Goal: Task Accomplishment & Management: Use online tool/utility

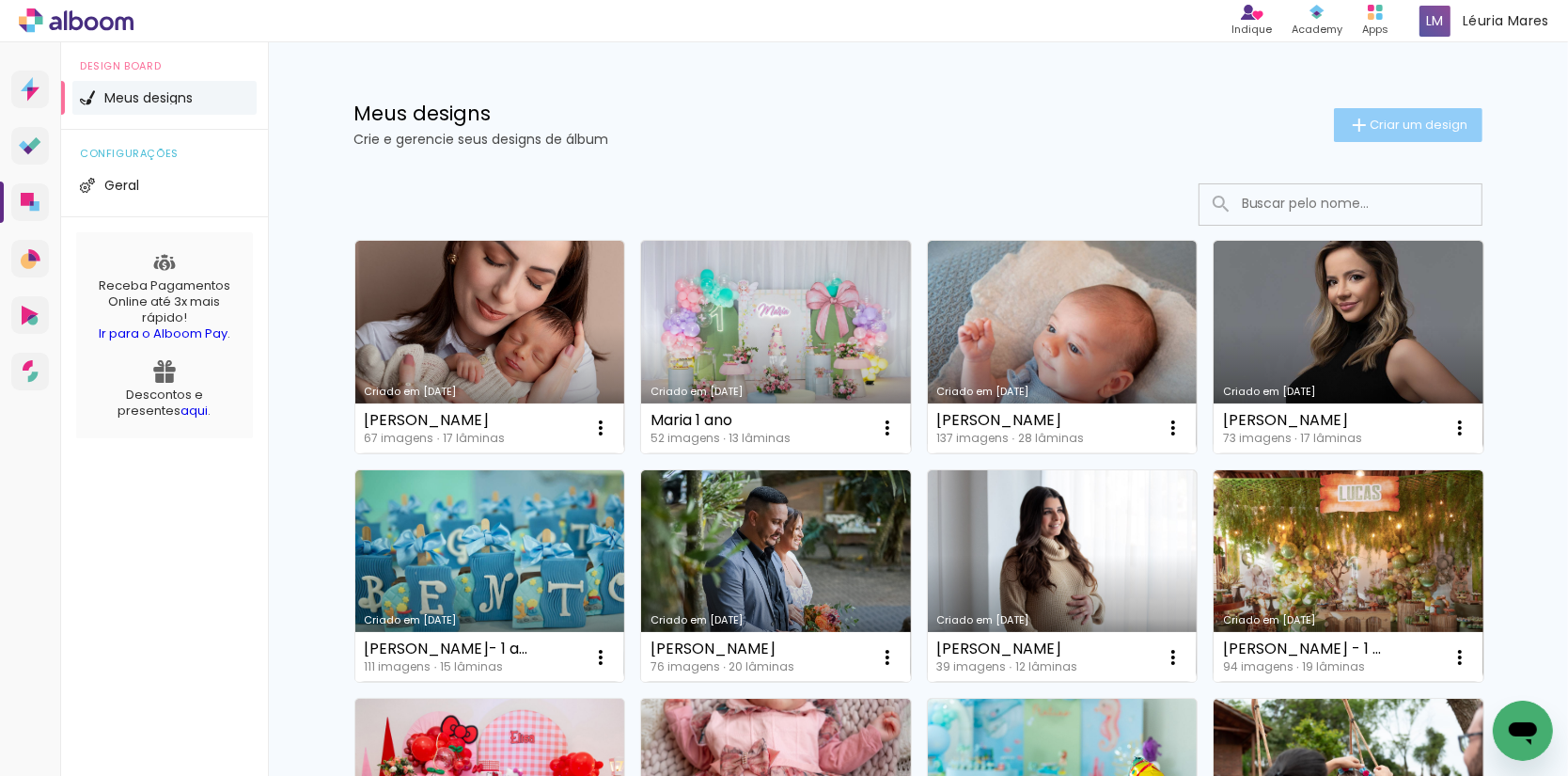
click at [1418, 122] on span "Criar um design" at bounding box center [1420, 124] width 97 height 12
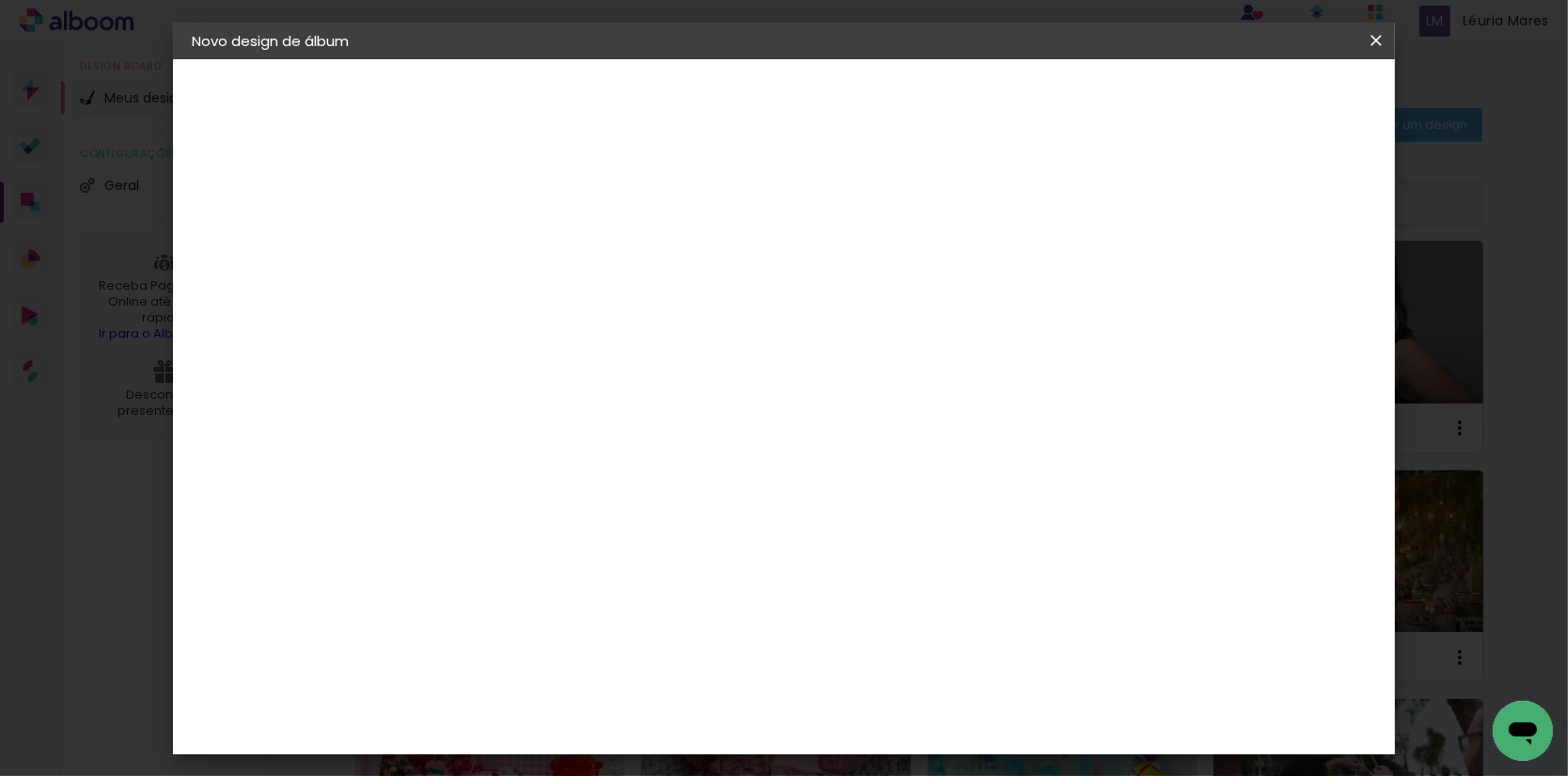
click at [499, 255] on input at bounding box center [499, 250] width 0 height 29
type input "[PERSON_NAME], 1 ano"
type paper-input "[PERSON_NAME], 1 ano"
click at [0, 0] on slot "Avançar" at bounding box center [0, 0] width 0 height 0
click at [852, 286] on paper-item "Tamanho Livre" at bounding box center [762, 285] width 181 height 42
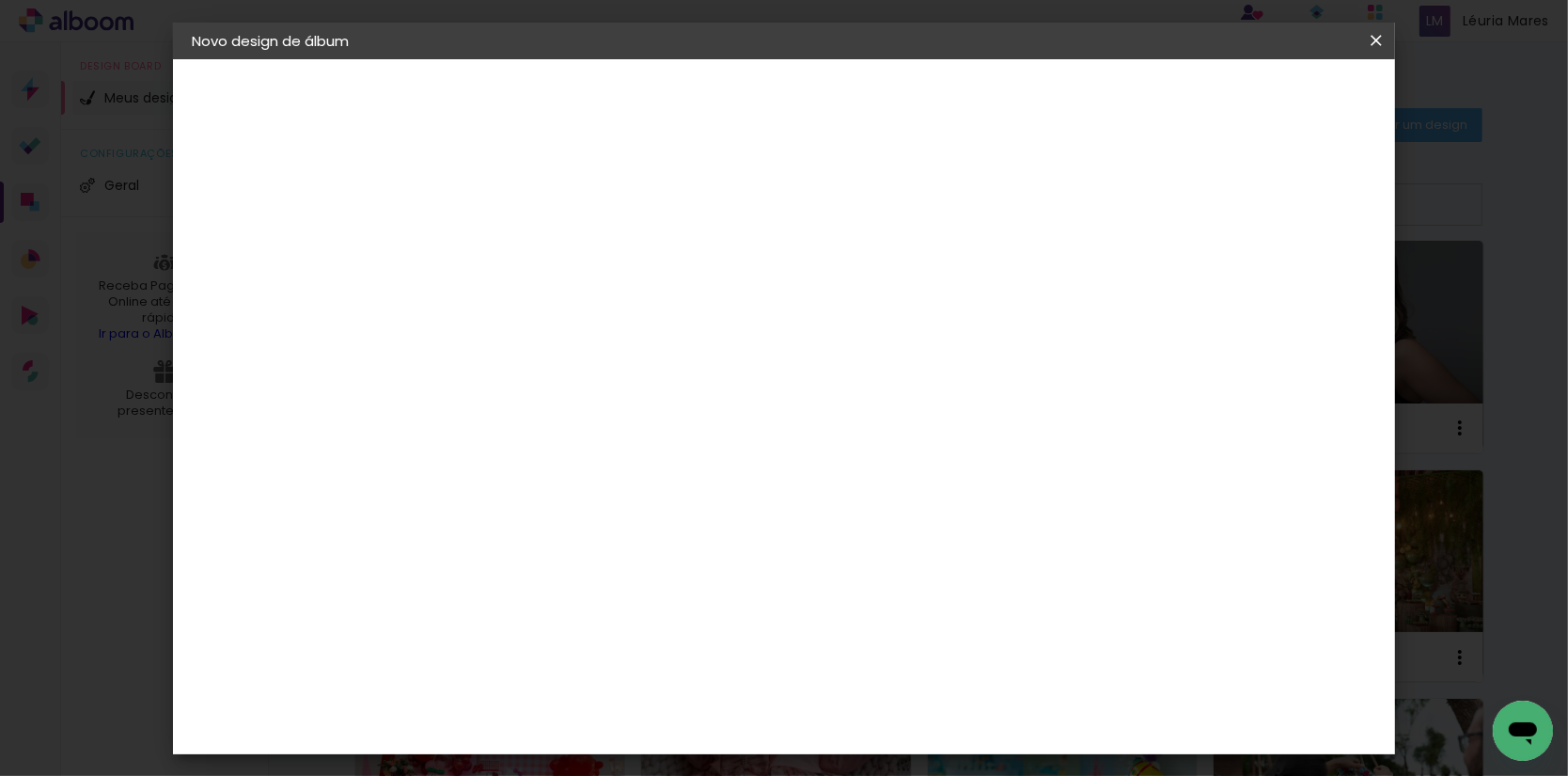
click at [0, 0] on slot "Avançar" at bounding box center [0, 0] width 0 height 0
type input "4"
type paper-input "4"
click at [1303, 287] on input "4" at bounding box center [1294, 284] width 34 height 28
type input "3"
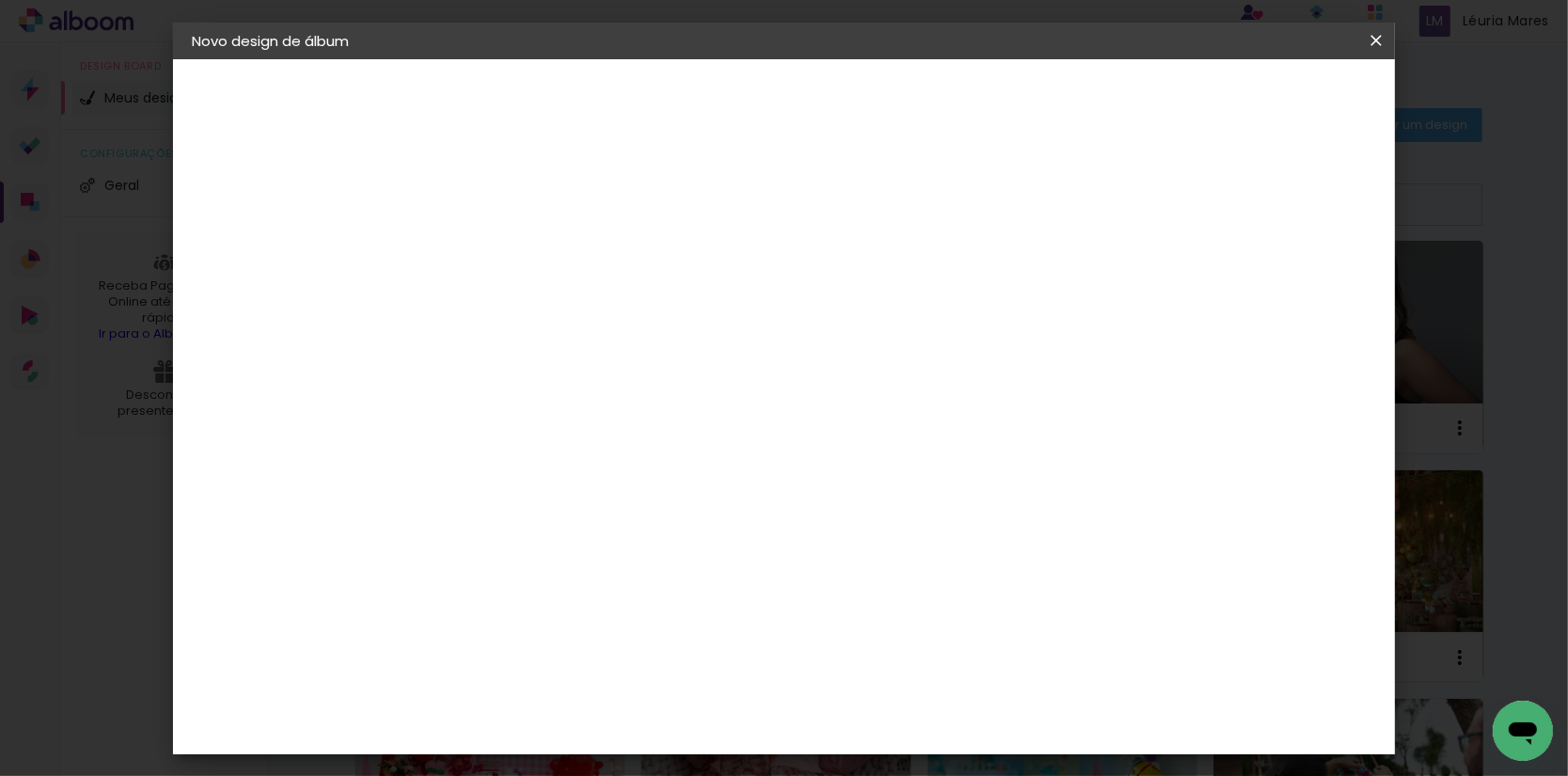
type paper-input "3"
click at [1302, 287] on input "3" at bounding box center [1296, 284] width 34 height 28
type input "2"
type paper-input "2"
click at [1305, 287] on input "2" at bounding box center [1299, 284] width 34 height 28
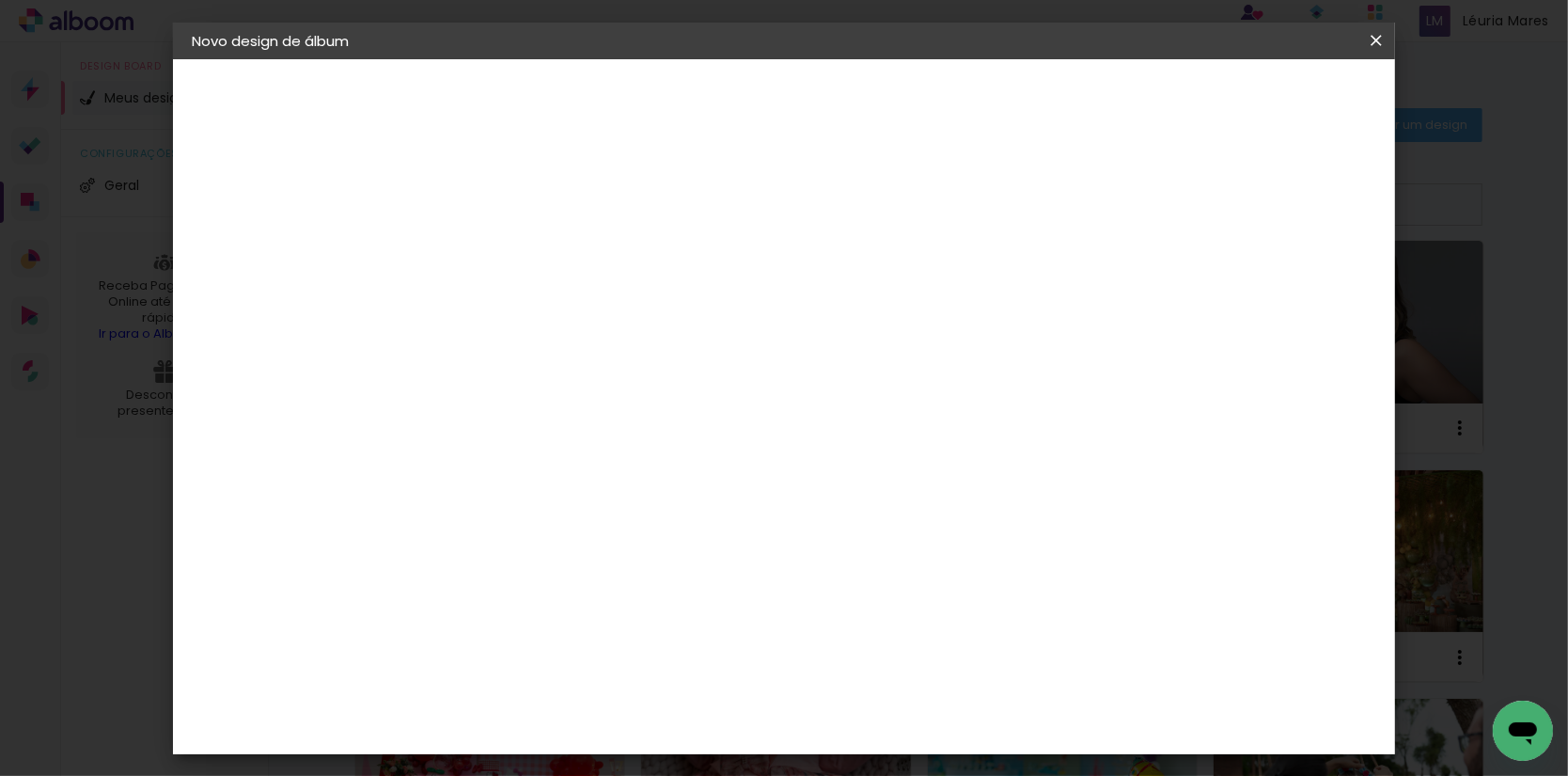
type input "1"
type paper-input "1"
click at [1308, 286] on input "1" at bounding box center [1304, 284] width 34 height 28
type input "0"
click at [1312, 286] on input "0" at bounding box center [1306, 284] width 34 height 28
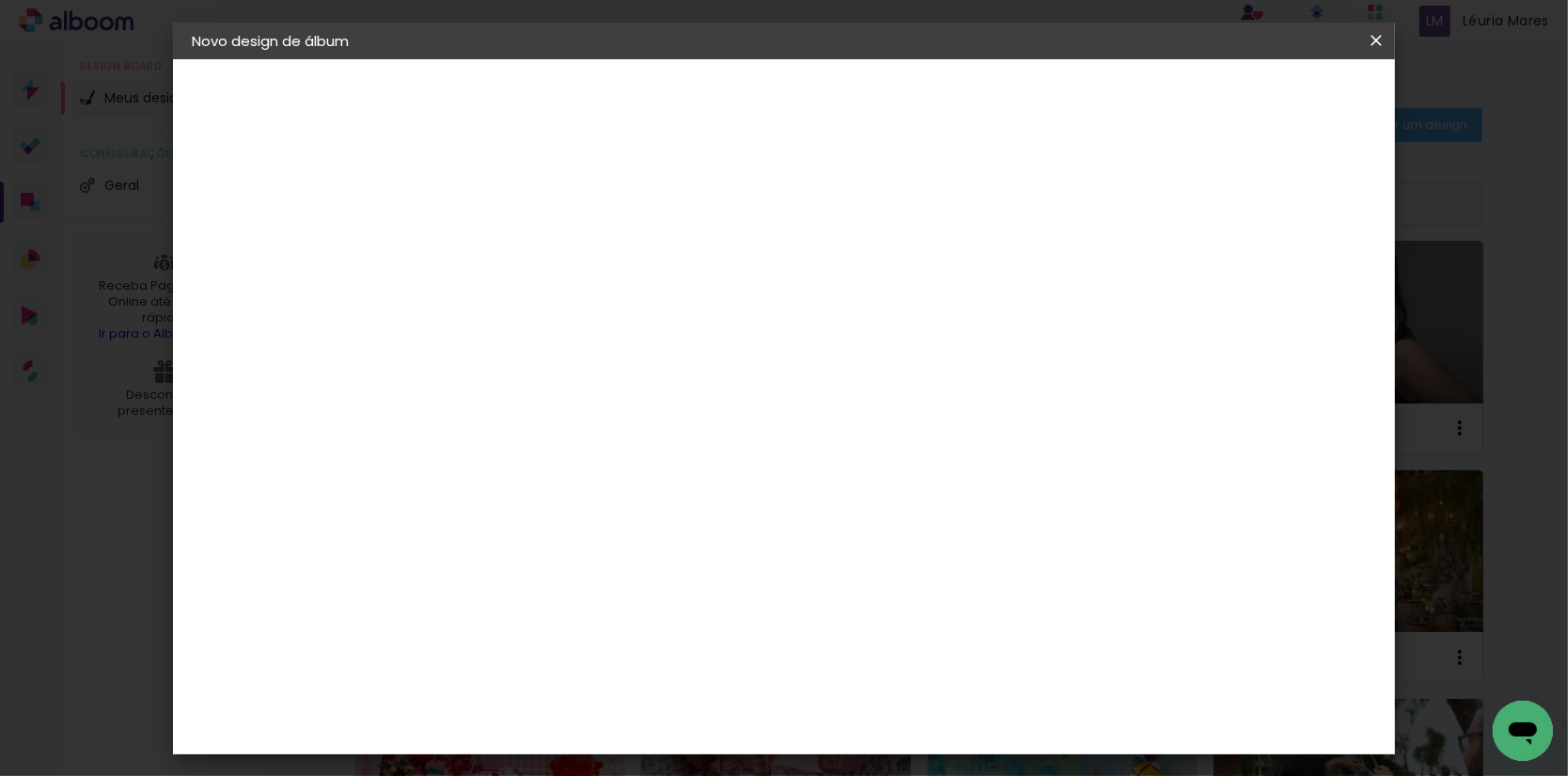
drag, startPoint x: 449, startPoint y: 541, endPoint x: 431, endPoint y: 540, distance: 18.0
click at [431, 540] on input "30" at bounding box center [439, 538] width 49 height 28
type input "20"
type paper-input "20"
click at [1273, 97] on span "Iniciar design" at bounding box center [1230, 98] width 85 height 13
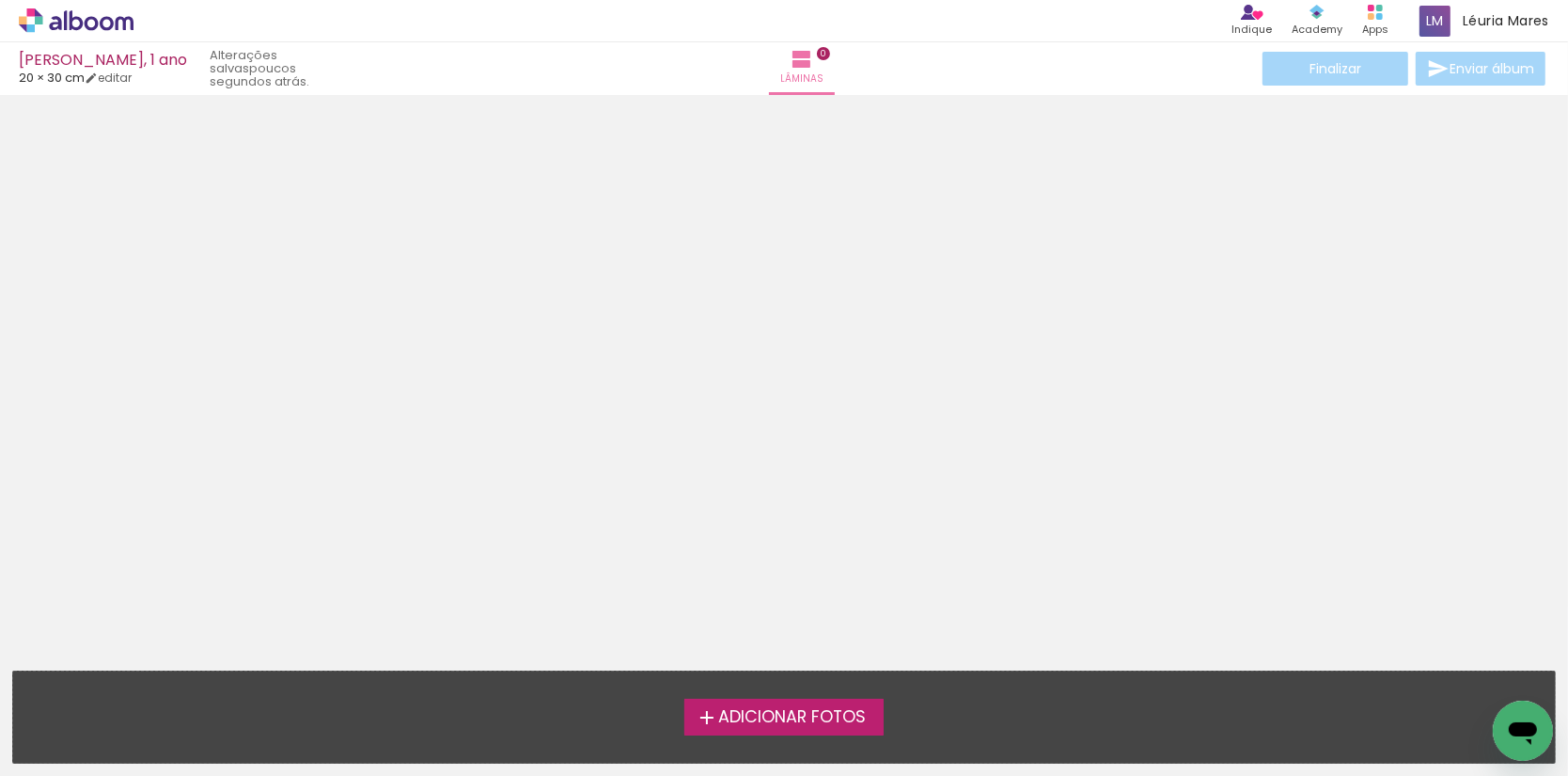
click at [813, 715] on span "Adicionar Fotos" at bounding box center [792, 717] width 148 height 17
click at [0, 0] on input "file" at bounding box center [0, 0] width 0 height 0
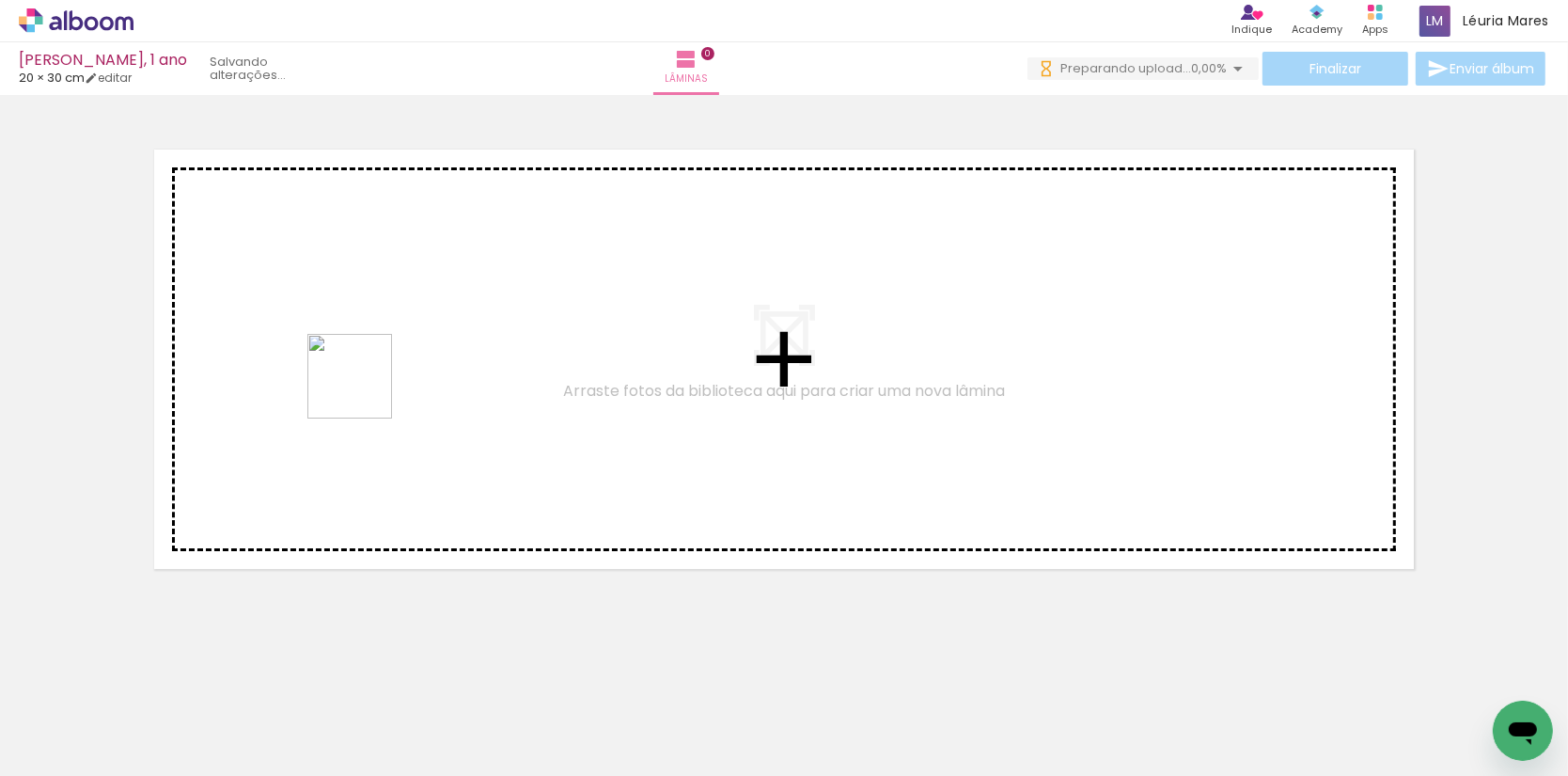
drag, startPoint x: 610, startPoint y: 727, endPoint x: 360, endPoint y: 383, distance: 425.2
click at [360, 383] on quentale-workspace at bounding box center [784, 388] width 1568 height 776
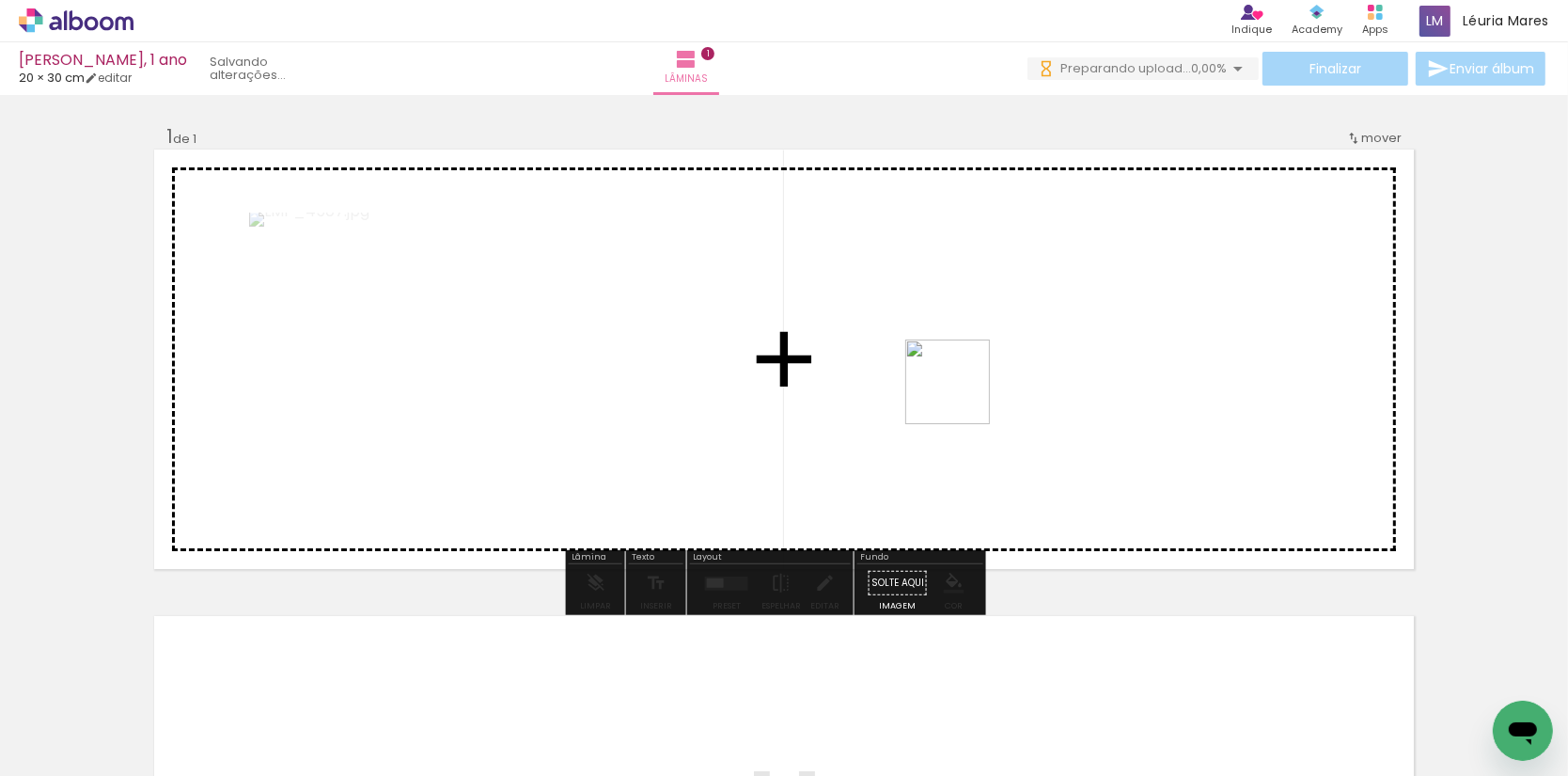
drag, startPoint x: 962, startPoint y: 395, endPoint x: 973, endPoint y: 343, distance: 53.2
click at [973, 343] on quentale-workspace at bounding box center [784, 388] width 1568 height 776
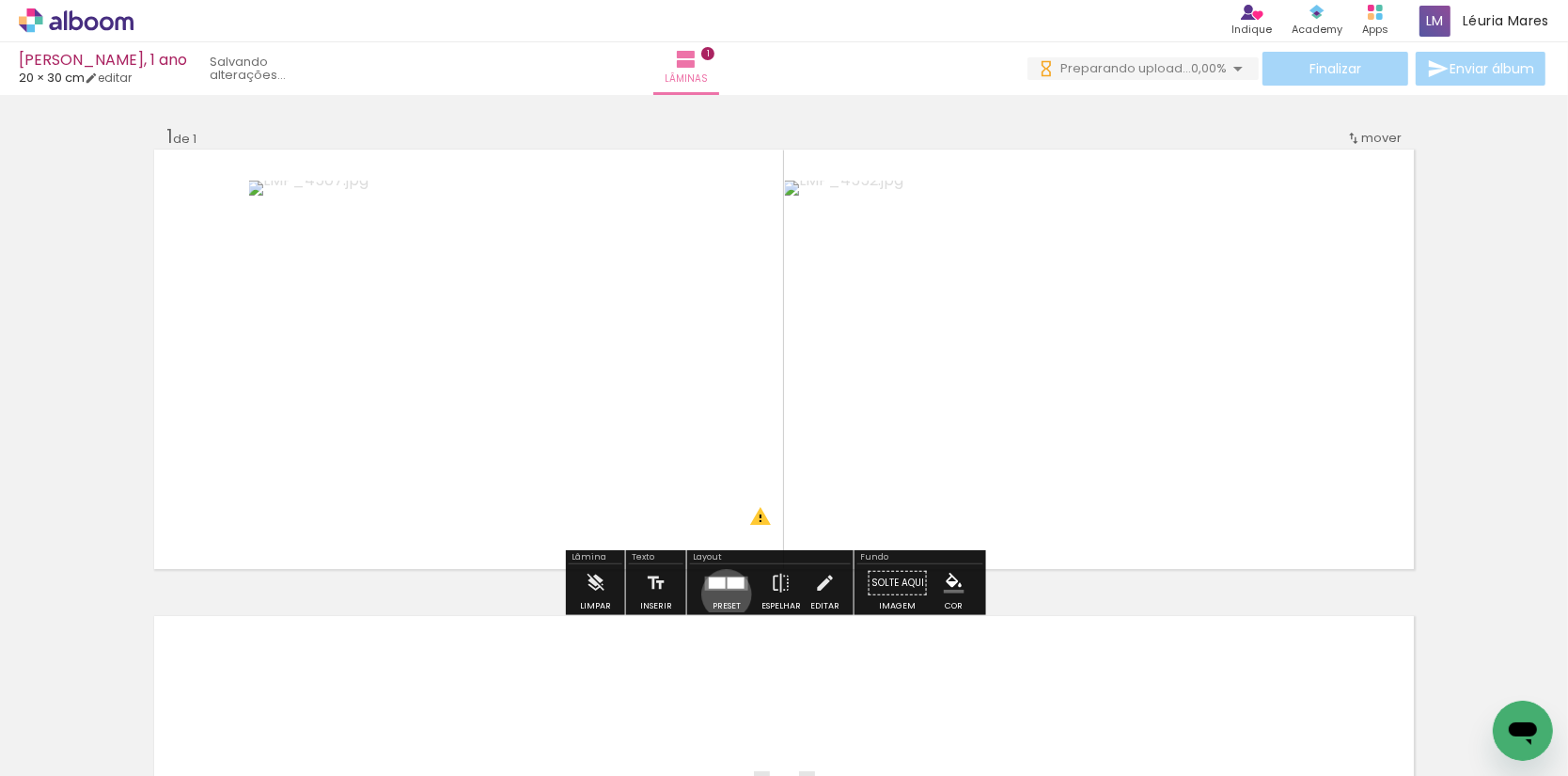
click at [732, 596] on div at bounding box center [726, 583] width 51 height 38
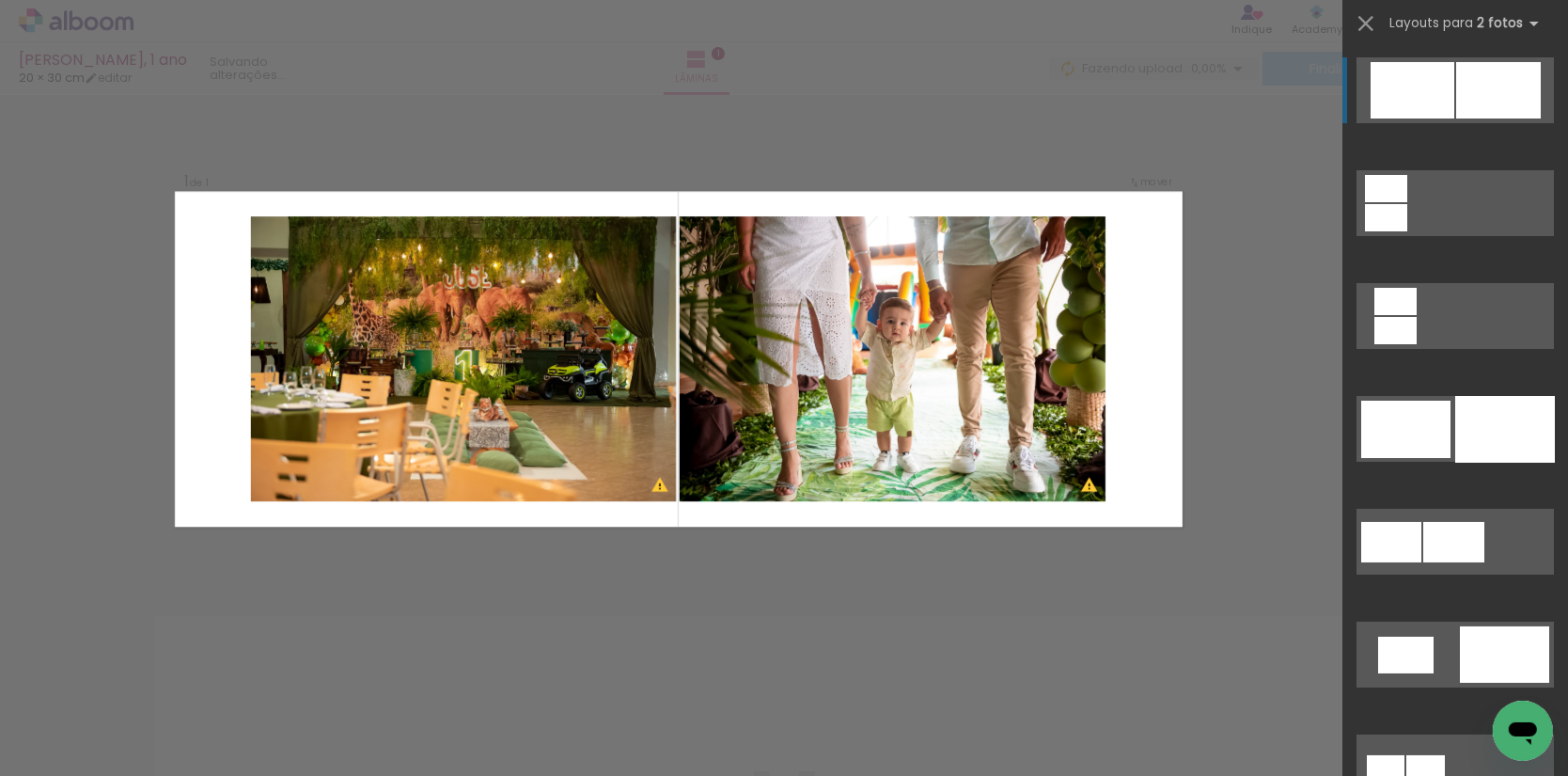
click at [1512, 96] on div at bounding box center [1498, 89] width 84 height 57
drag, startPoint x: 1470, startPoint y: 96, endPoint x: 1445, endPoint y: 96, distance: 25.0
click at [1470, 96] on div at bounding box center [1498, 89] width 84 height 57
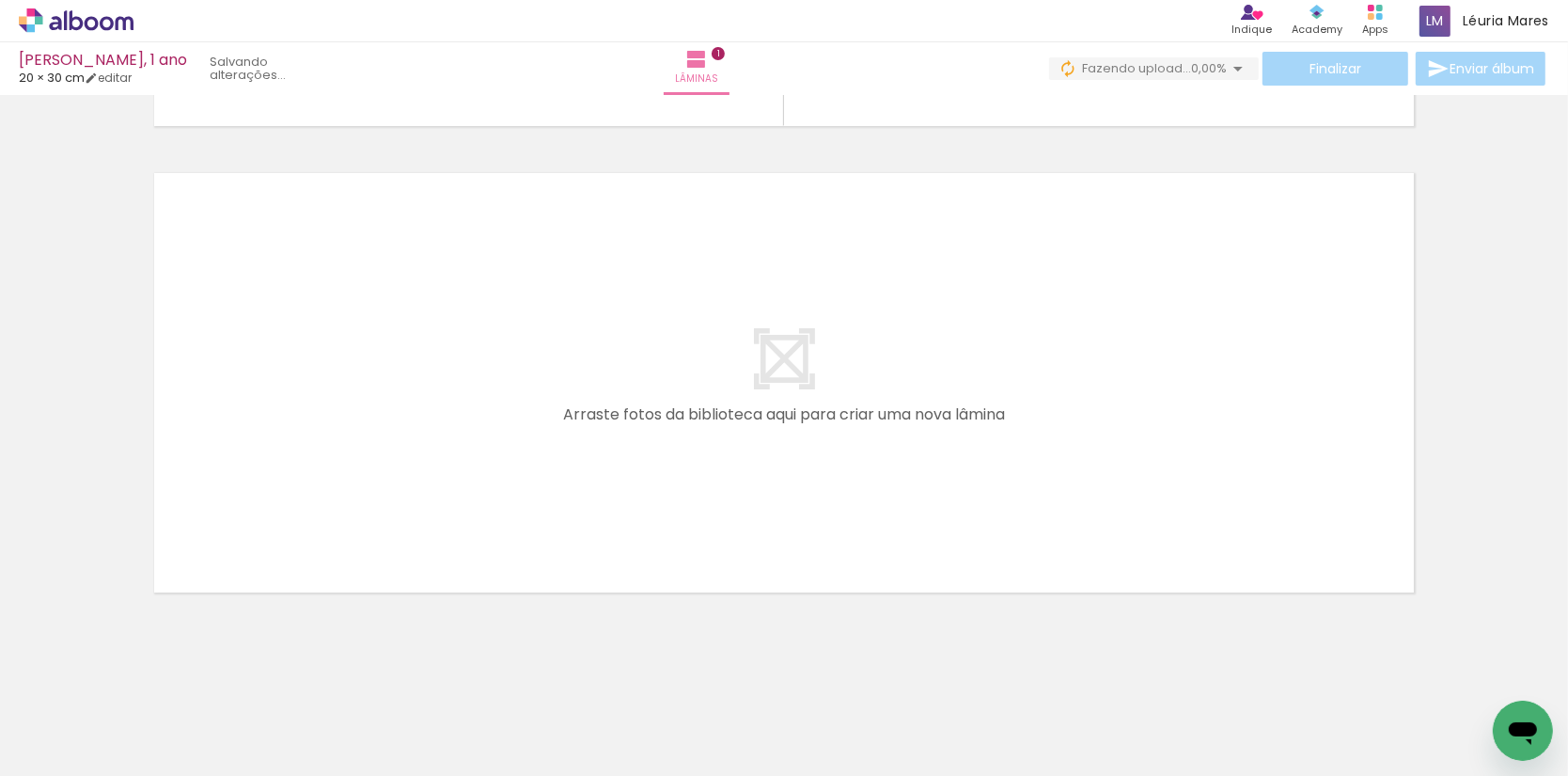
scroll to position [442, 0]
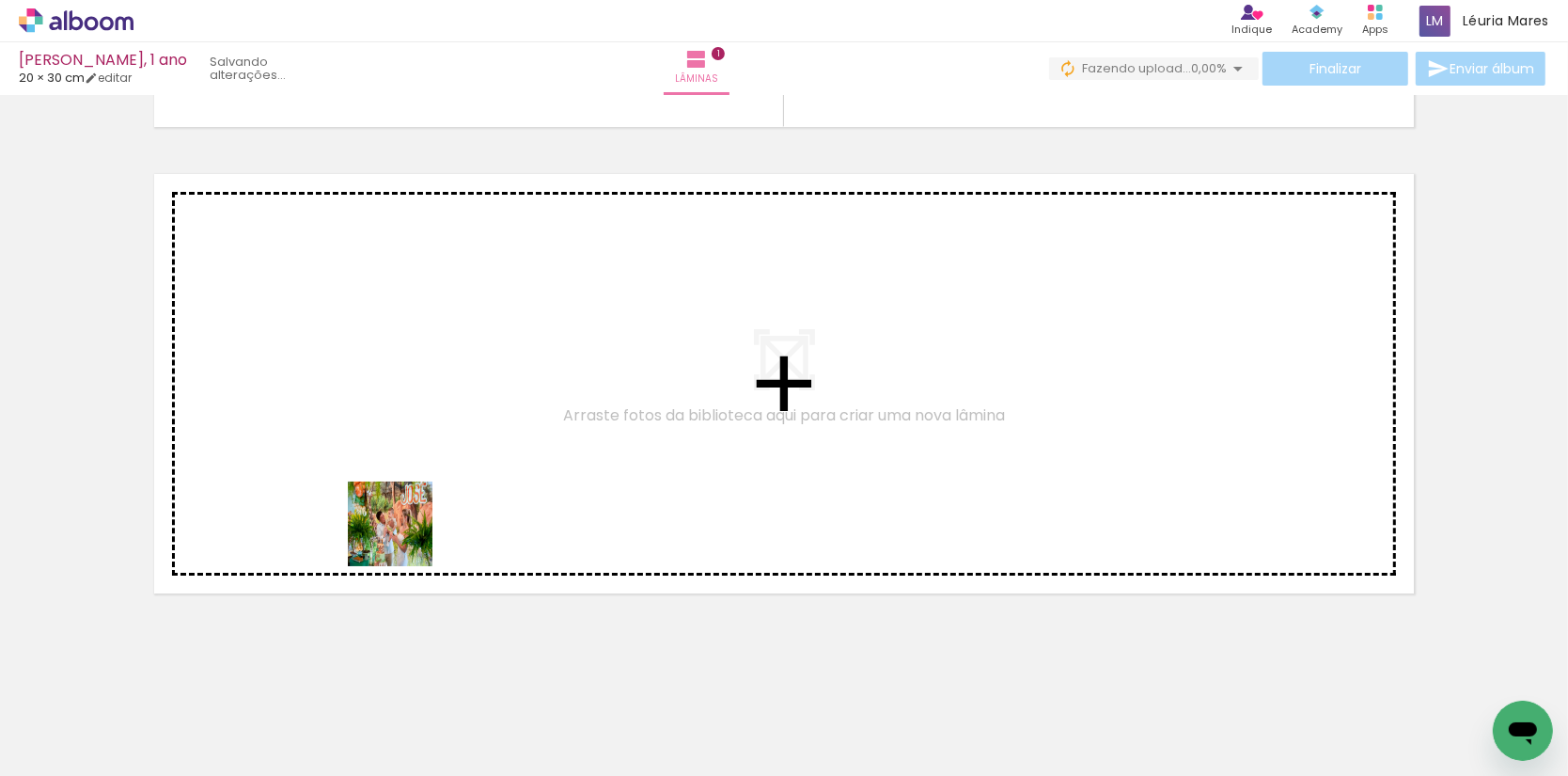
drag, startPoint x: 410, startPoint y: 729, endPoint x: 405, endPoint y: 519, distance: 210.1
click at [405, 519] on quentale-workspace at bounding box center [784, 388] width 1568 height 776
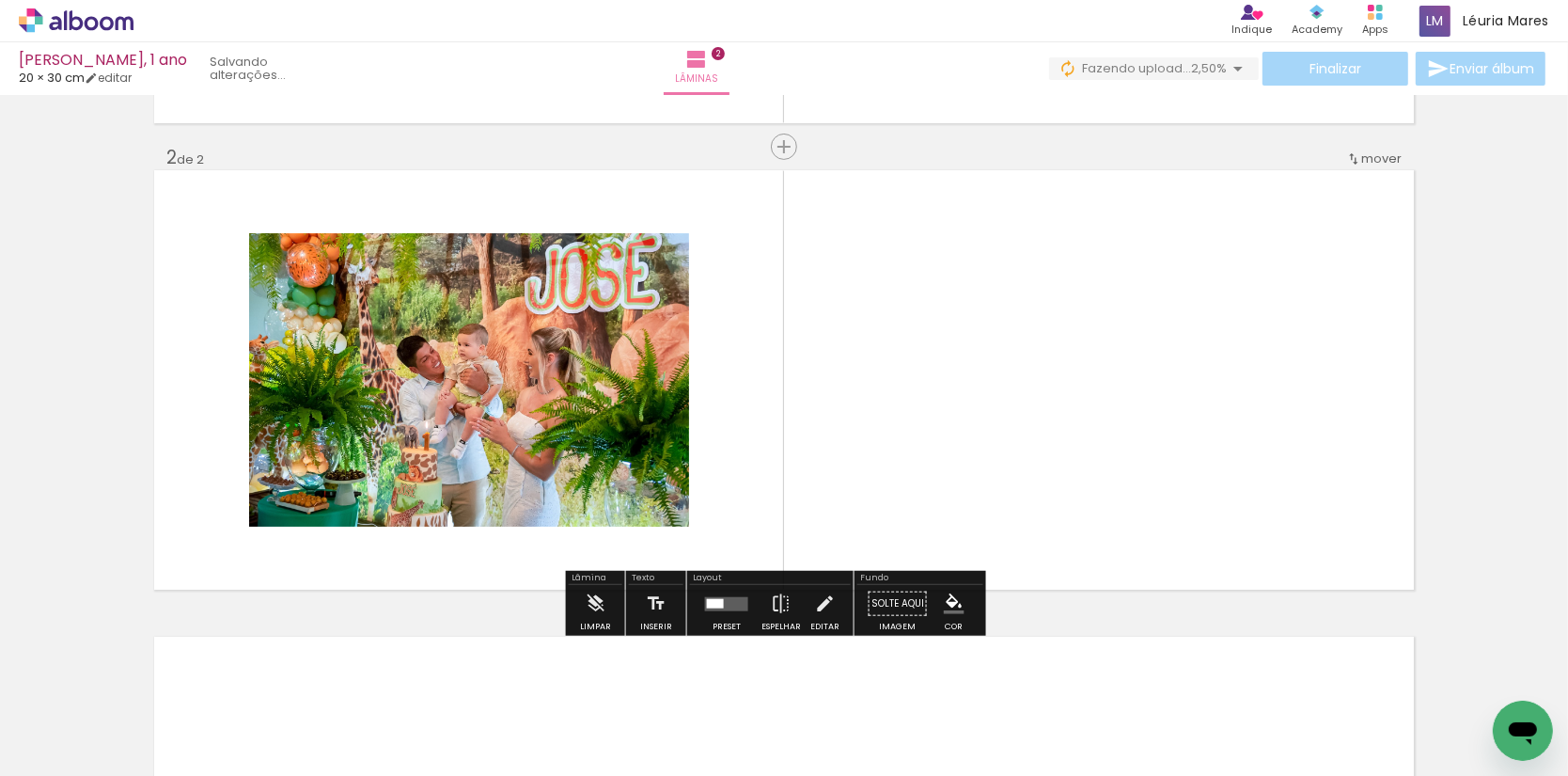
scroll to position [446, 0]
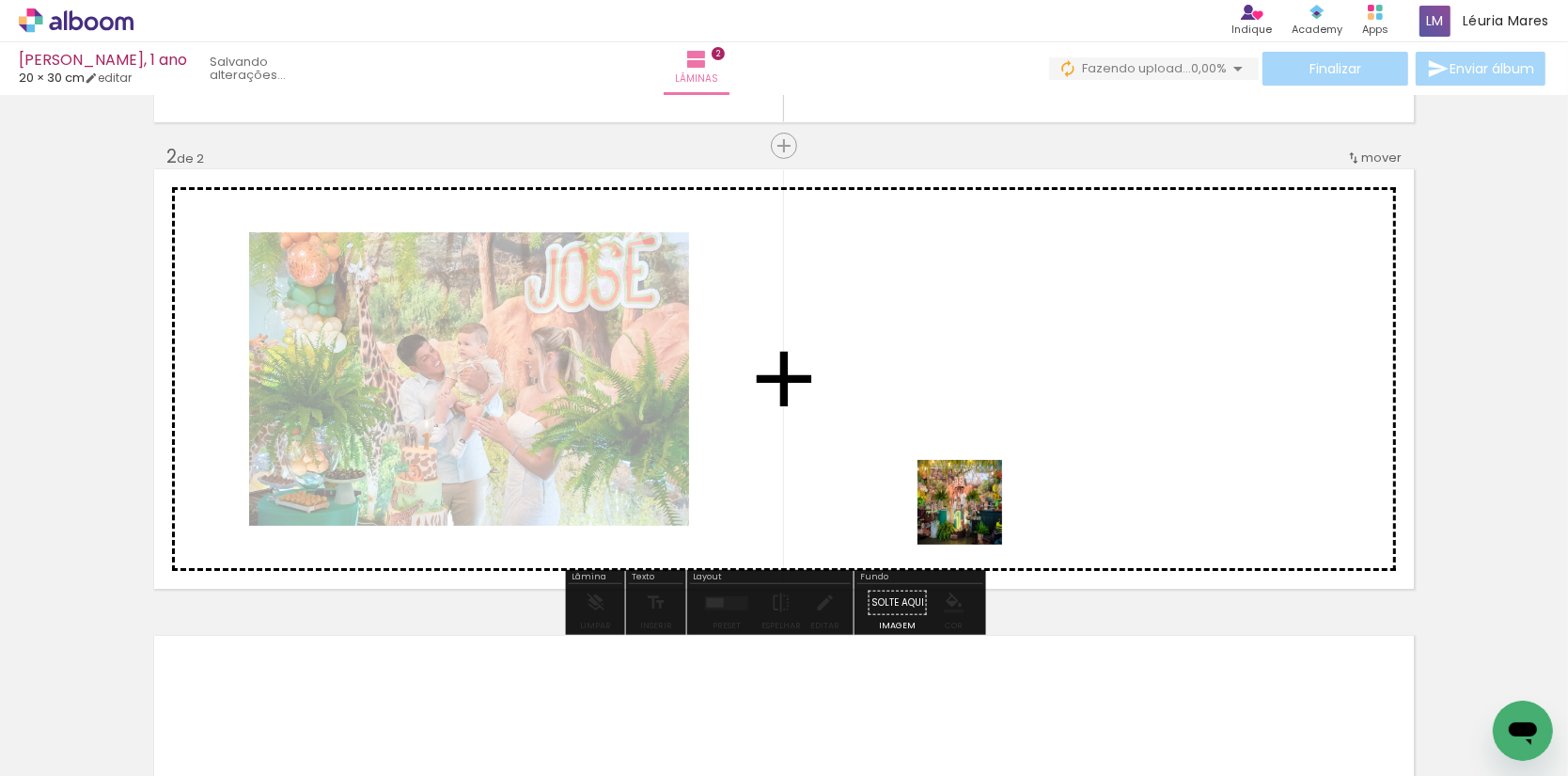
drag, startPoint x: 1018, startPoint y: 719, endPoint x: 972, endPoint y: 510, distance: 214.0
click at [972, 510] on quentale-workspace at bounding box center [784, 388] width 1568 height 776
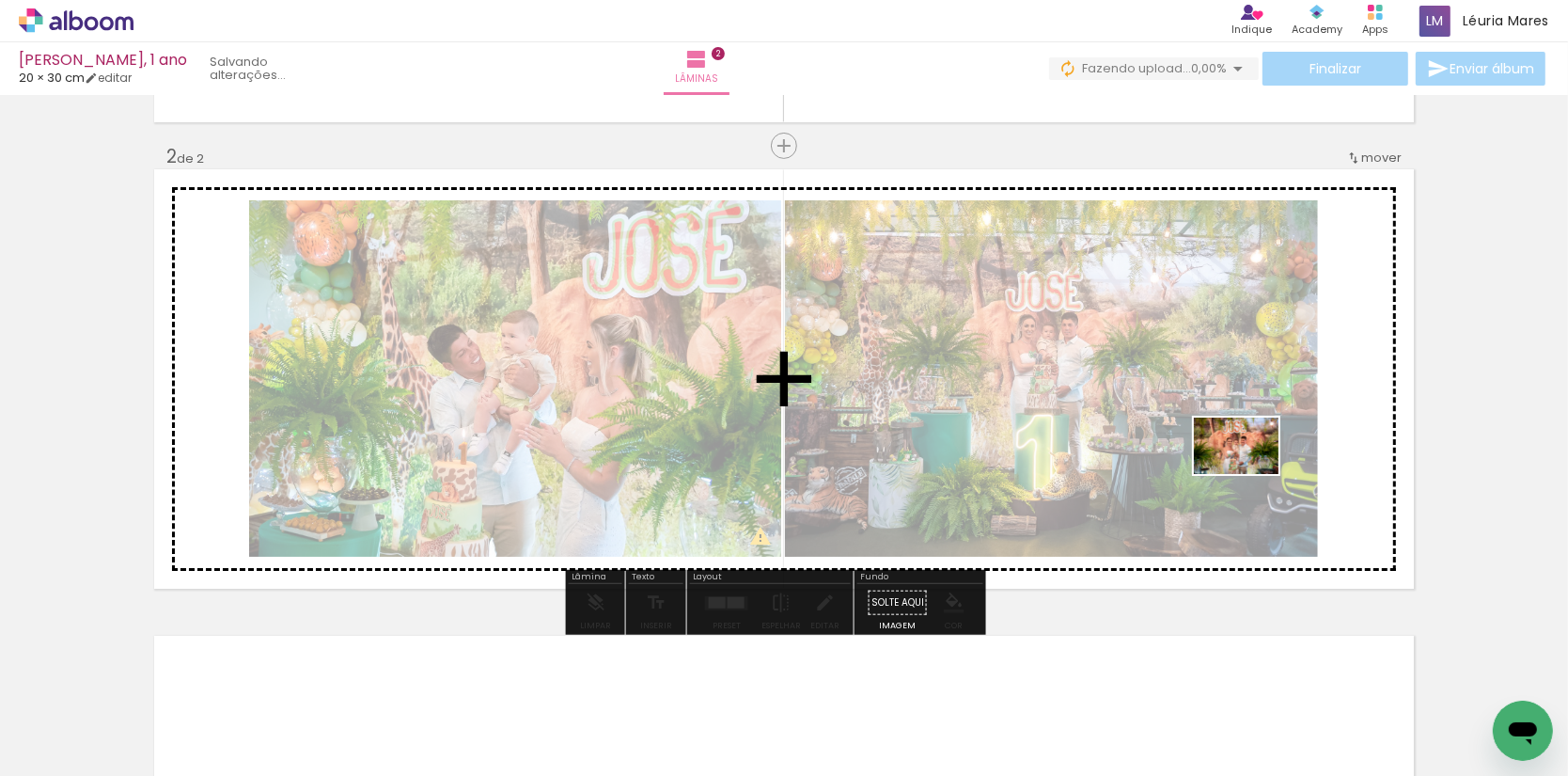
drag, startPoint x: 1154, startPoint y: 724, endPoint x: 1251, endPoint y: 474, distance: 268.2
click at [1251, 474] on quentale-workspace at bounding box center [784, 388] width 1568 height 776
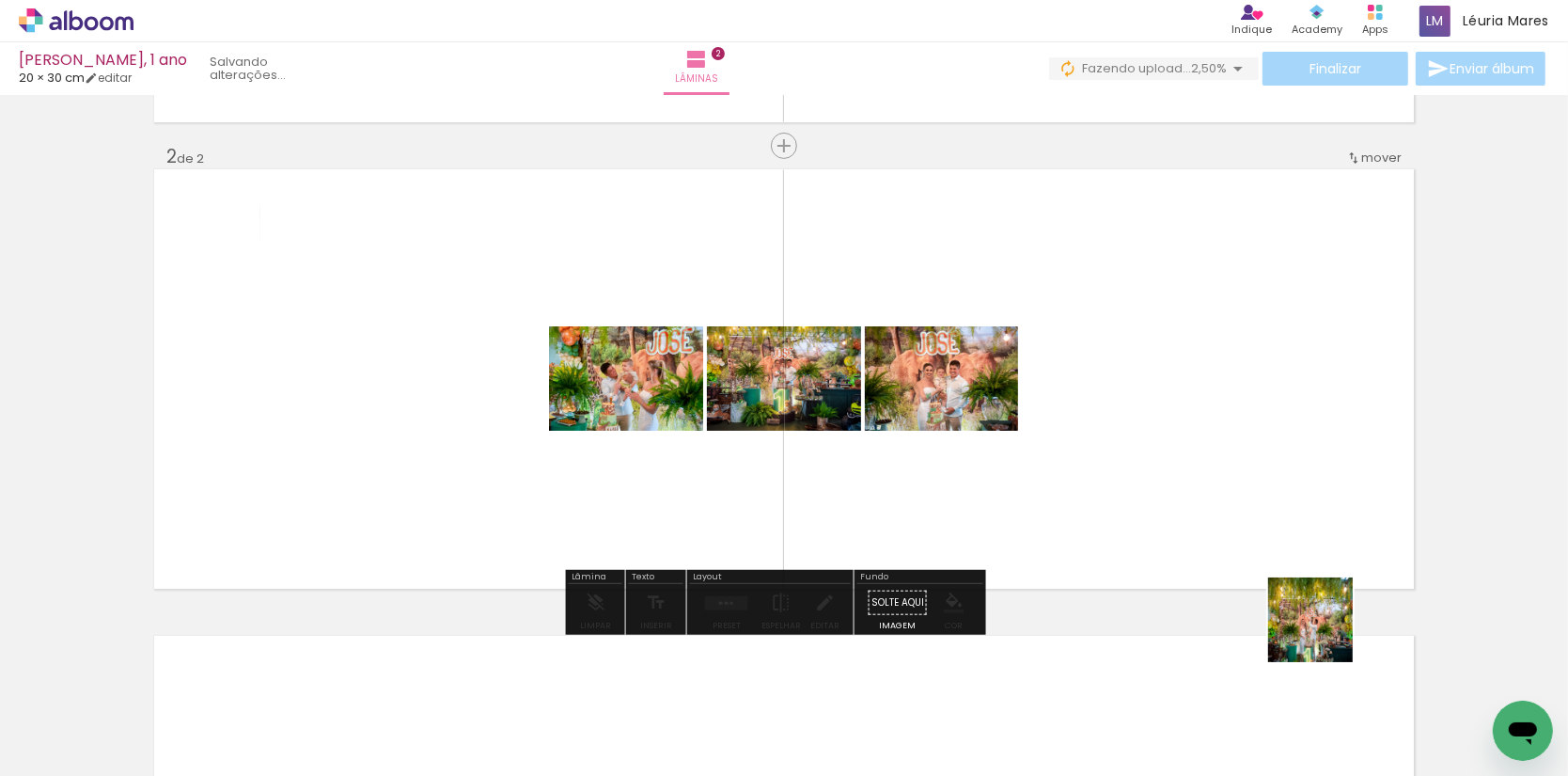
drag, startPoint x: 1325, startPoint y: 634, endPoint x: 1273, endPoint y: 485, distance: 157.8
click at [1273, 485] on quentale-workspace at bounding box center [784, 388] width 1568 height 776
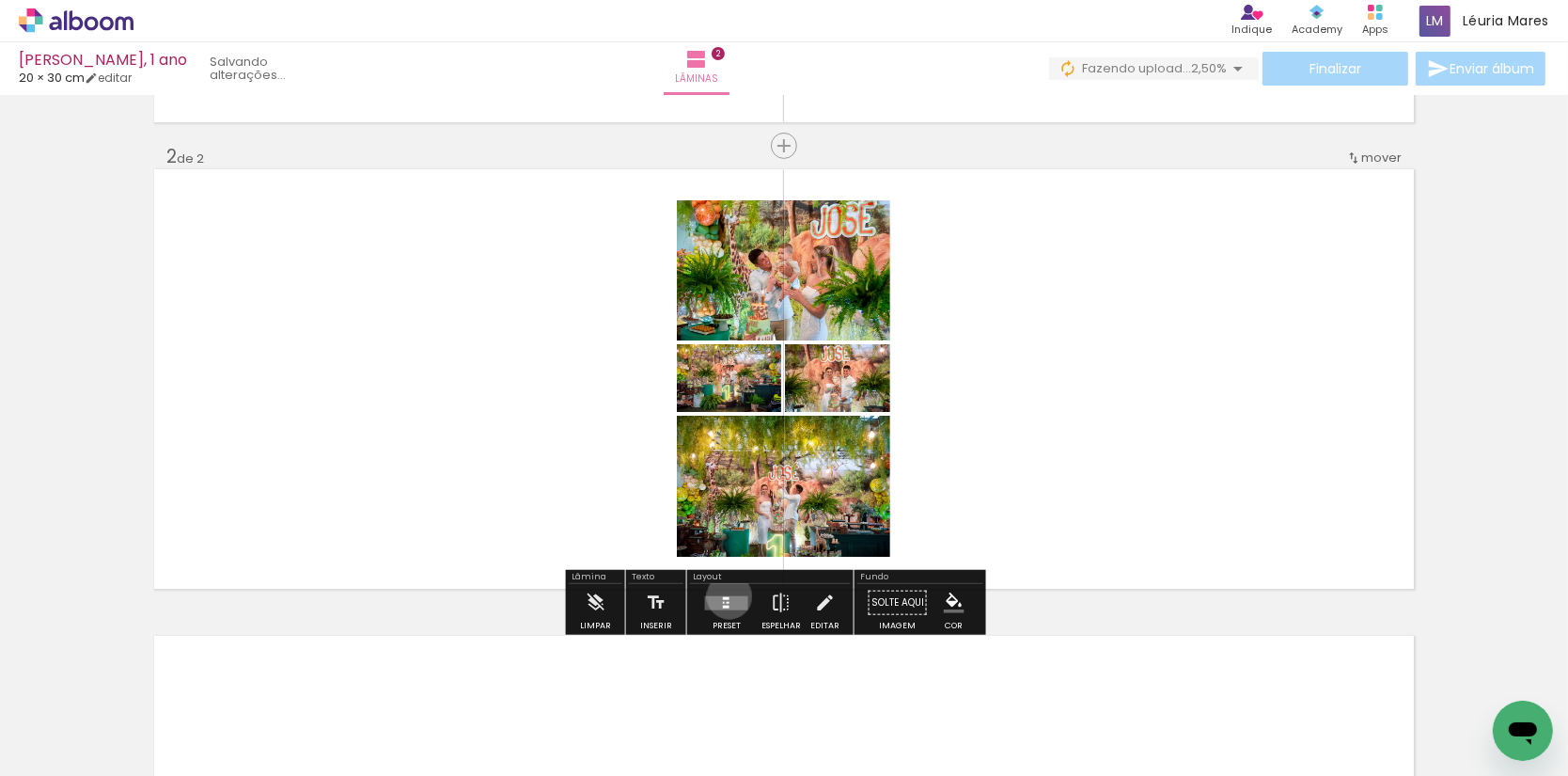
click at [729, 598] on div at bounding box center [726, 597] width 7 height 3
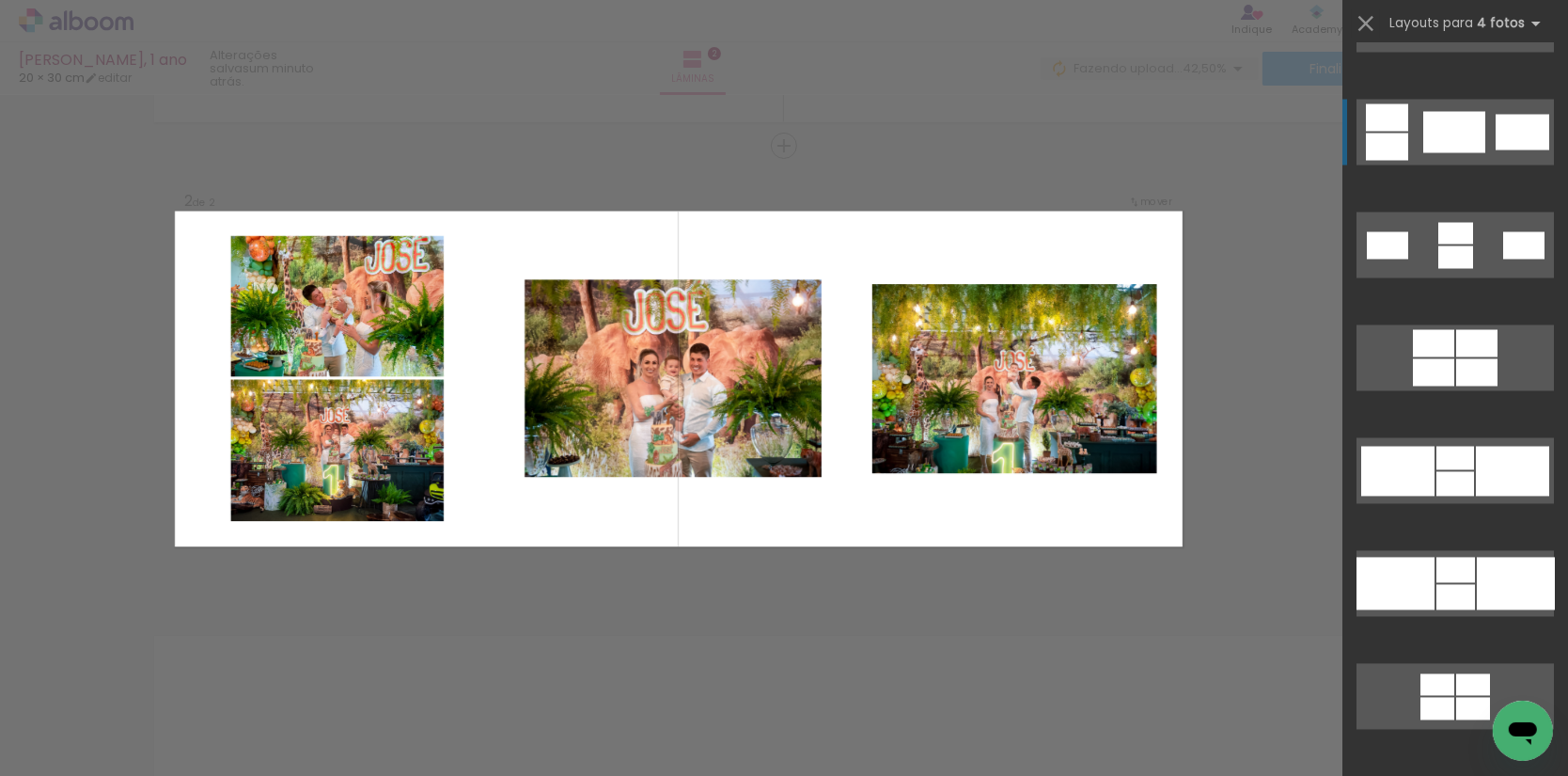
scroll to position [3345, 0]
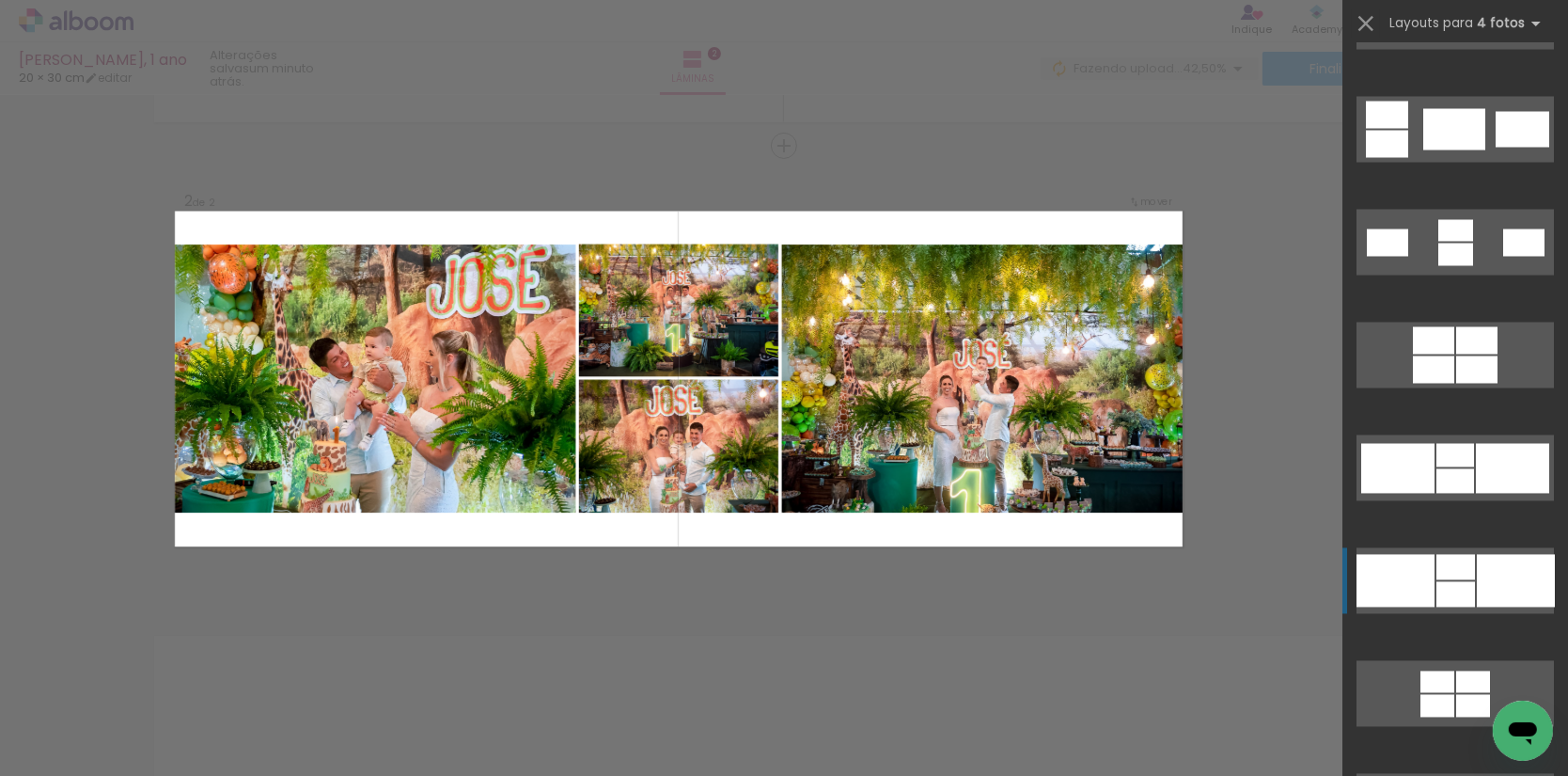
click at [1530, 586] on div at bounding box center [1516, 580] width 78 height 53
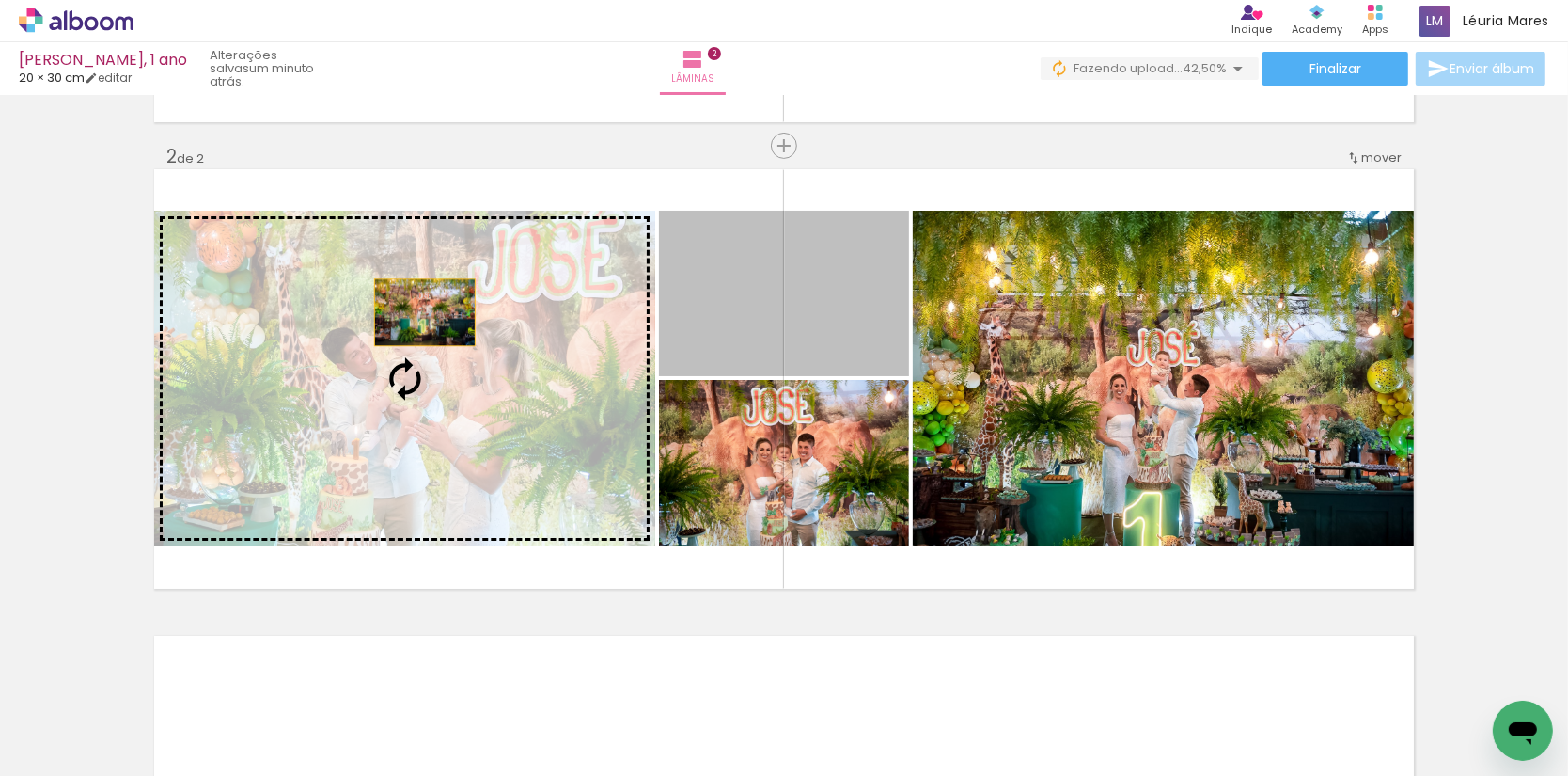
drag, startPoint x: 519, startPoint y: 300, endPoint x: 392, endPoint y: 318, distance: 128.3
click at [0, 0] on slot at bounding box center [0, 0] width 0 height 0
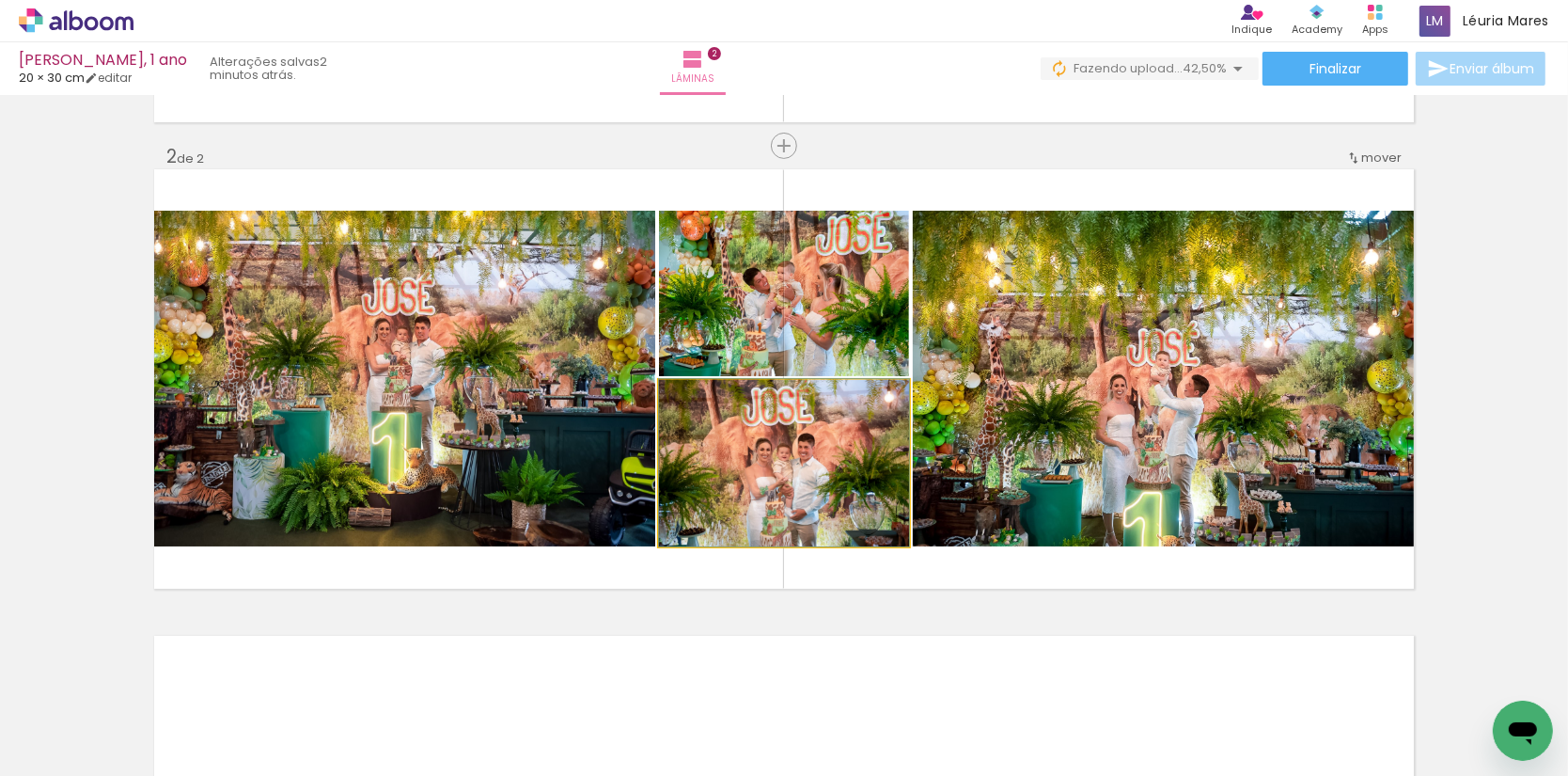
drag, startPoint x: 727, startPoint y: 474, endPoint x: 436, endPoint y: 474, distance: 291.0
click at [0, 0] on slot at bounding box center [0, 0] width 0 height 0
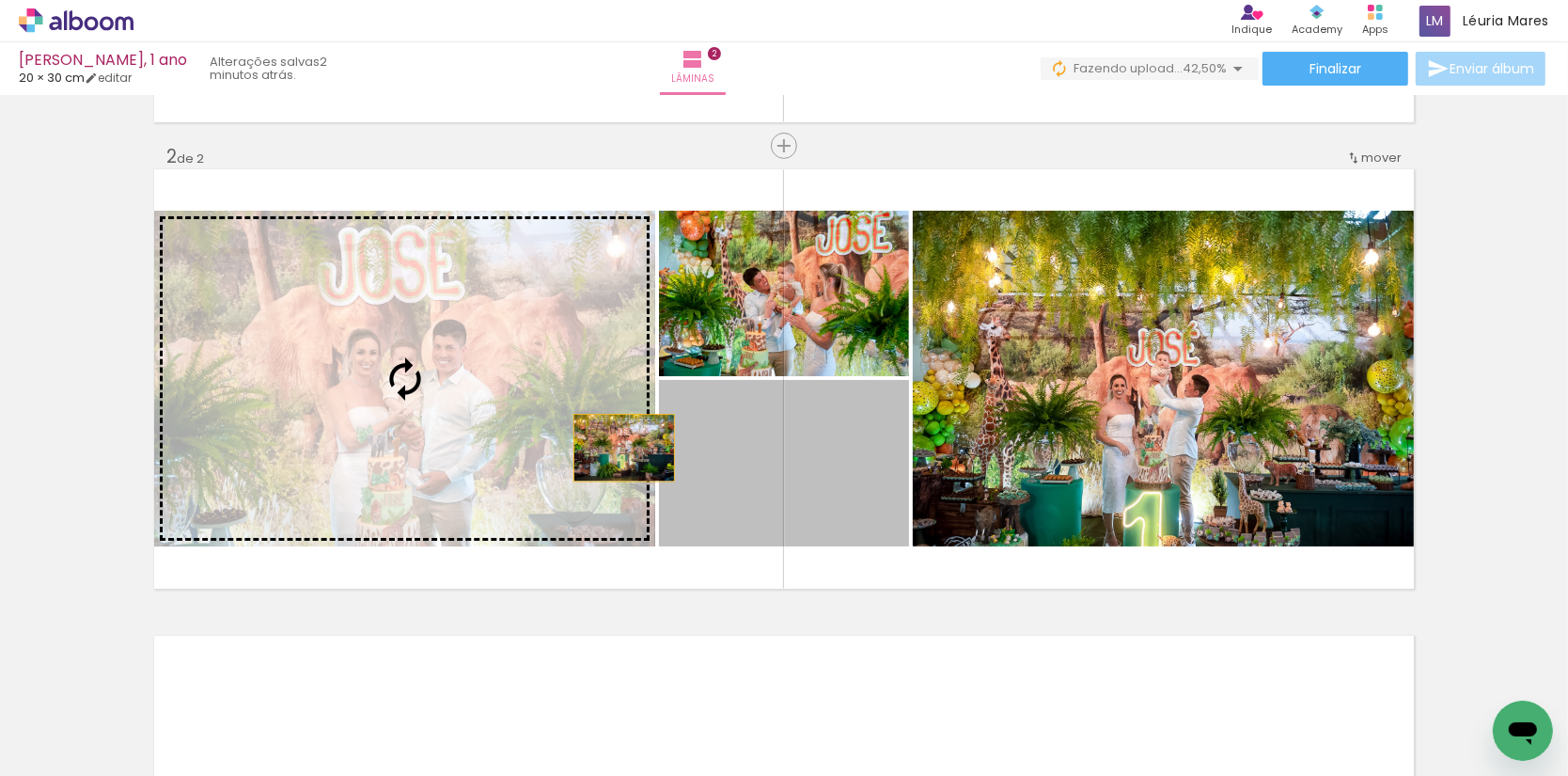
drag, startPoint x: 624, startPoint y: 447, endPoint x: 462, endPoint y: 461, distance: 162.6
click at [0, 0] on slot at bounding box center [0, 0] width 0 height 0
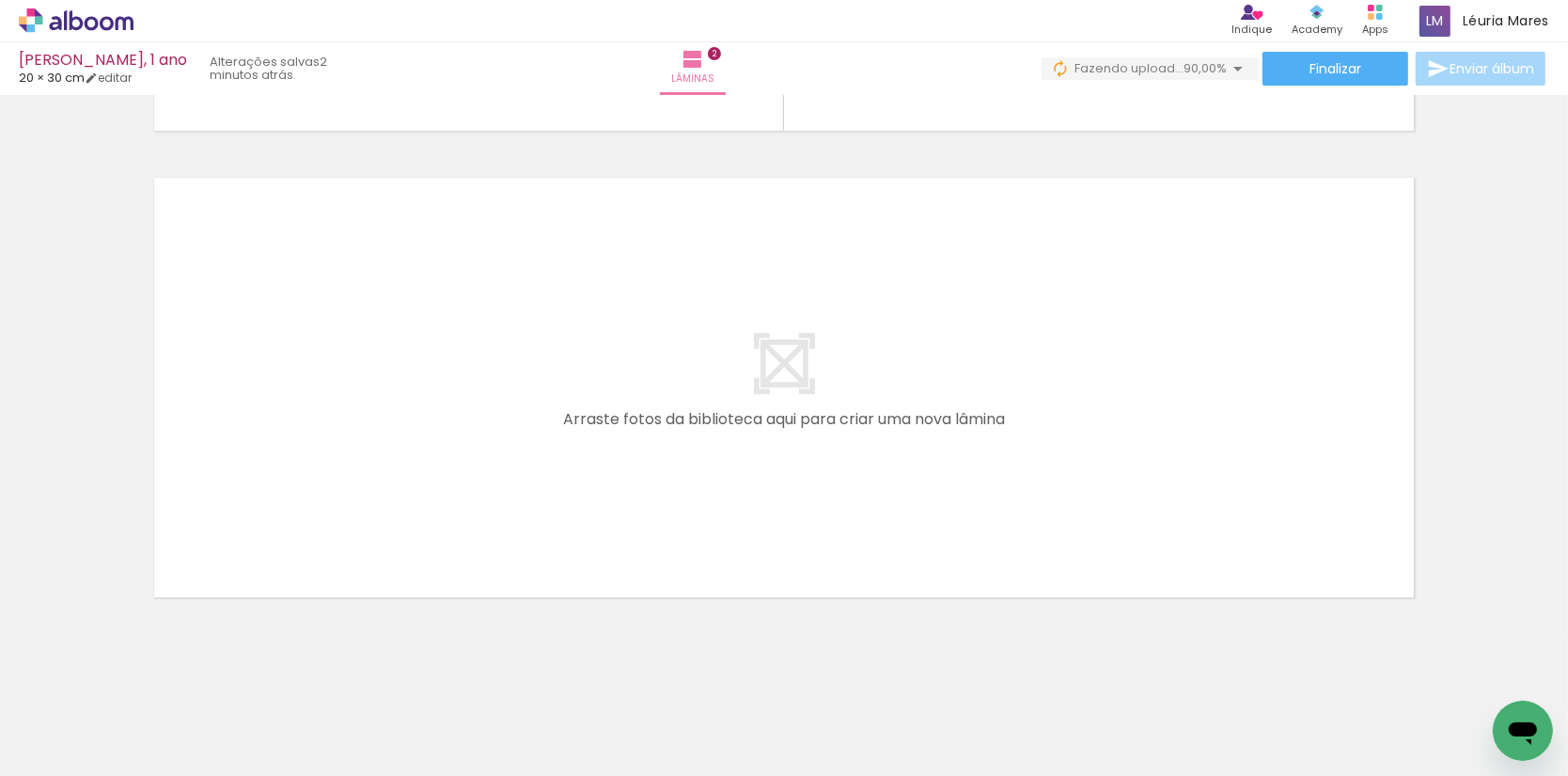
scroll to position [0, 181]
drag, startPoint x: 1082, startPoint y: 717, endPoint x: 836, endPoint y: 497, distance: 330.0
click at [836, 497] on quentale-workspace at bounding box center [784, 388] width 1568 height 776
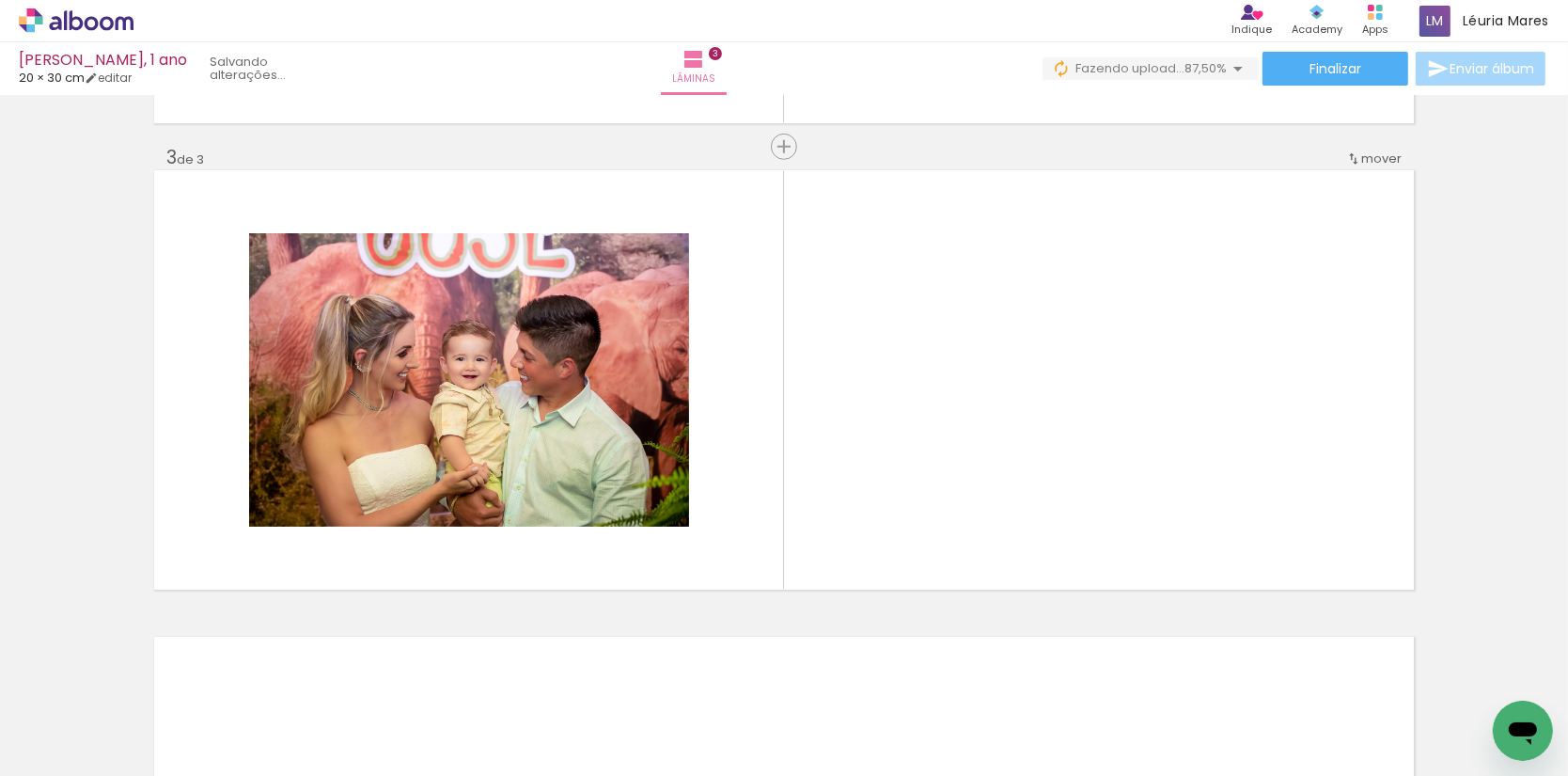
scroll to position [913, 0]
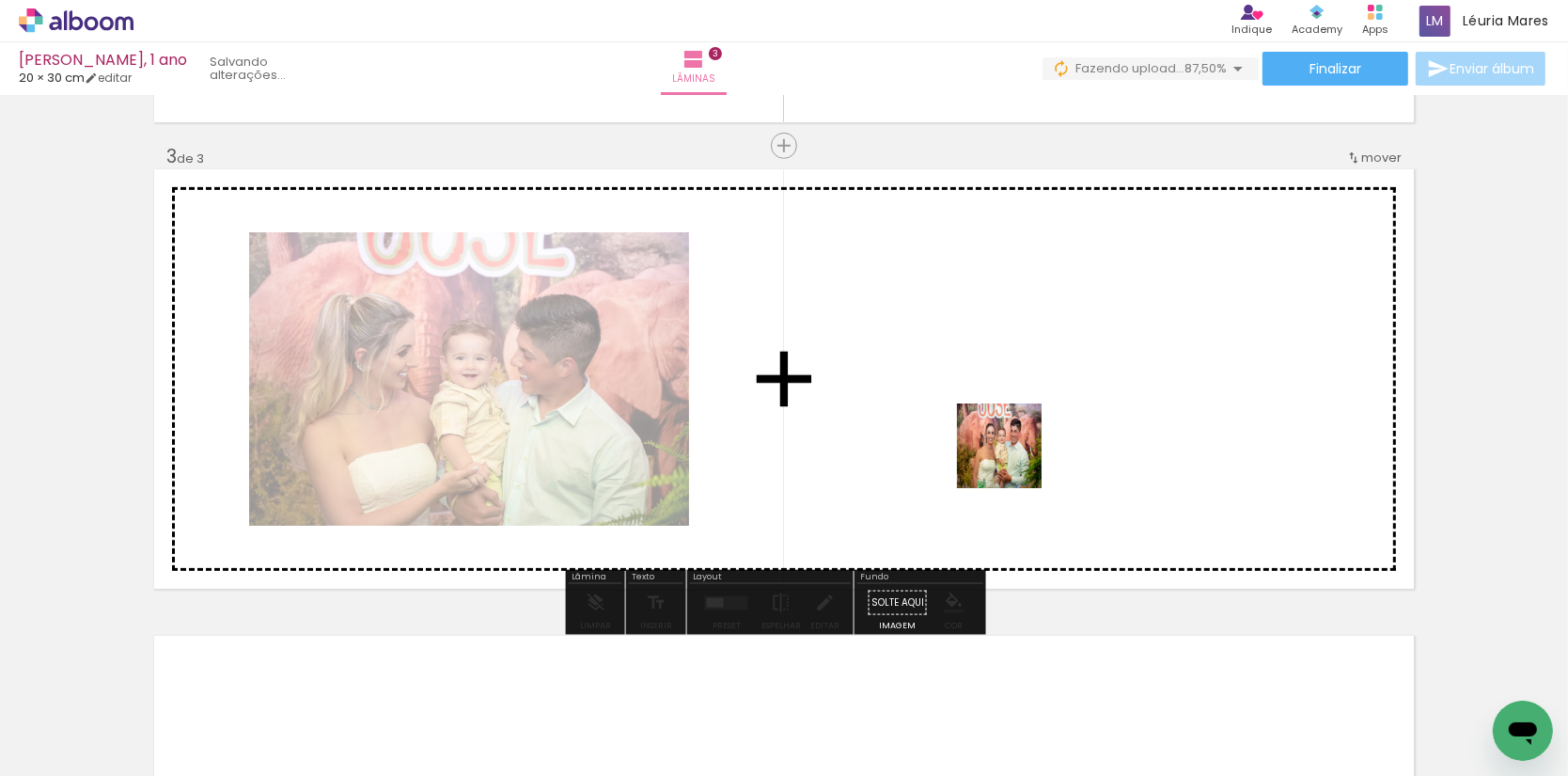
drag, startPoint x: 1189, startPoint y: 641, endPoint x: 1014, endPoint y: 460, distance: 251.8
click at [1014, 460] on quentale-workspace at bounding box center [784, 388] width 1568 height 776
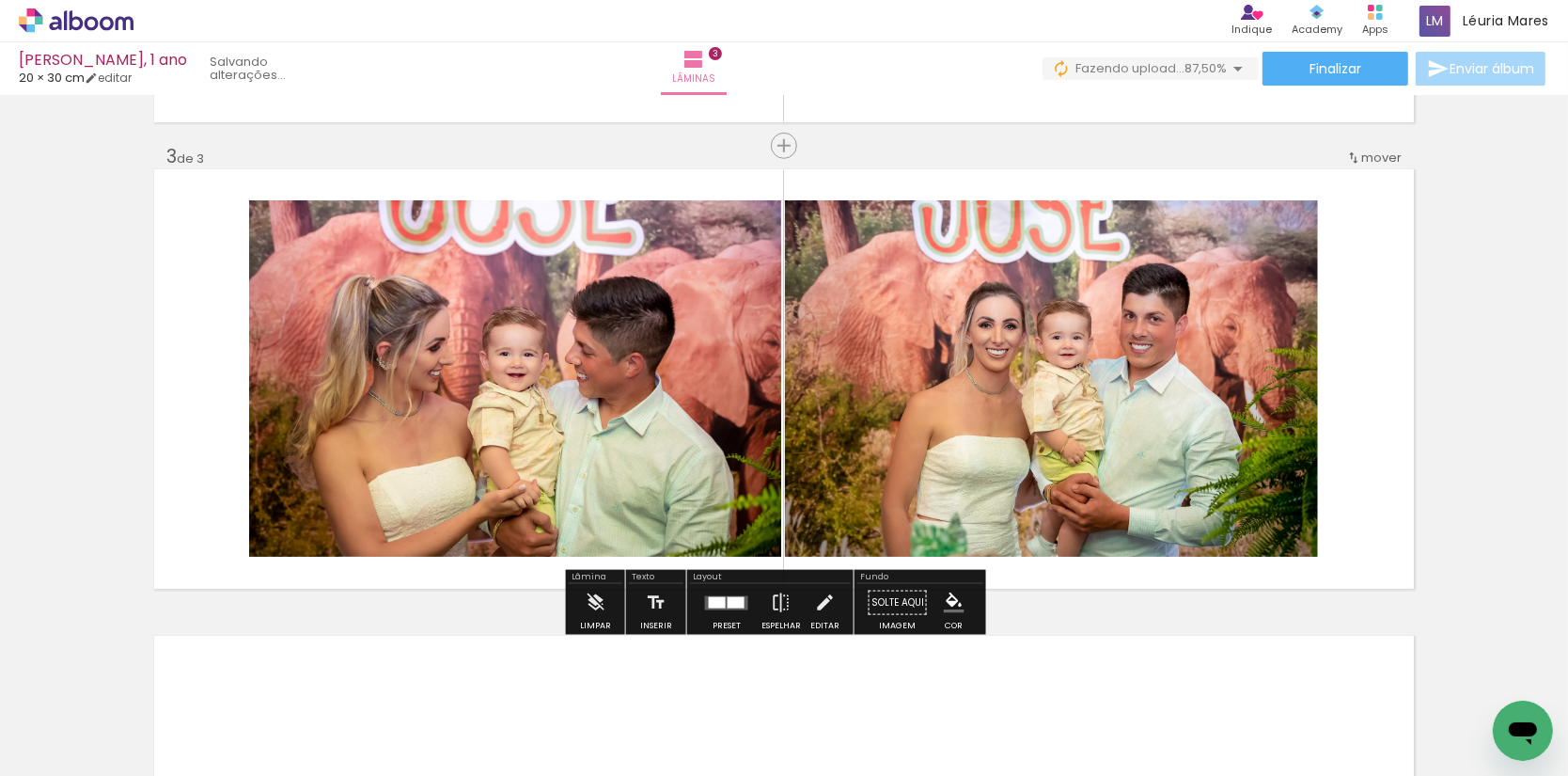
scroll to position [0, 377]
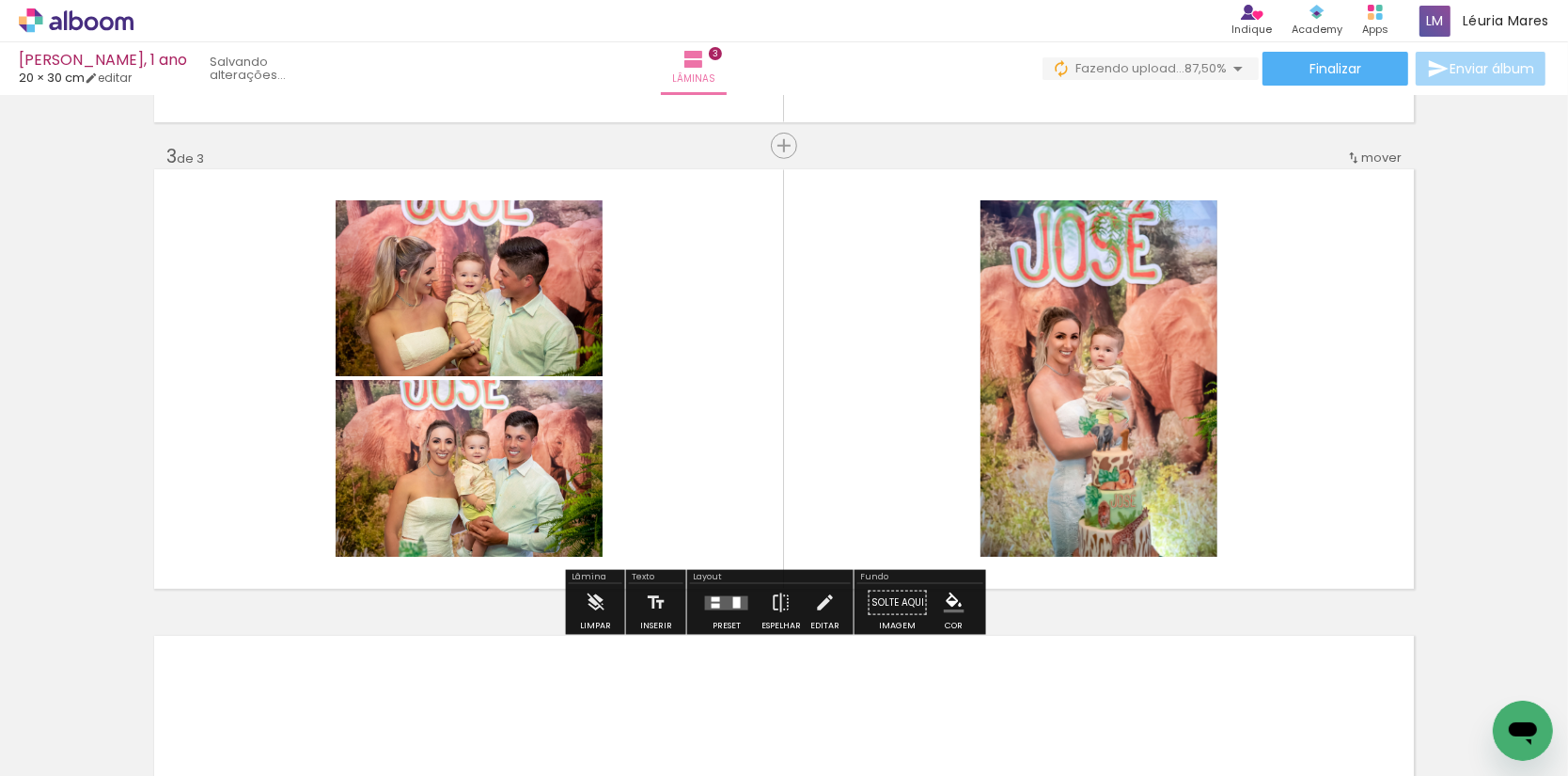
drag, startPoint x: 1181, startPoint y: 736, endPoint x: 1201, endPoint y: 498, distance: 238.8
click at [1201, 498] on quentale-workspace at bounding box center [784, 388] width 1568 height 776
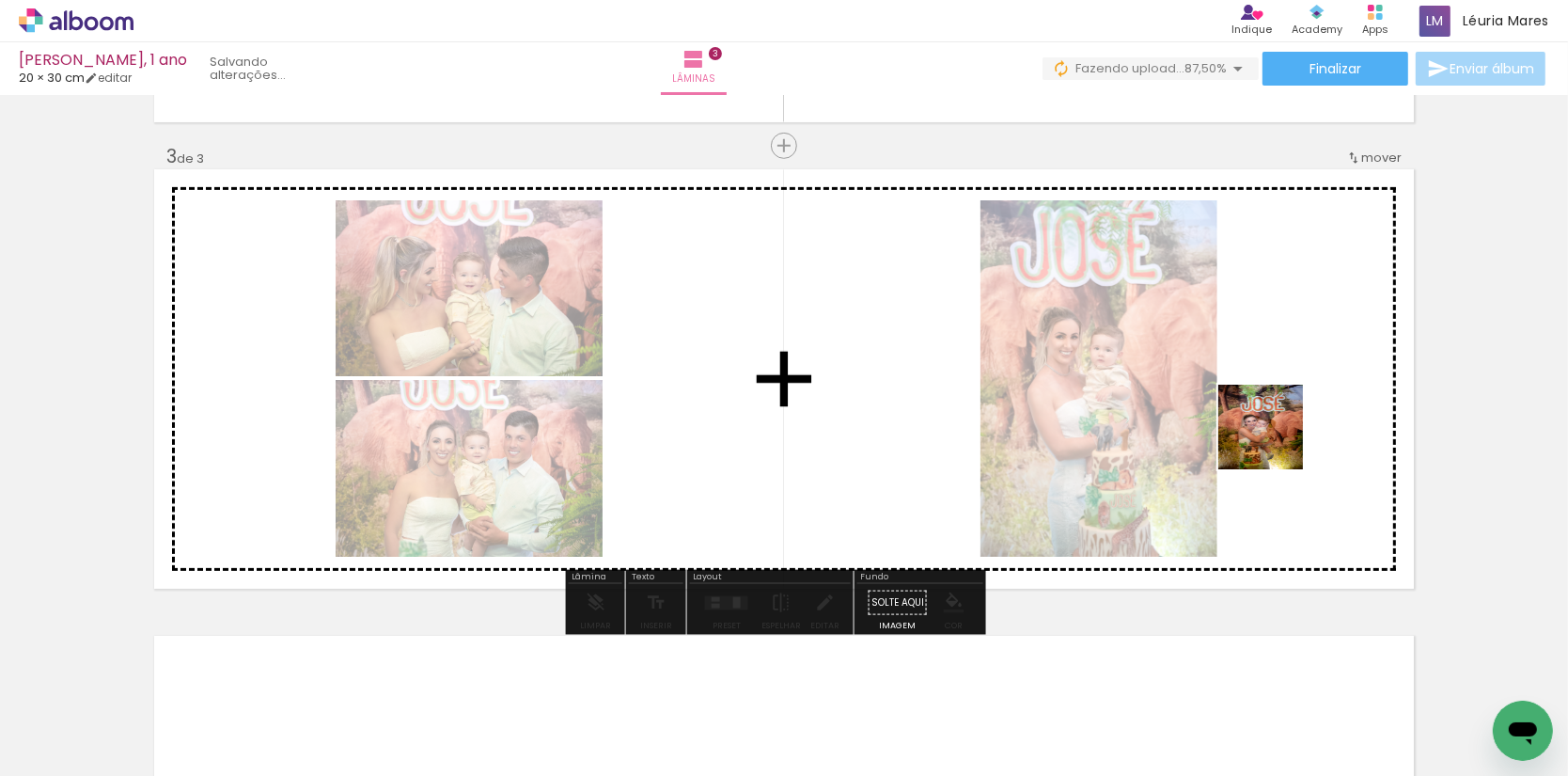
drag, startPoint x: 1284, startPoint y: 558, endPoint x: 1275, endPoint y: 441, distance: 117.3
click at [1275, 441] on quentale-workspace at bounding box center [784, 388] width 1568 height 776
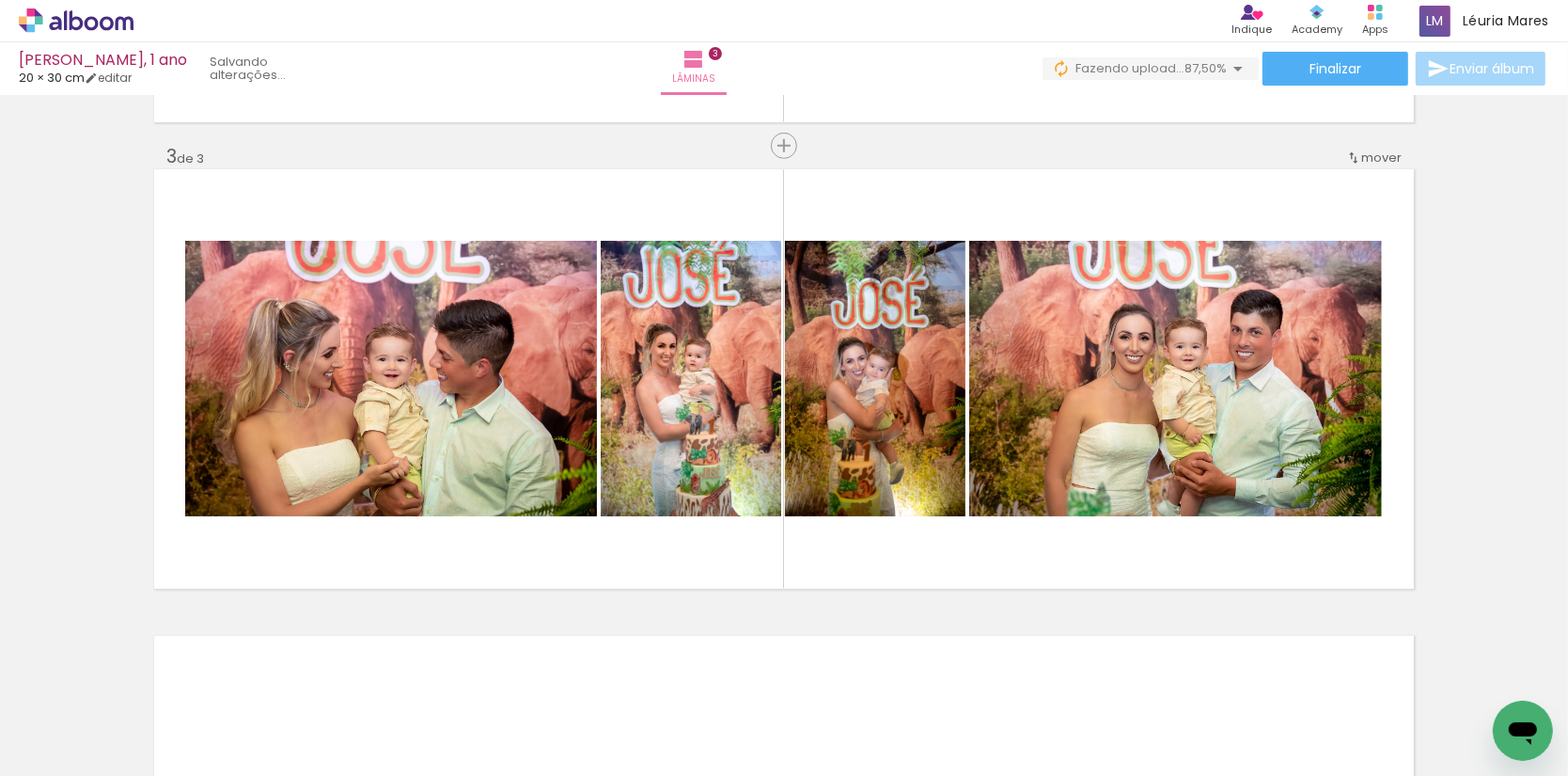
scroll to position [0, 599]
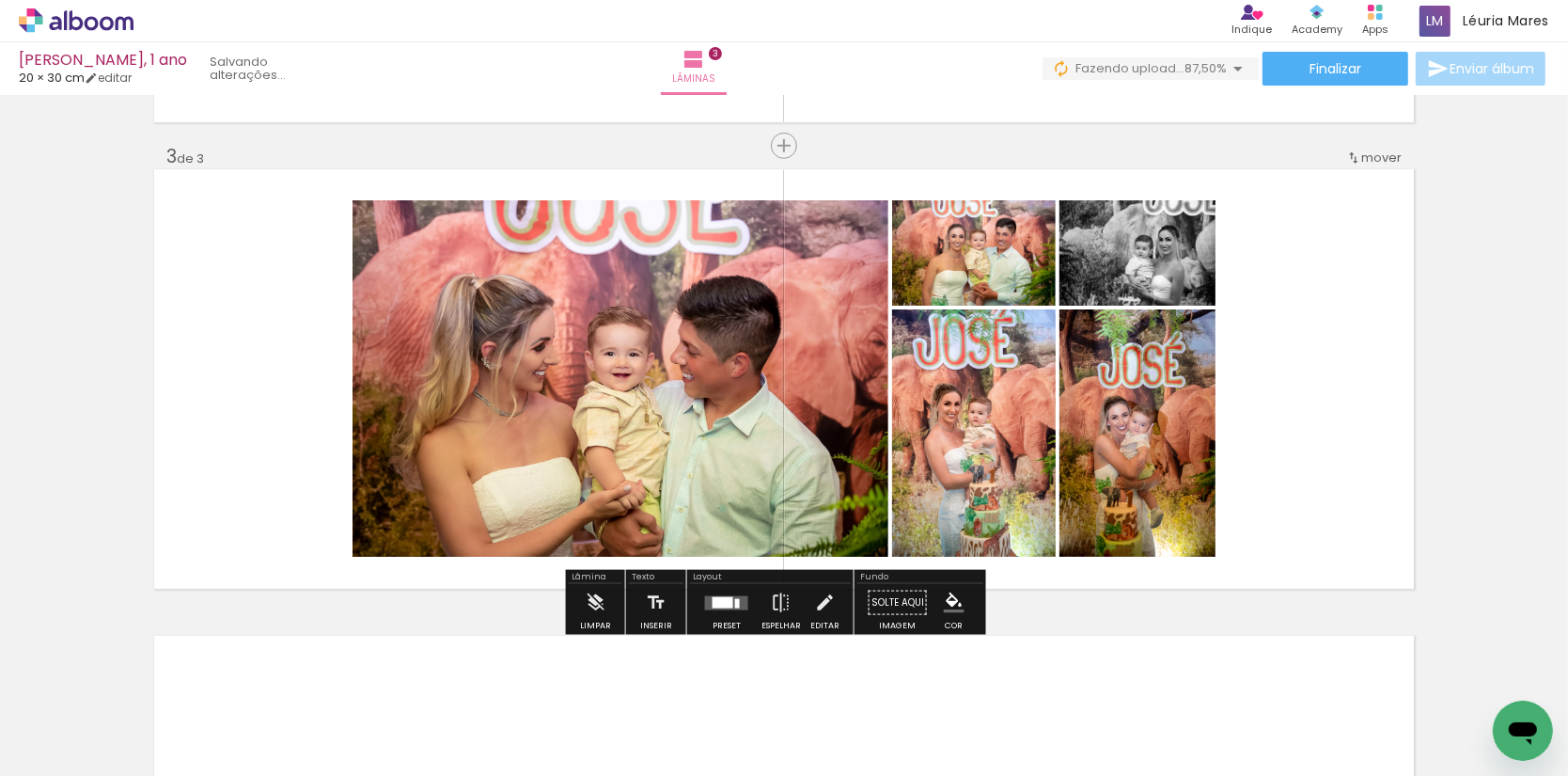
drag, startPoint x: 1206, startPoint y: 729, endPoint x: 1227, endPoint y: 469, distance: 260.8
click at [1227, 469] on quentale-workspace at bounding box center [784, 388] width 1568 height 776
click at [722, 606] on div at bounding box center [722, 601] width 21 height 11
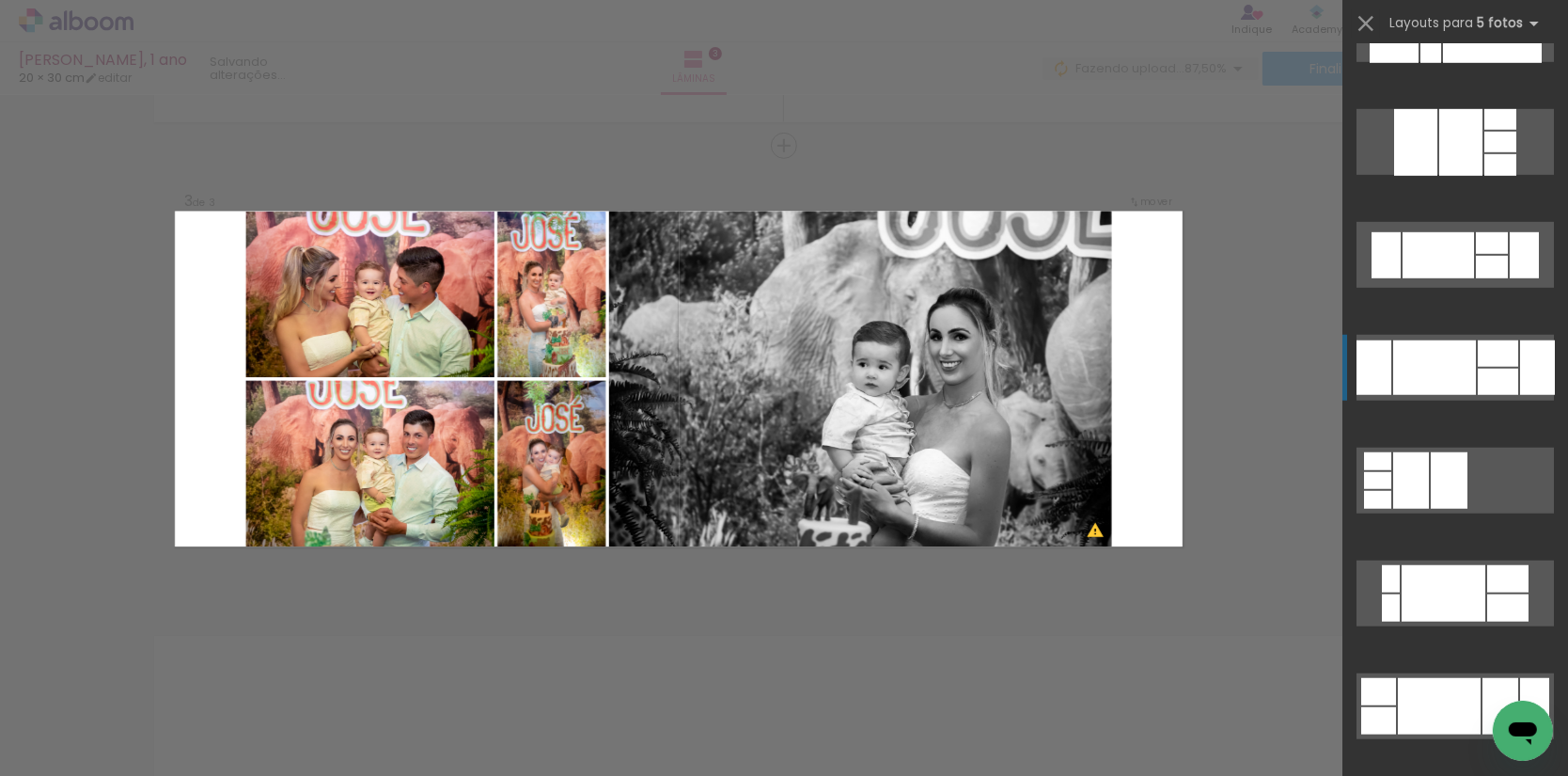
scroll to position [1425, 0]
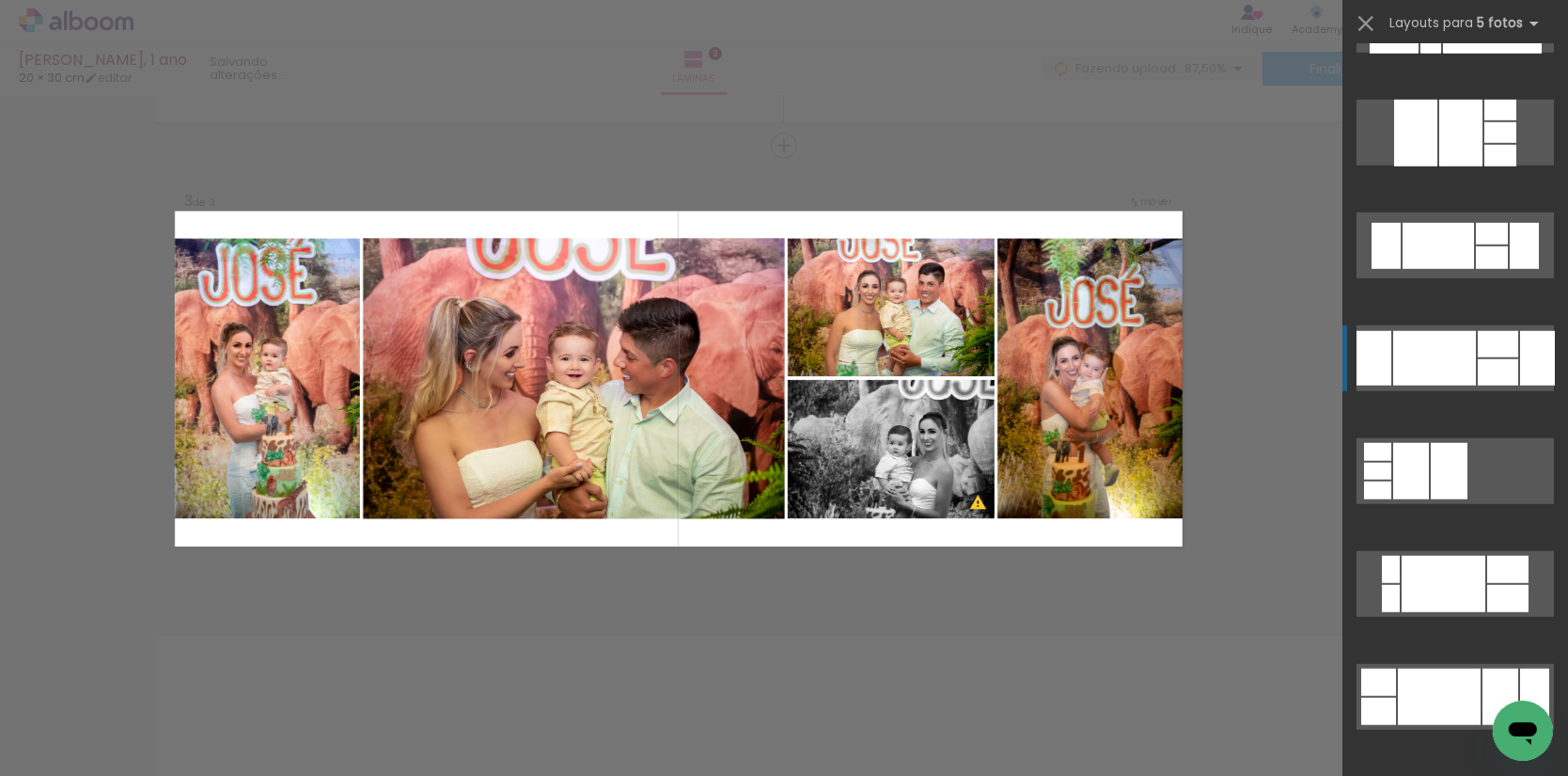
click at [1524, 364] on div at bounding box center [1537, 358] width 35 height 55
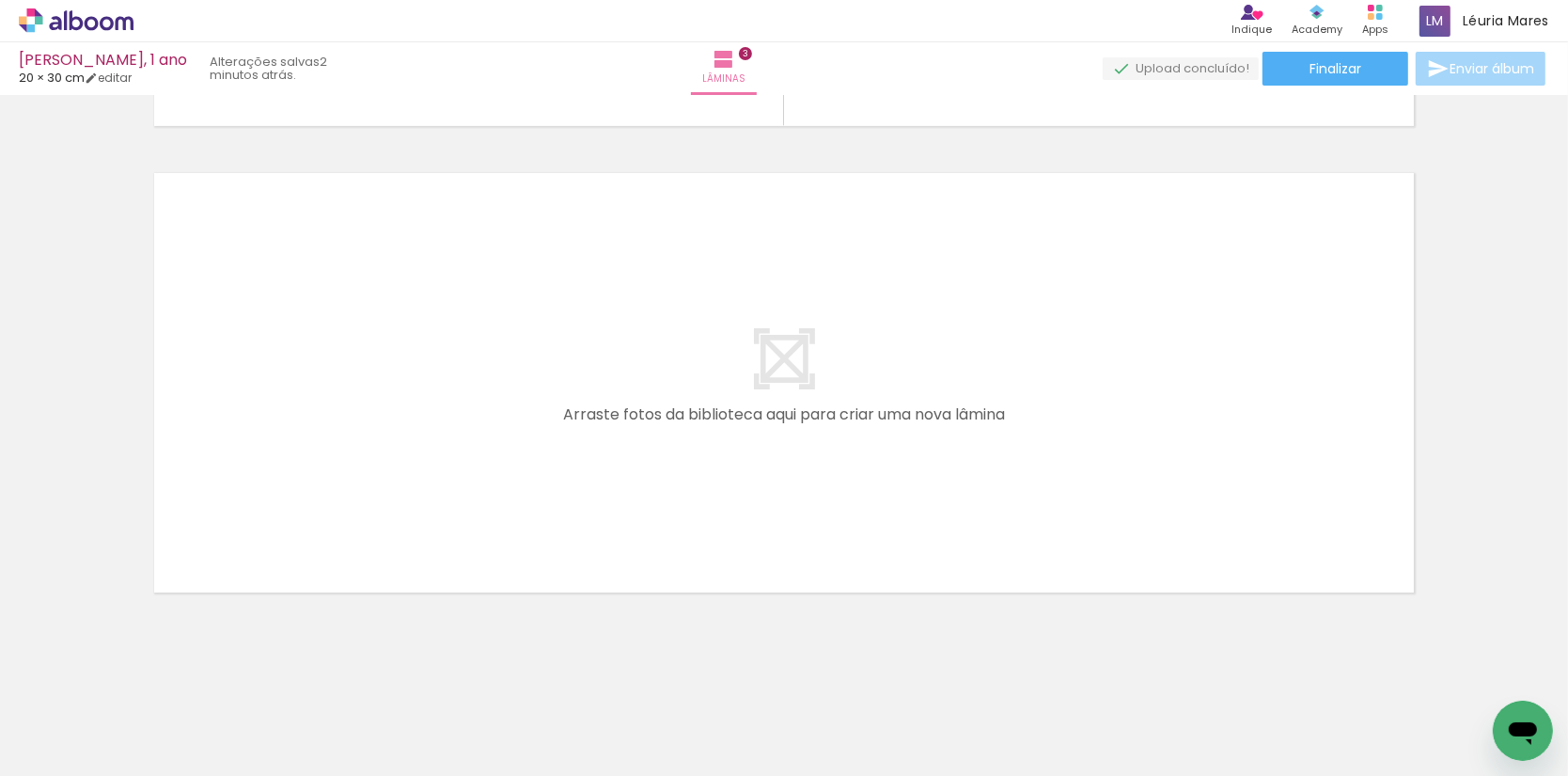
scroll to position [1374, 0]
drag, startPoint x: 197, startPoint y: 736, endPoint x: 326, endPoint y: 423, distance: 338.5
click at [326, 423] on quentale-workspace at bounding box center [784, 388] width 1568 height 776
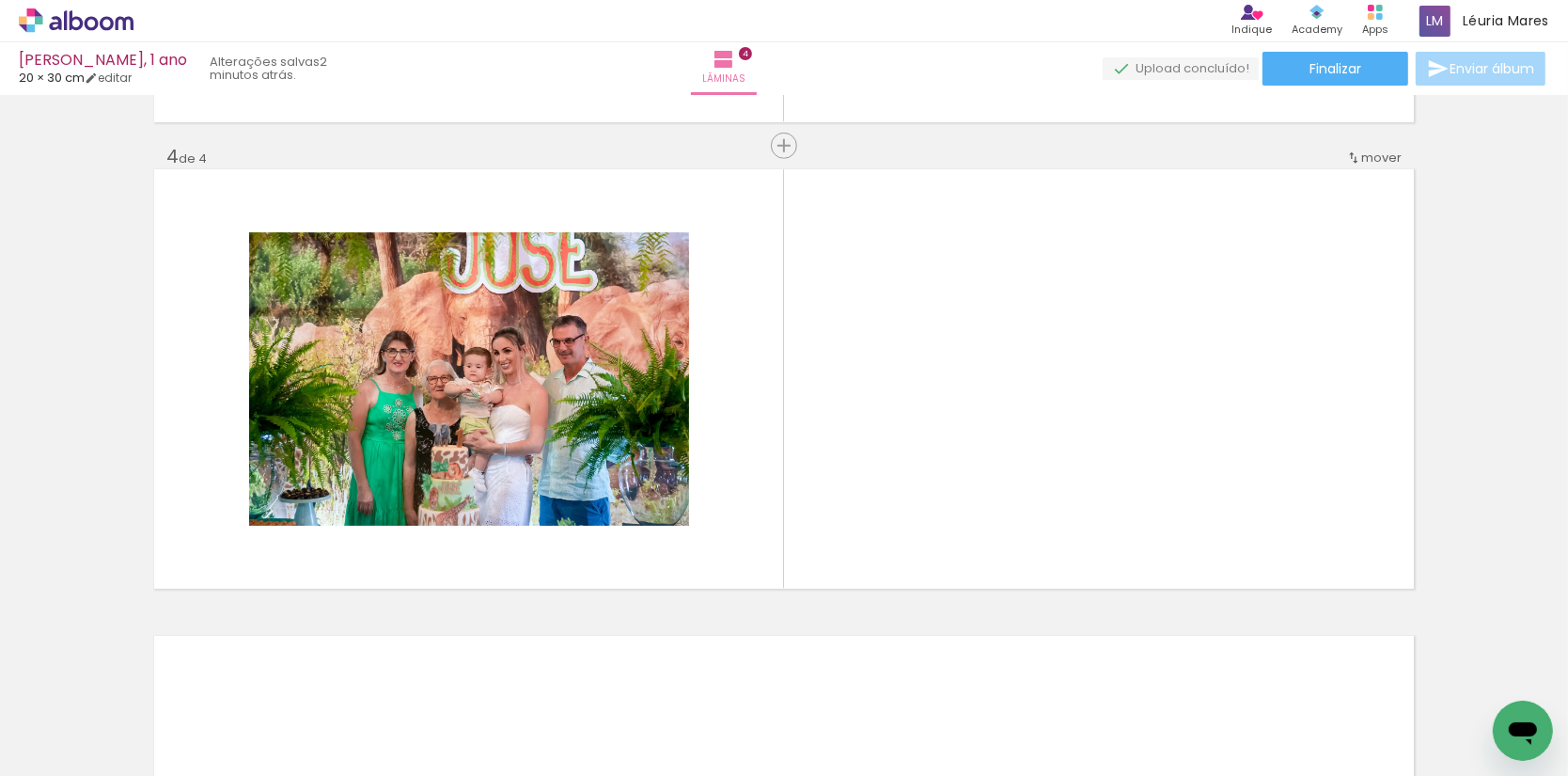
scroll to position [0, 960]
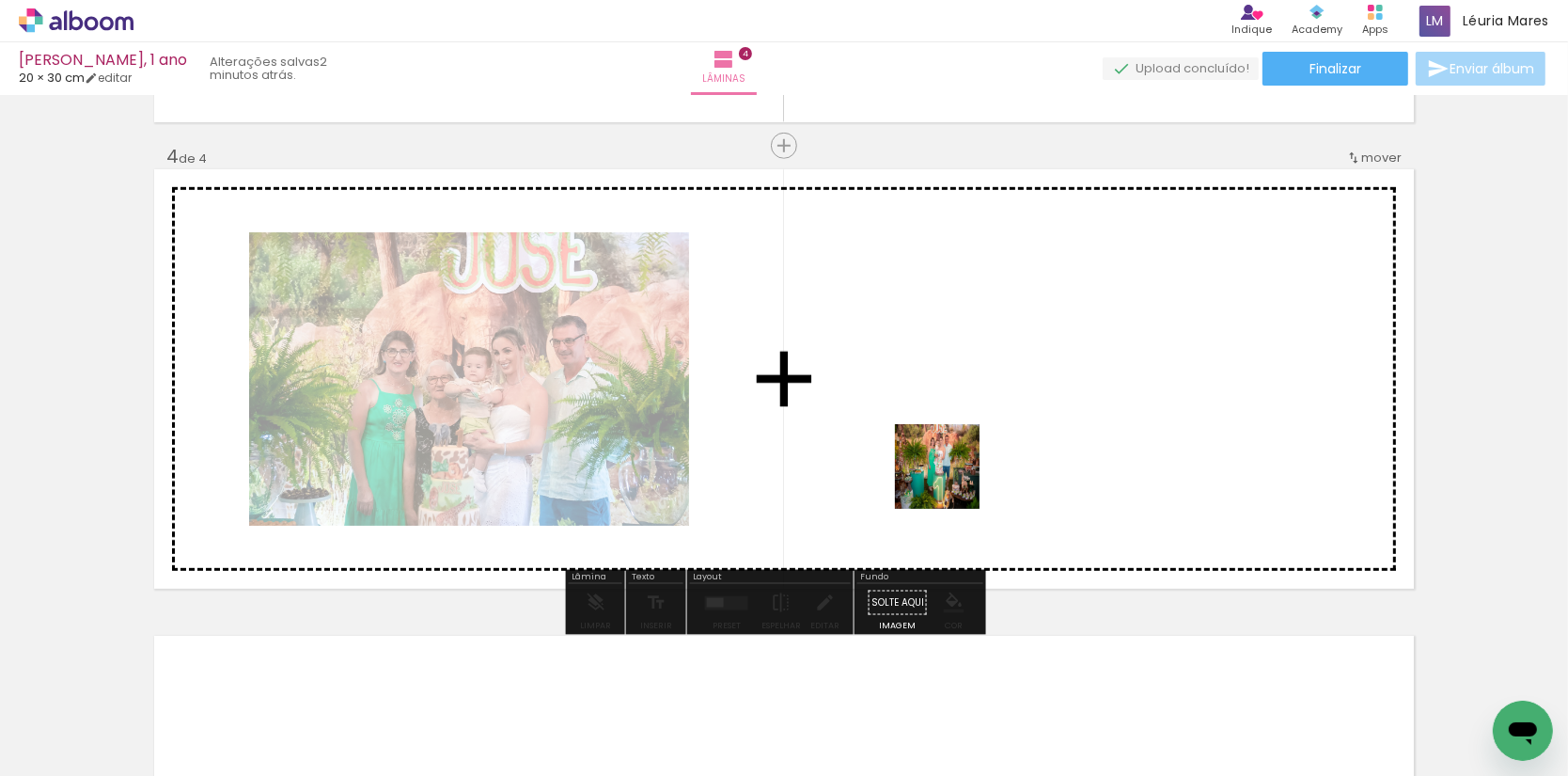
click at [952, 481] on quentale-workspace at bounding box center [784, 388] width 1568 height 776
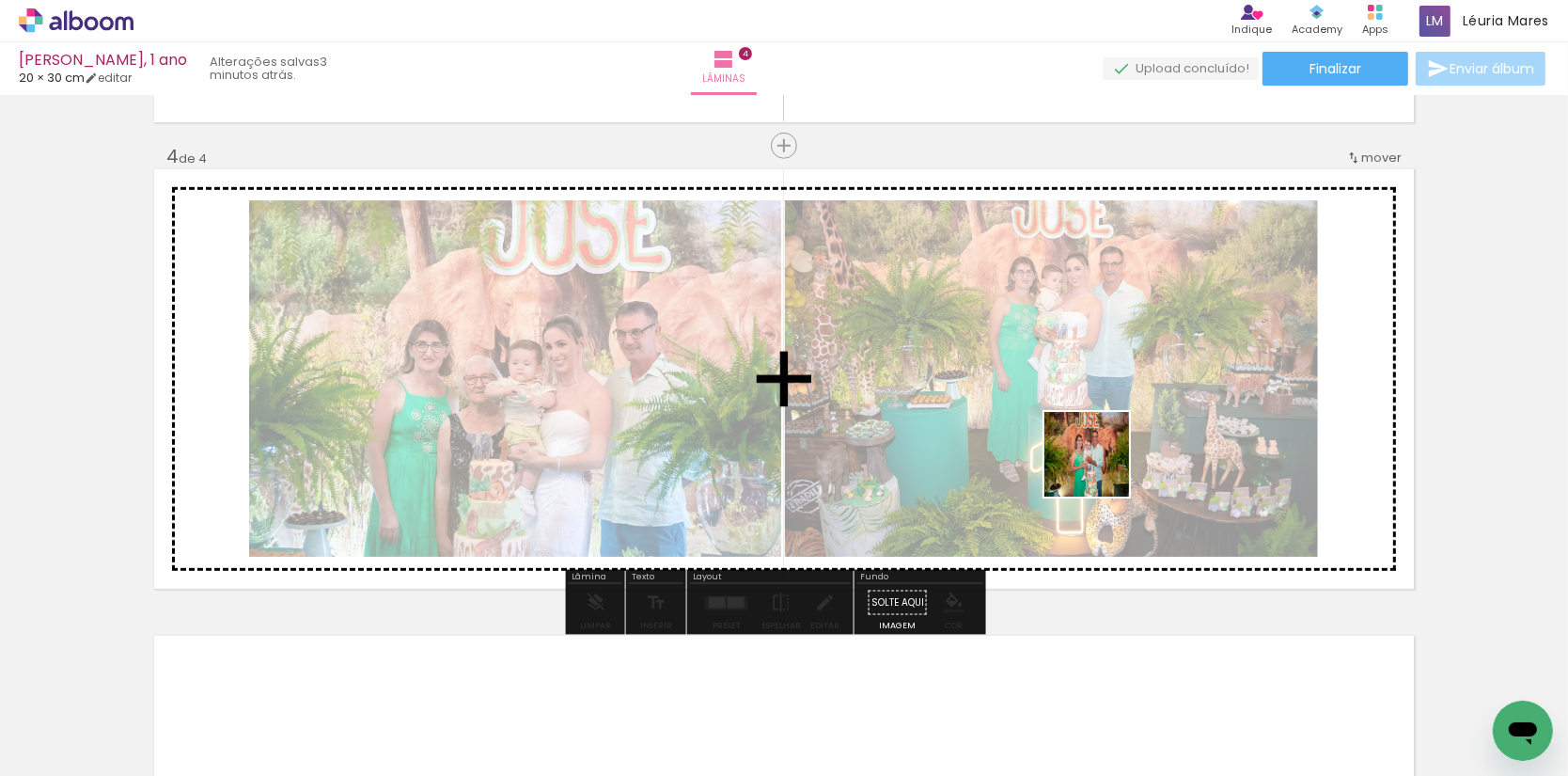
drag, startPoint x: 1107, startPoint y: 506, endPoint x: 1101, endPoint y: 468, distance: 38.5
click at [1101, 468] on quentale-workspace at bounding box center [784, 388] width 1568 height 776
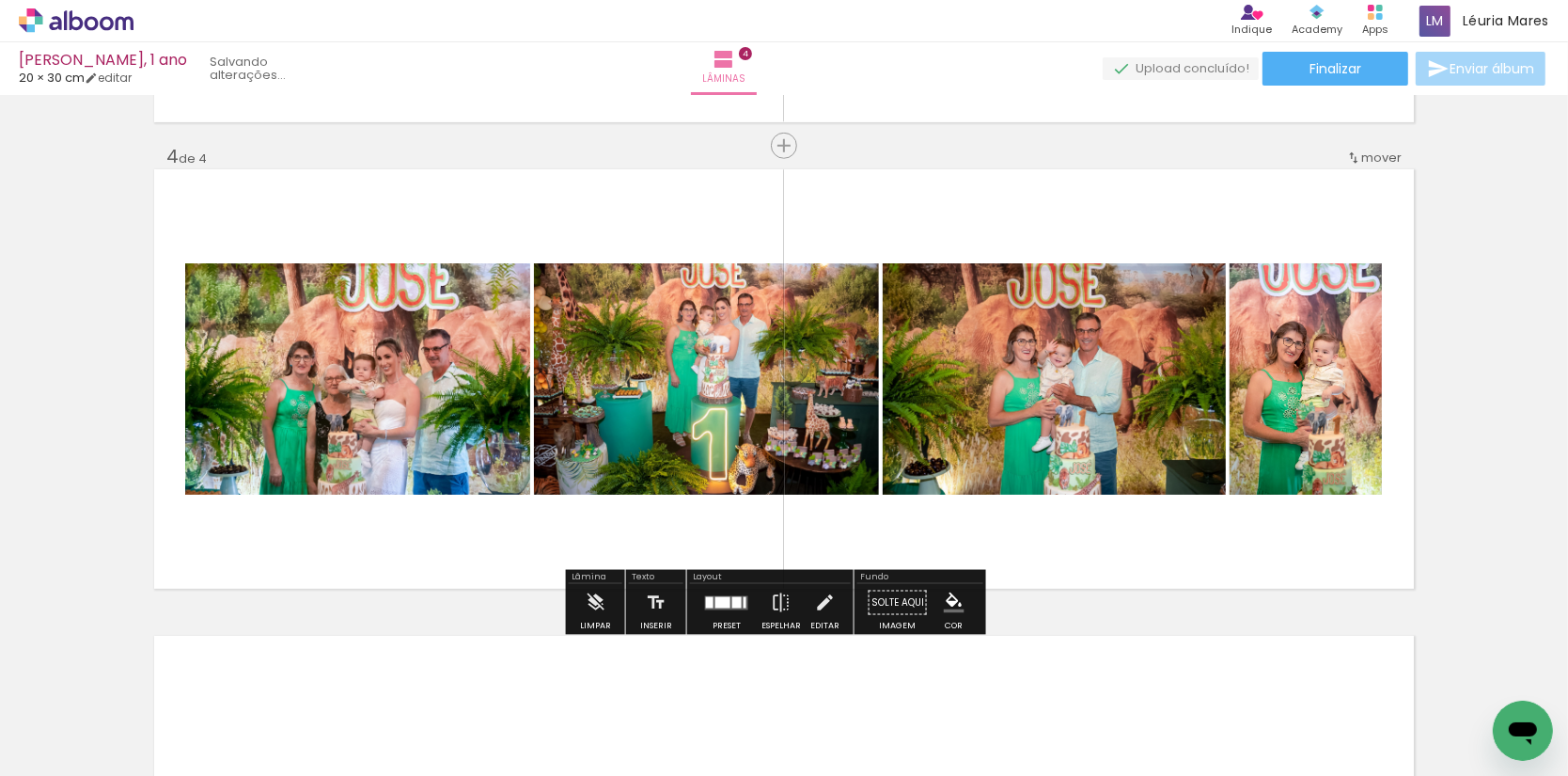
drag, startPoint x: 1208, startPoint y: 604, endPoint x: 1192, endPoint y: 530, distance: 75.7
click at [1192, 530] on quentale-workspace at bounding box center [784, 388] width 1568 height 776
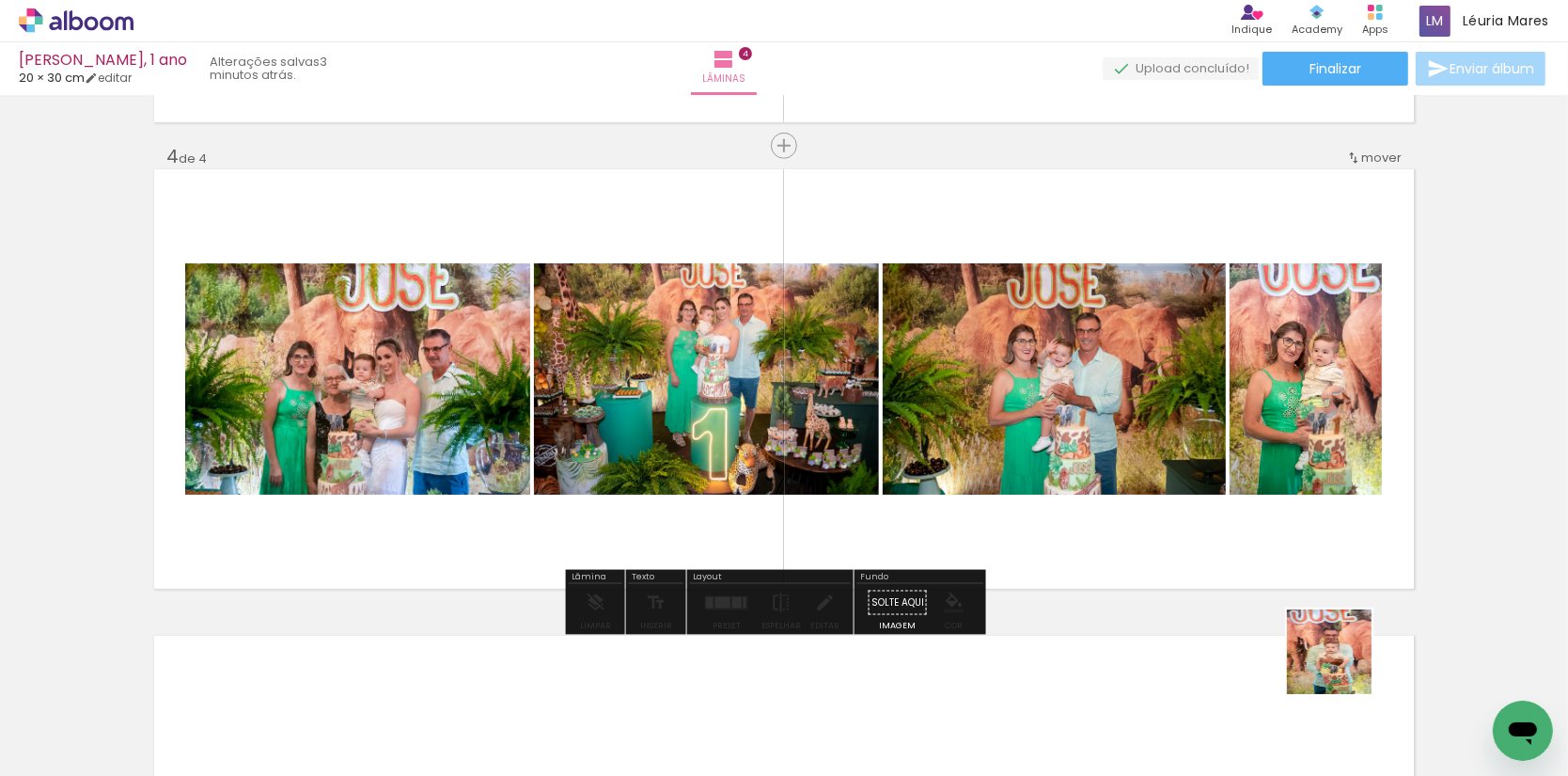
drag, startPoint x: 1343, startPoint y: 666, endPoint x: 1287, endPoint y: 478, distance: 196.2
click at [1287, 478] on quentale-workspace at bounding box center [784, 388] width 1568 height 776
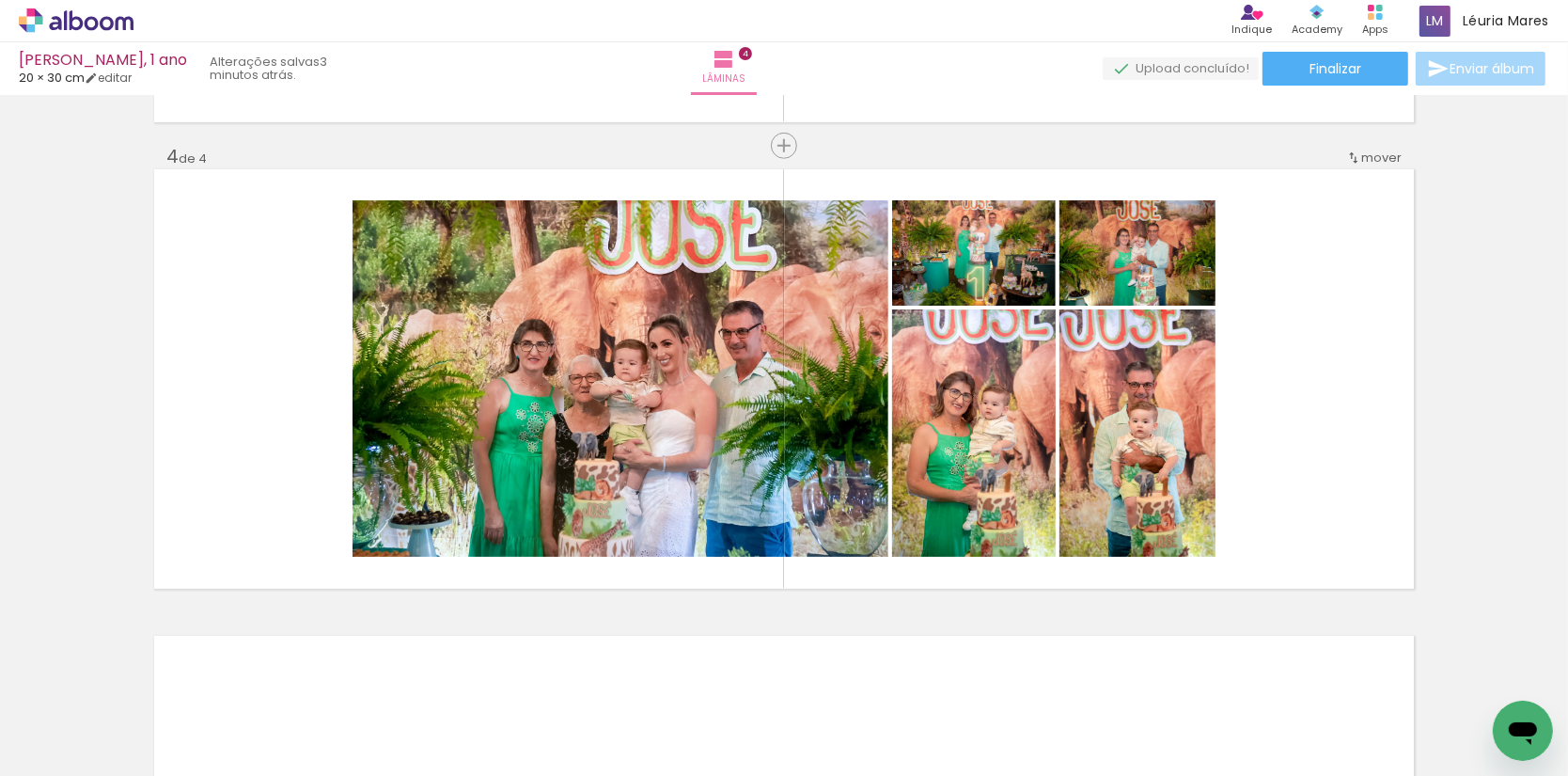
scroll to position [0, 1166]
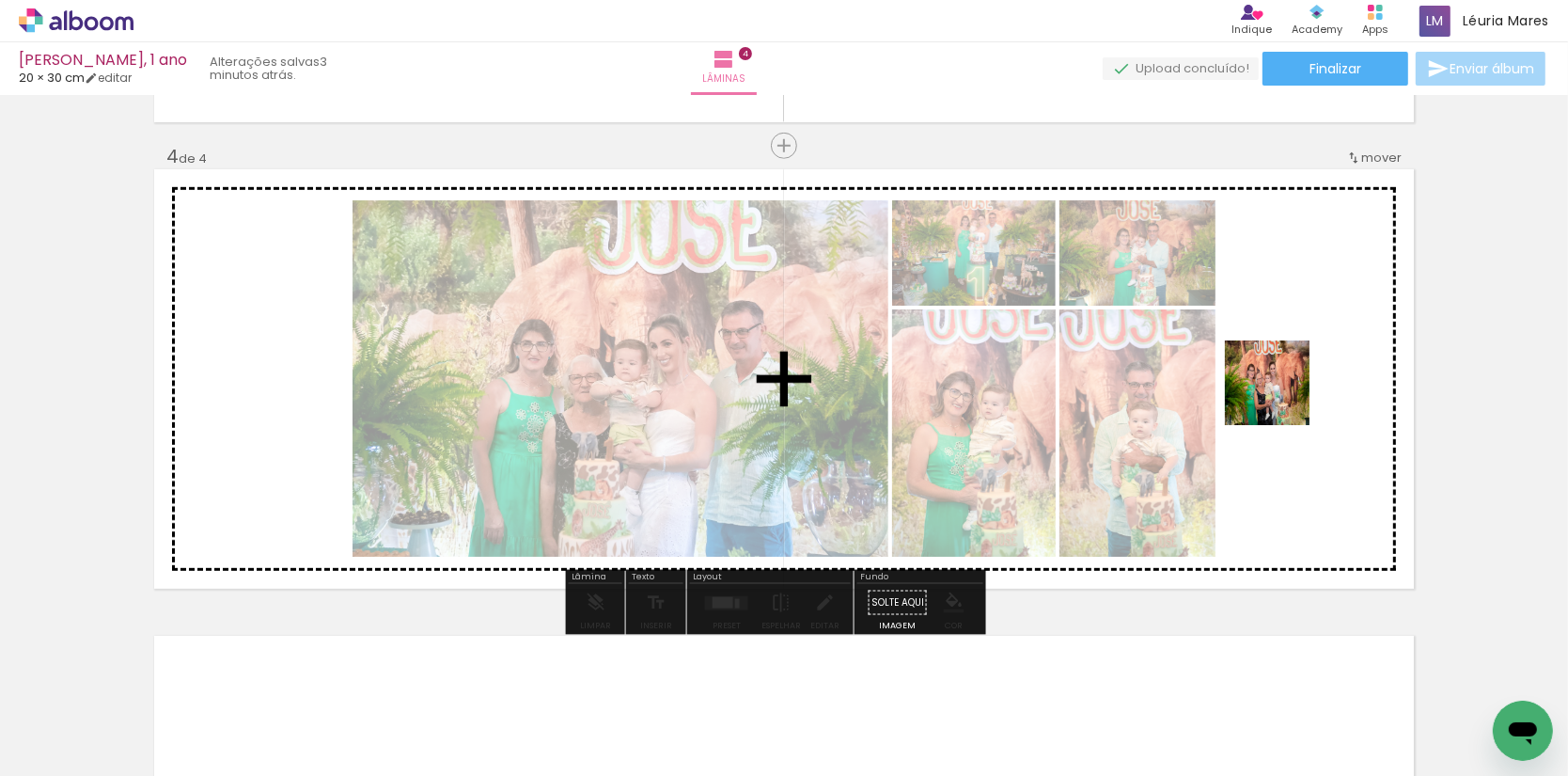
click at [1281, 393] on quentale-workspace at bounding box center [784, 388] width 1568 height 776
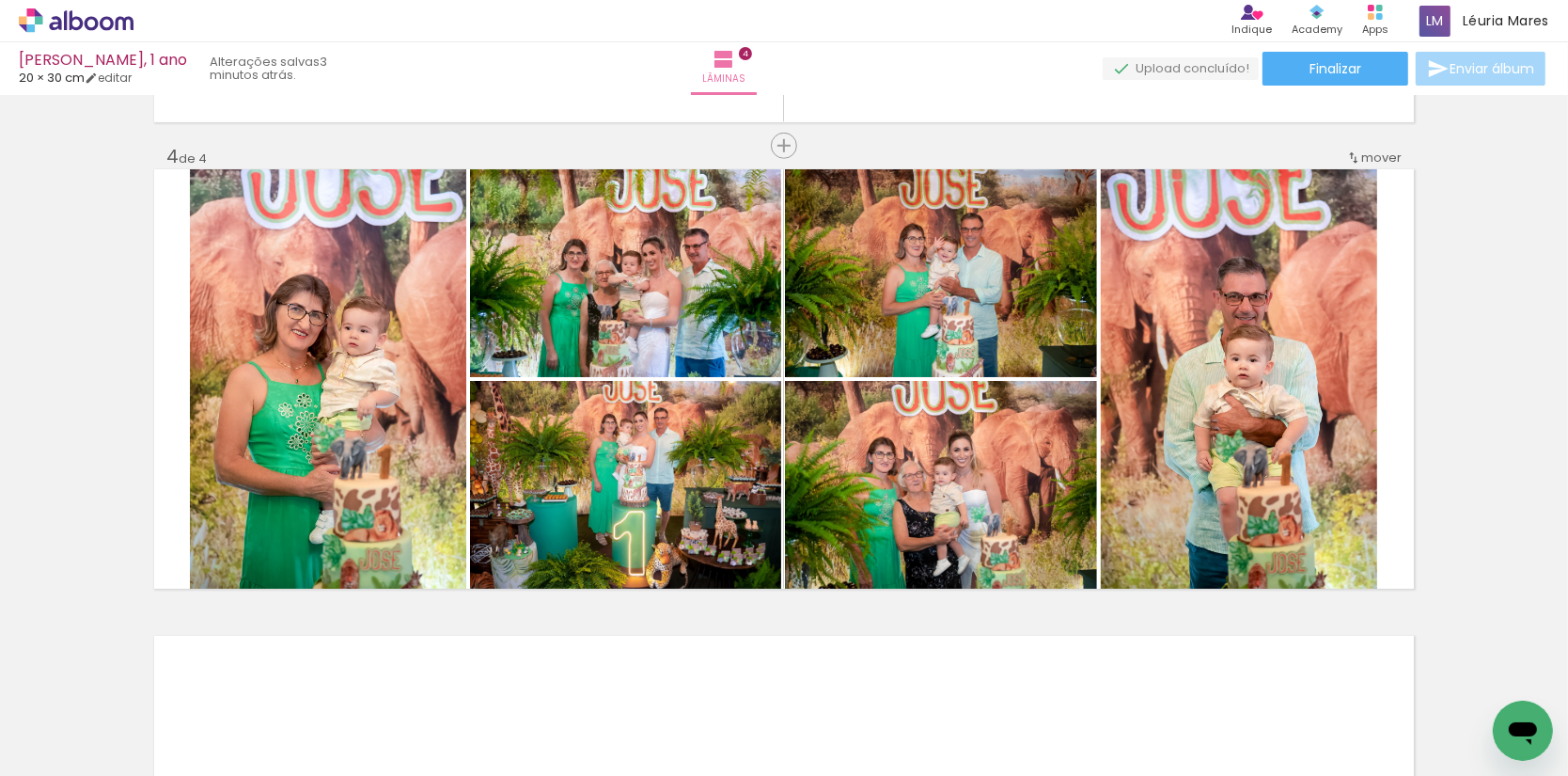
scroll to position [0, 1581]
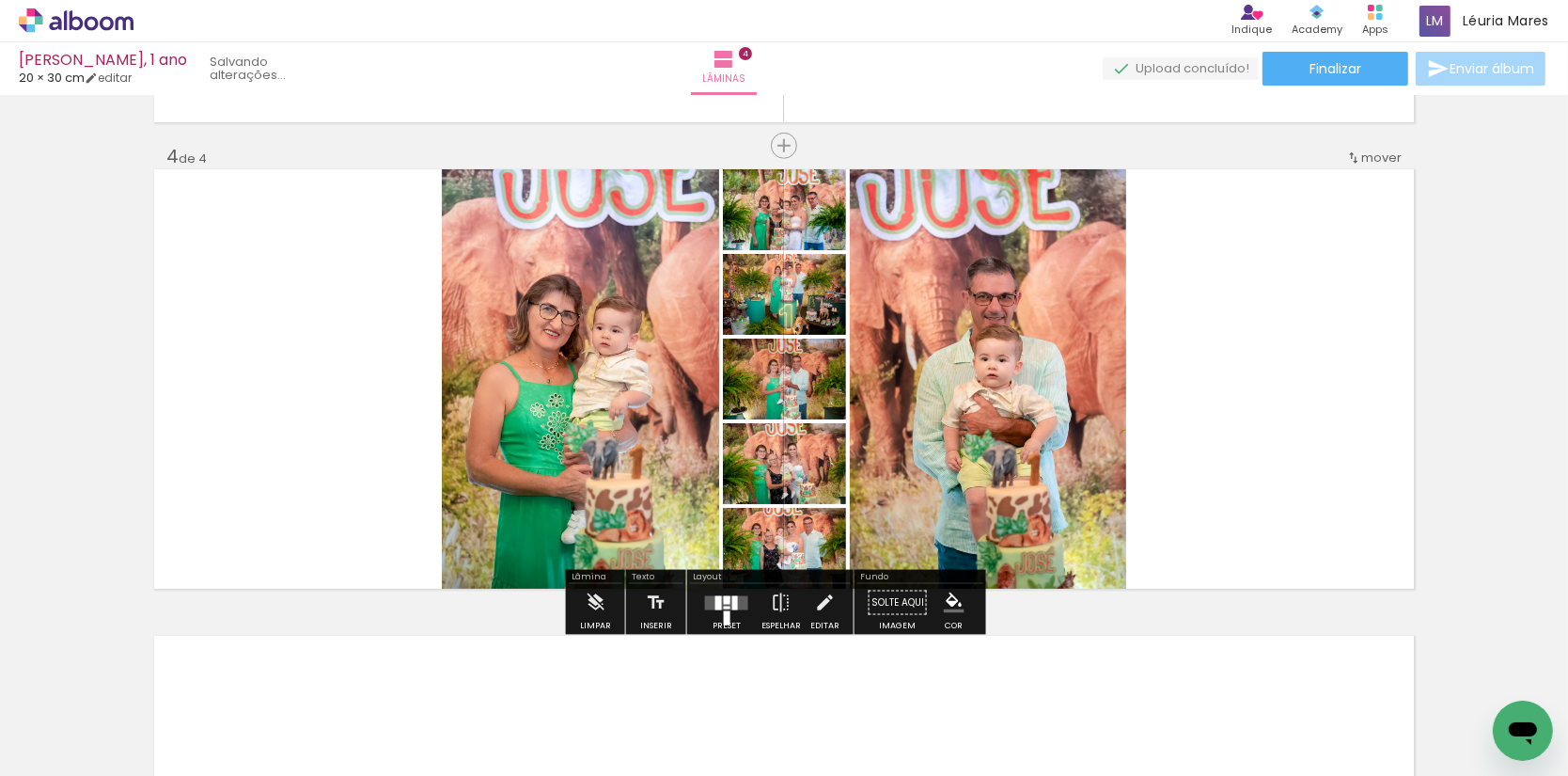
drag, startPoint x: 1337, startPoint y: 734, endPoint x: 1280, endPoint y: 459, distance: 280.8
click at [1280, 459] on quentale-workspace at bounding box center [784, 388] width 1568 height 776
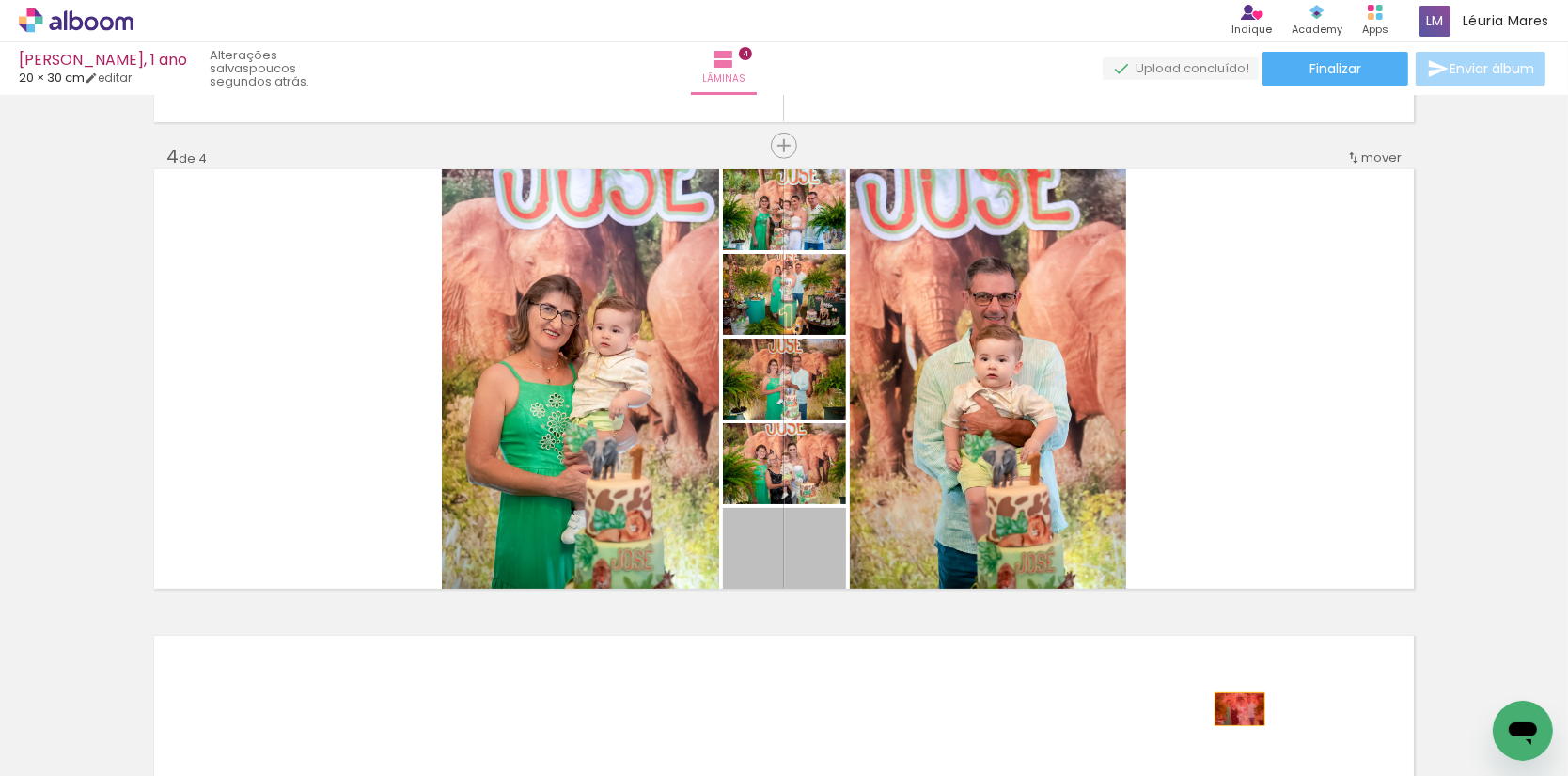
drag, startPoint x: 825, startPoint y: 554, endPoint x: 1240, endPoint y: 709, distance: 443.0
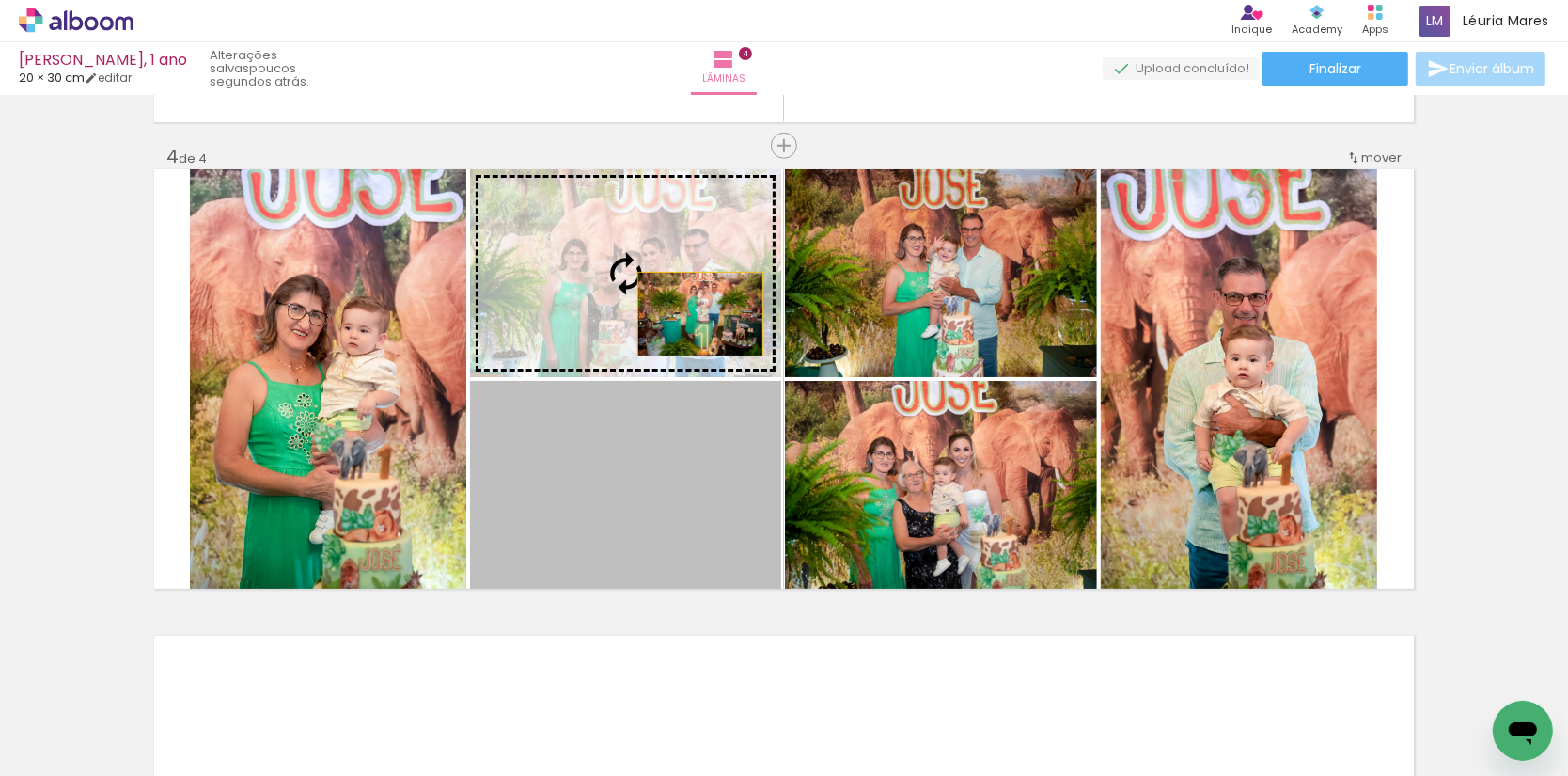
drag, startPoint x: 701, startPoint y: 538, endPoint x: 700, endPoint y: 314, distance: 224.0
click at [0, 0] on slot at bounding box center [0, 0] width 0 height 0
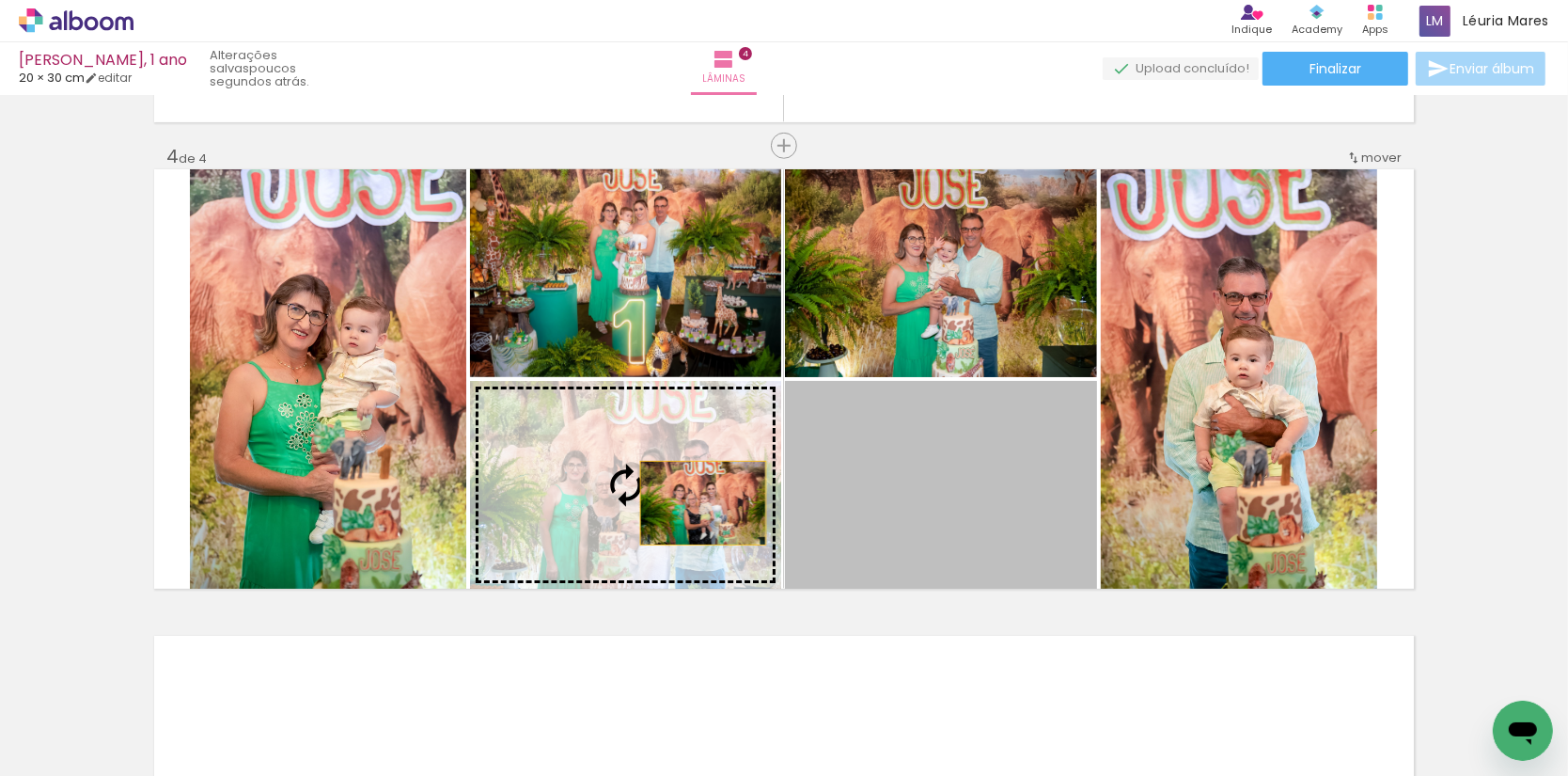
drag, startPoint x: 1032, startPoint y: 507, endPoint x: 700, endPoint y: 503, distance: 332.0
click at [0, 0] on slot at bounding box center [0, 0] width 0 height 0
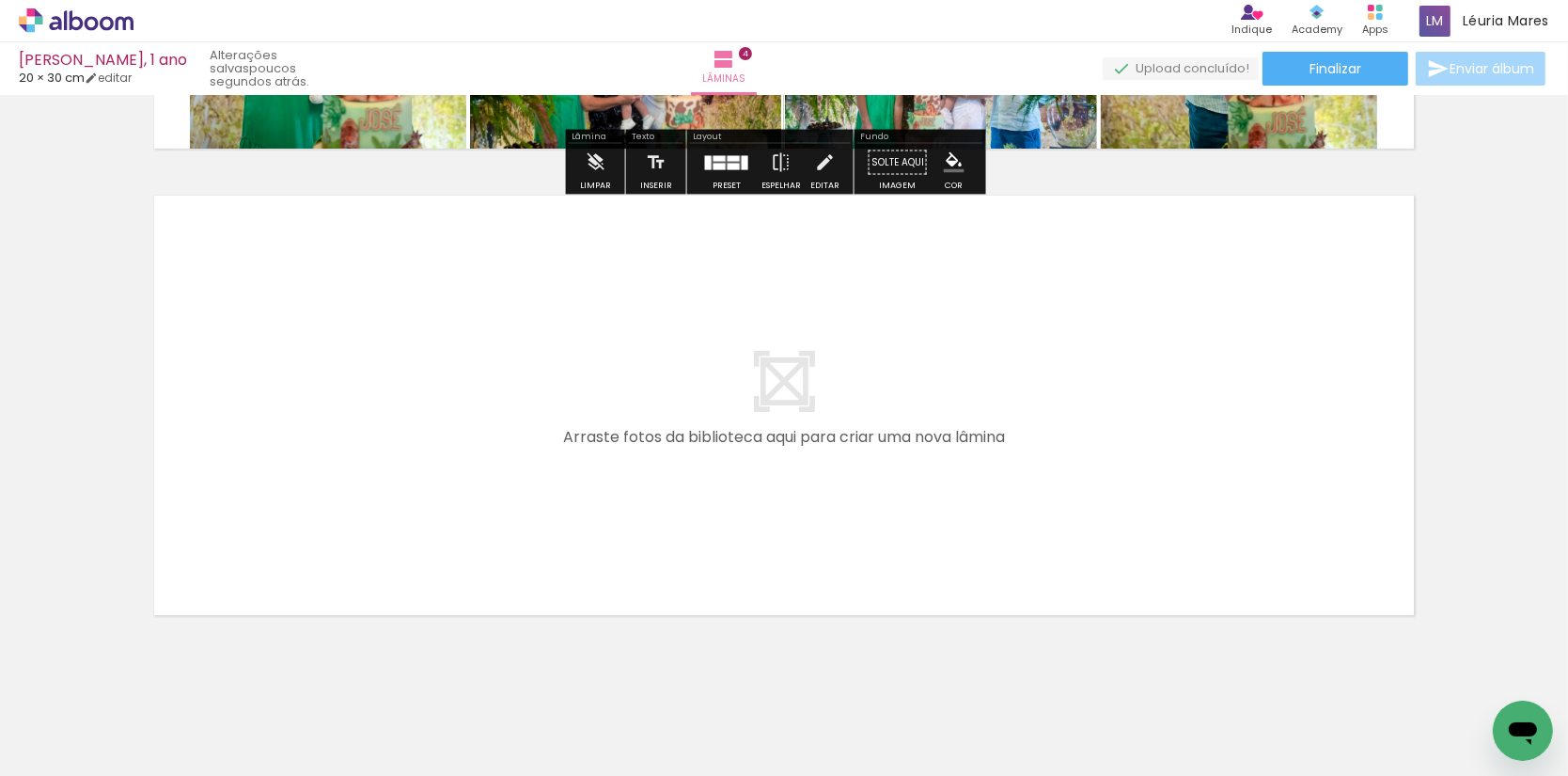
scroll to position [1820, 0]
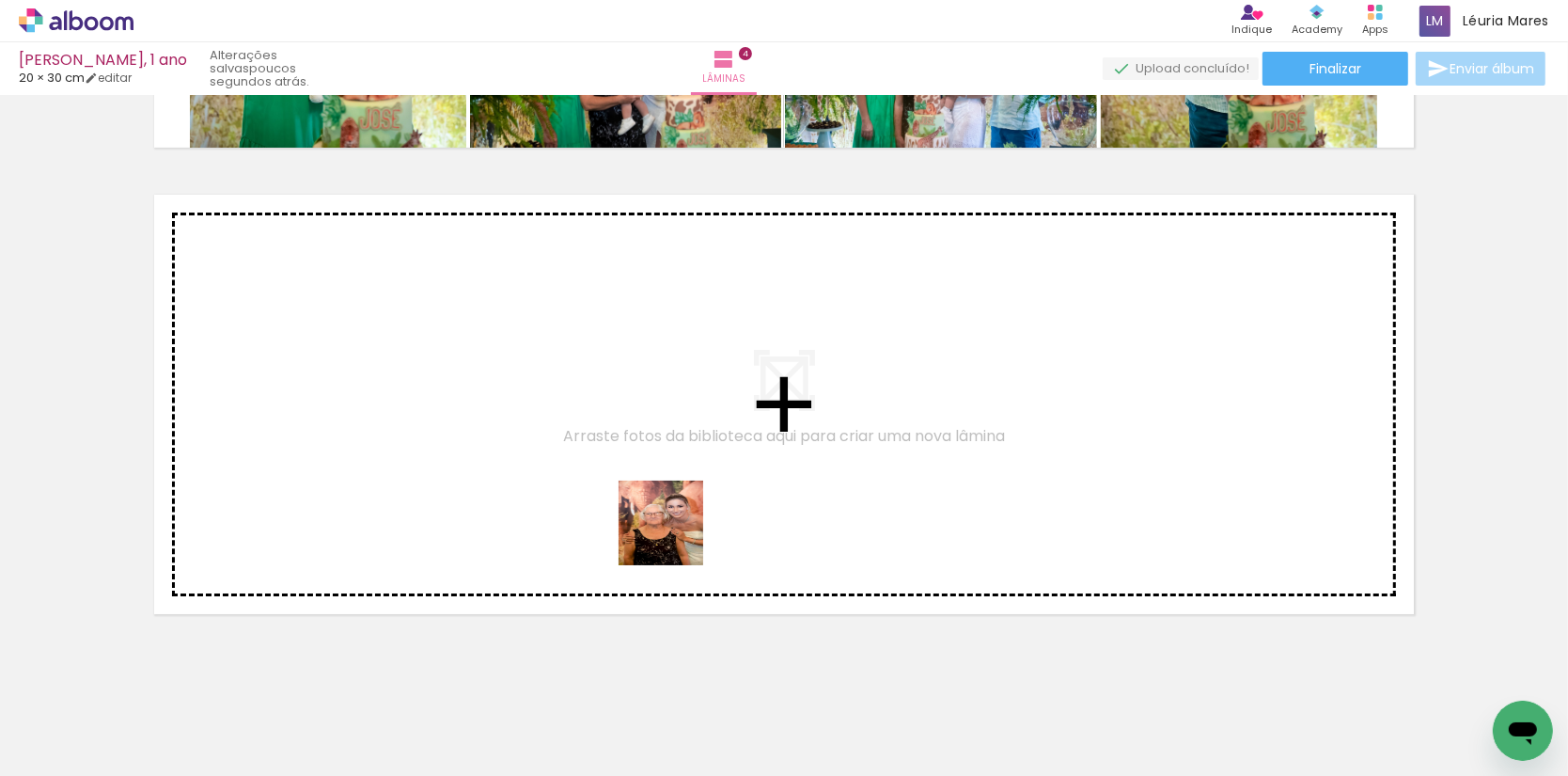
click at [670, 530] on quentale-workspace at bounding box center [784, 388] width 1568 height 776
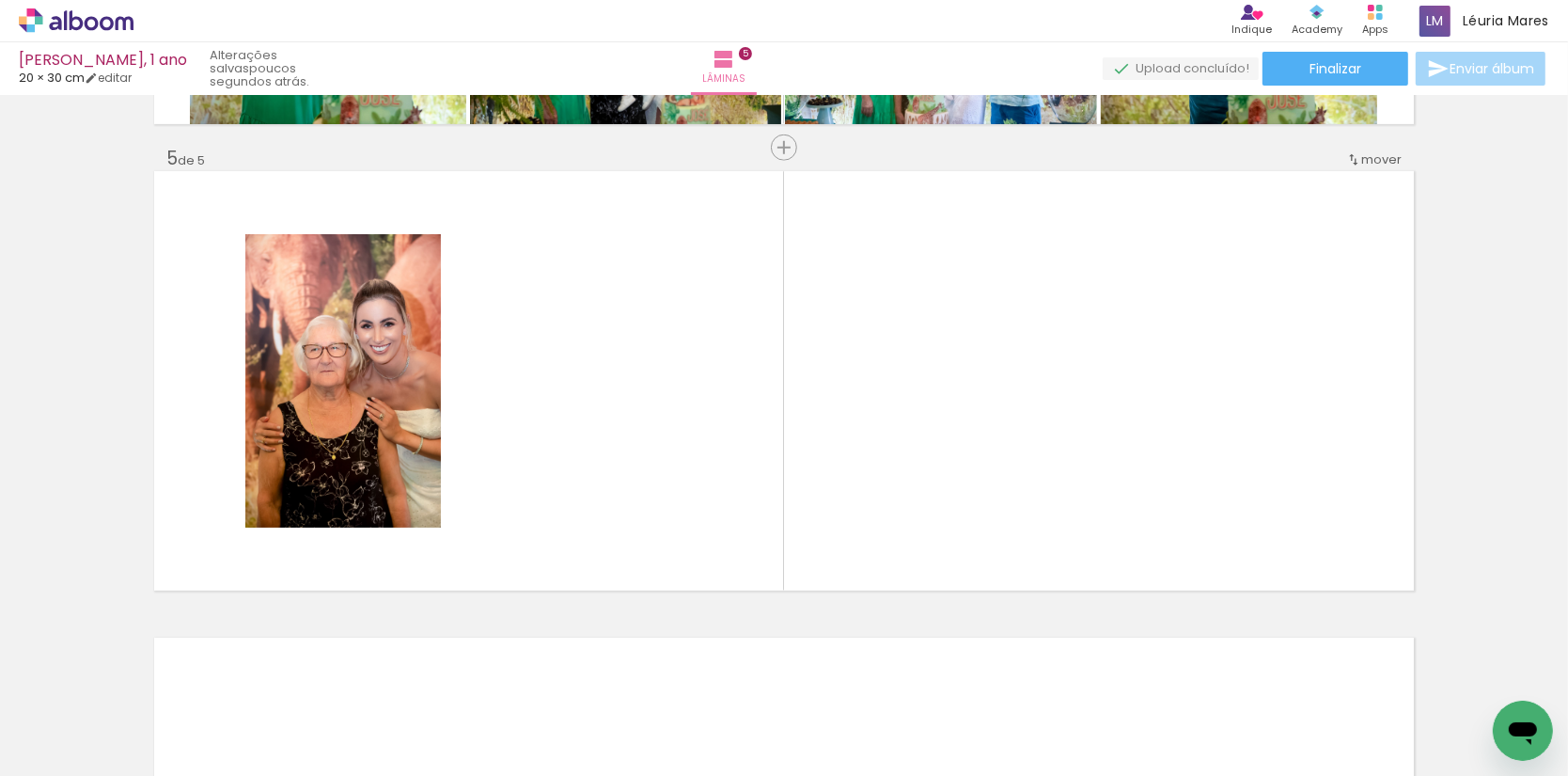
scroll to position [1846, 0]
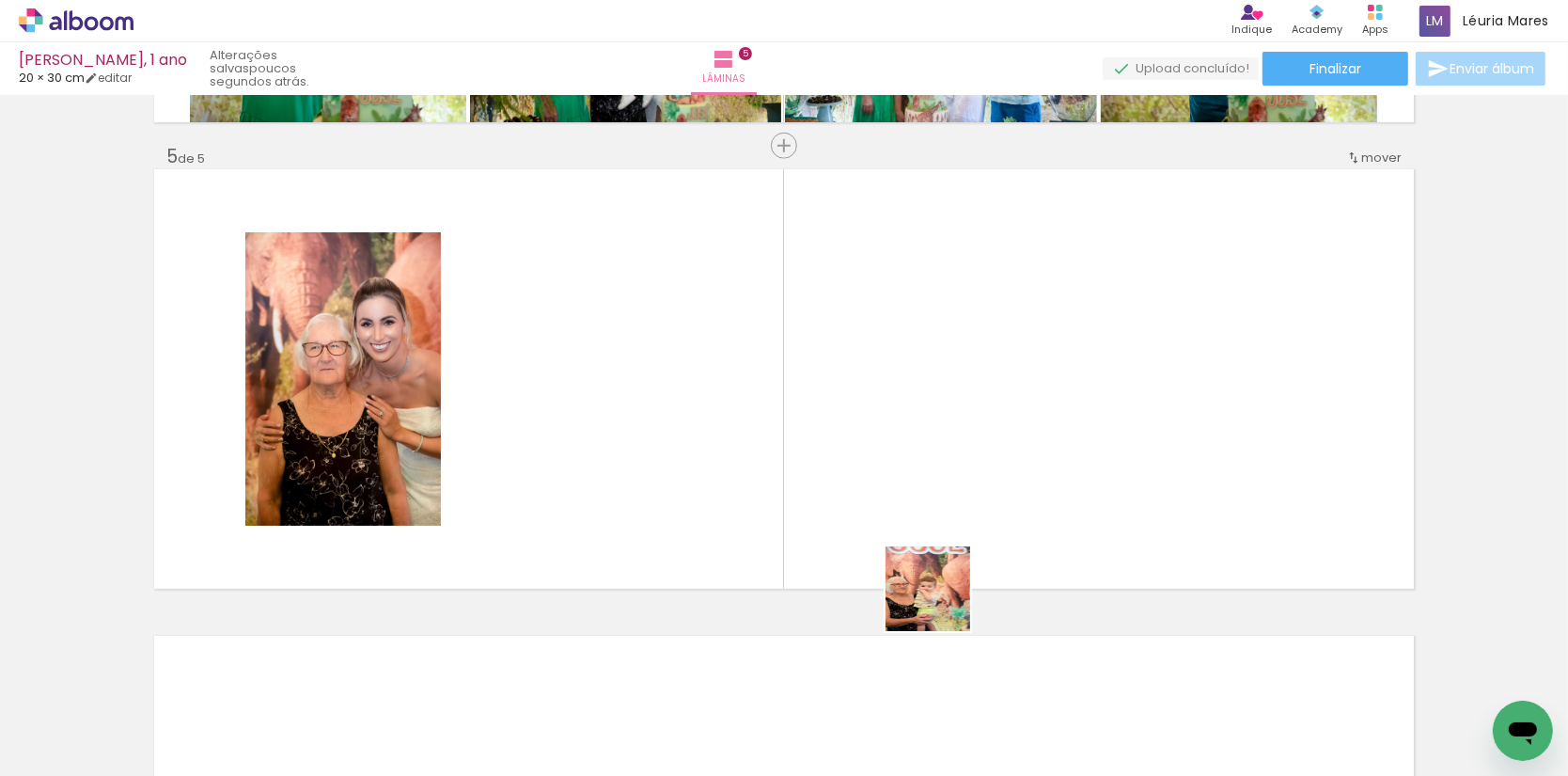
drag, startPoint x: 1020, startPoint y: 706, endPoint x: 832, endPoint y: 416, distance: 345.6
click at [832, 416] on quentale-workspace at bounding box center [784, 388] width 1568 height 776
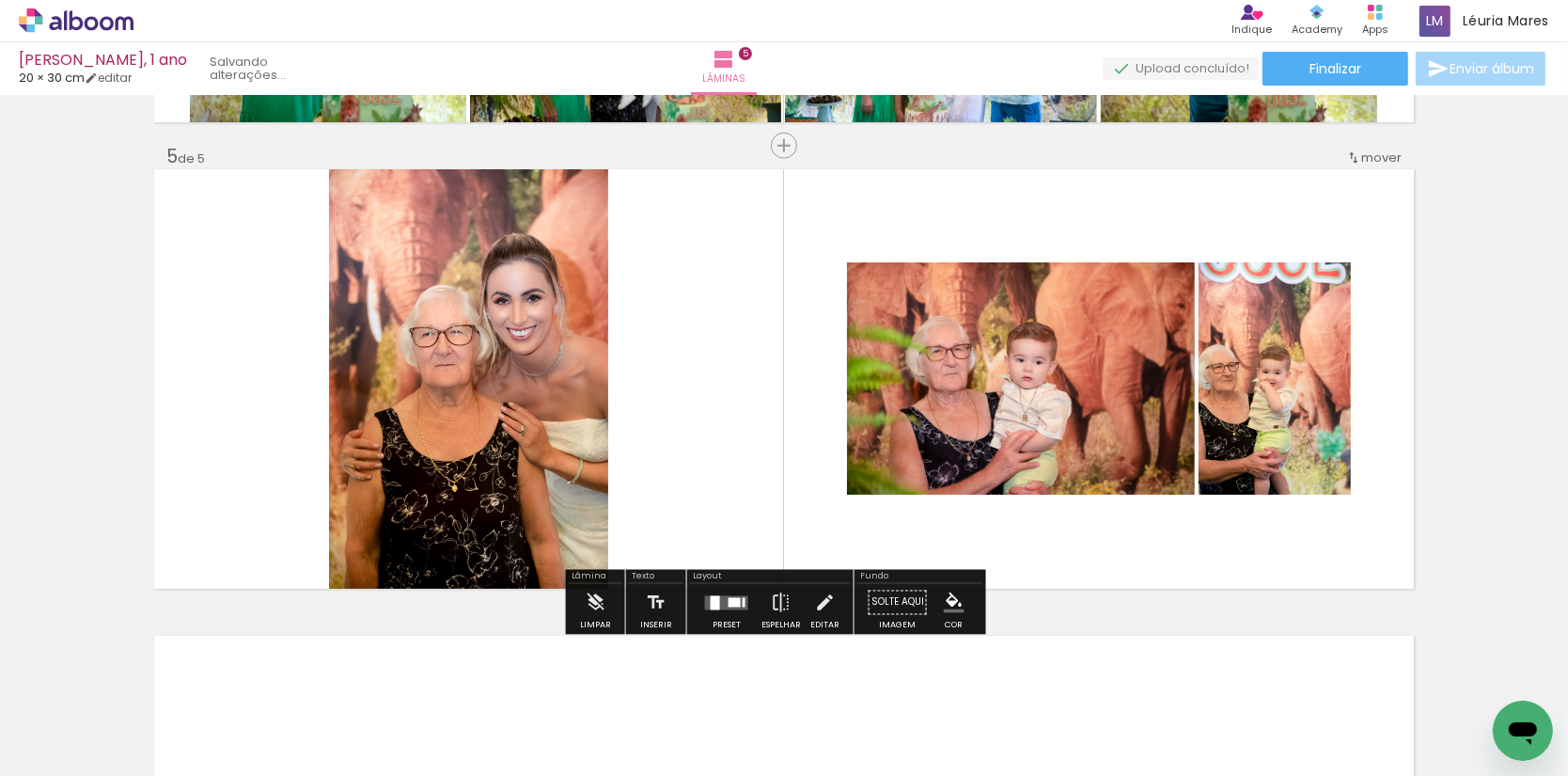
drag, startPoint x: 1036, startPoint y: 441, endPoint x: 1030, endPoint y: 415, distance: 26.7
click at [1030, 415] on quentale-workspace at bounding box center [784, 388] width 1568 height 776
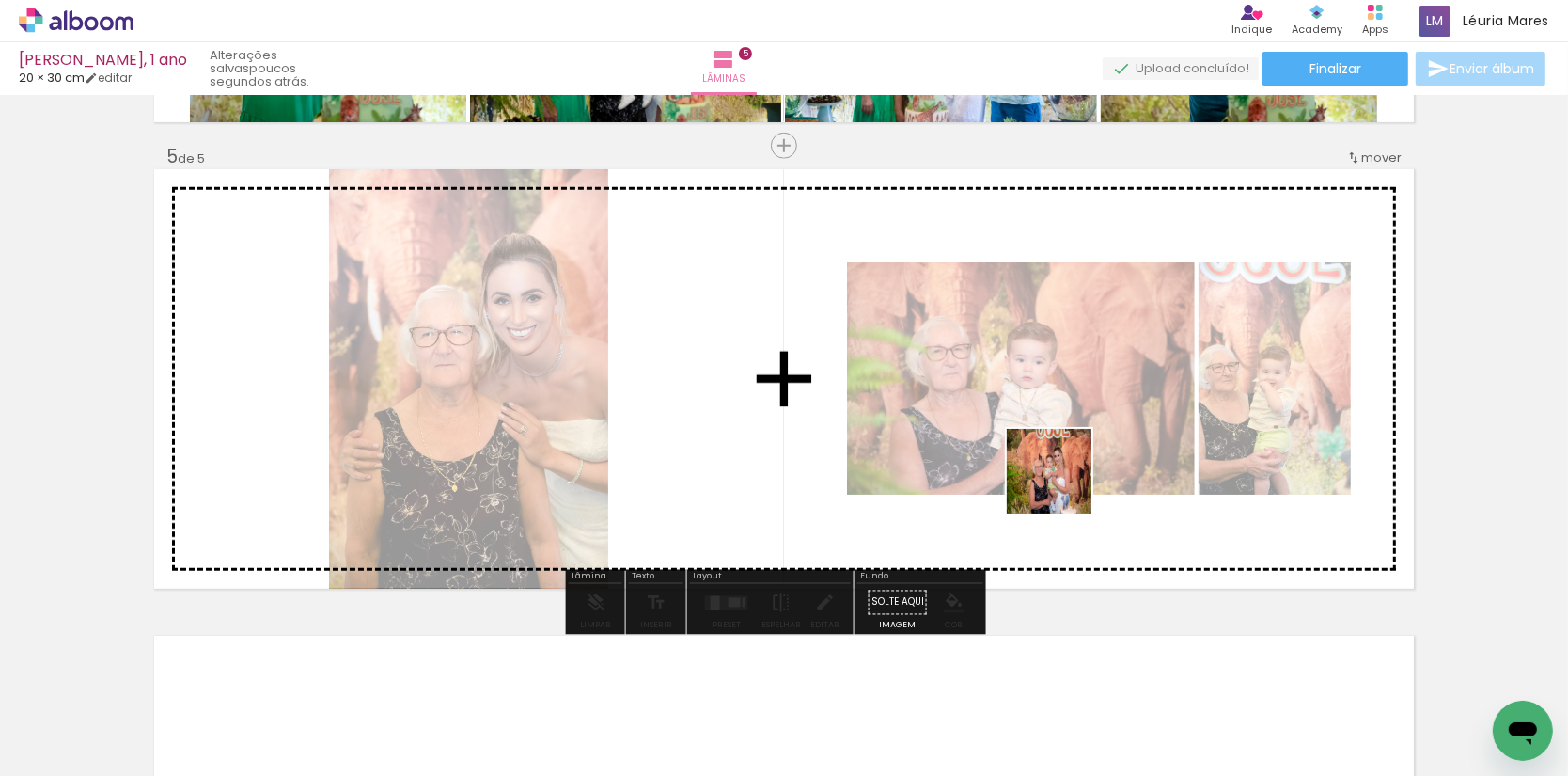
drag, startPoint x: 1063, startPoint y: 485, endPoint x: 1055, endPoint y: 472, distance: 15.3
click at [1055, 472] on quentale-workspace at bounding box center [784, 388] width 1568 height 776
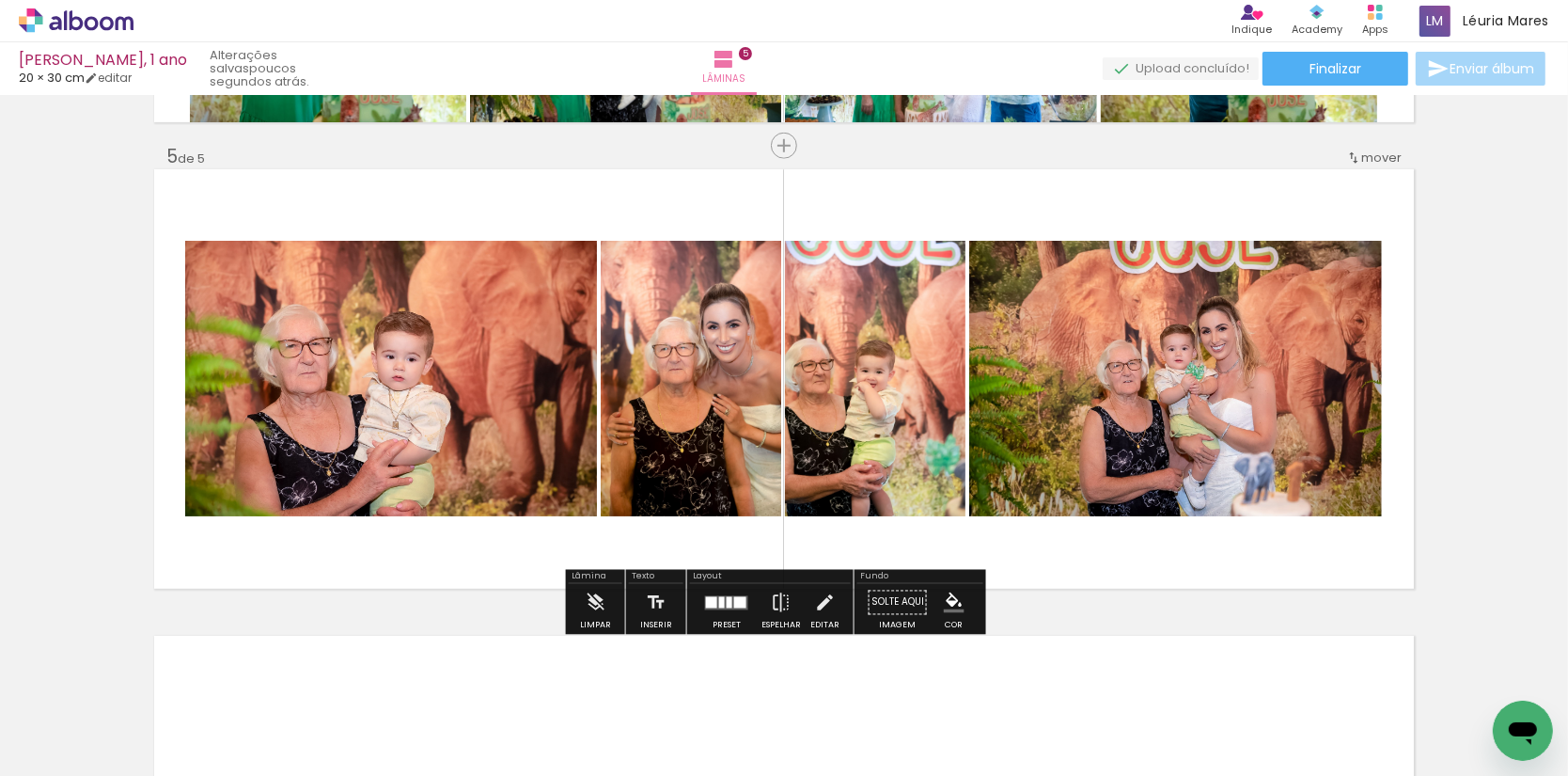
scroll to position [0, 1769]
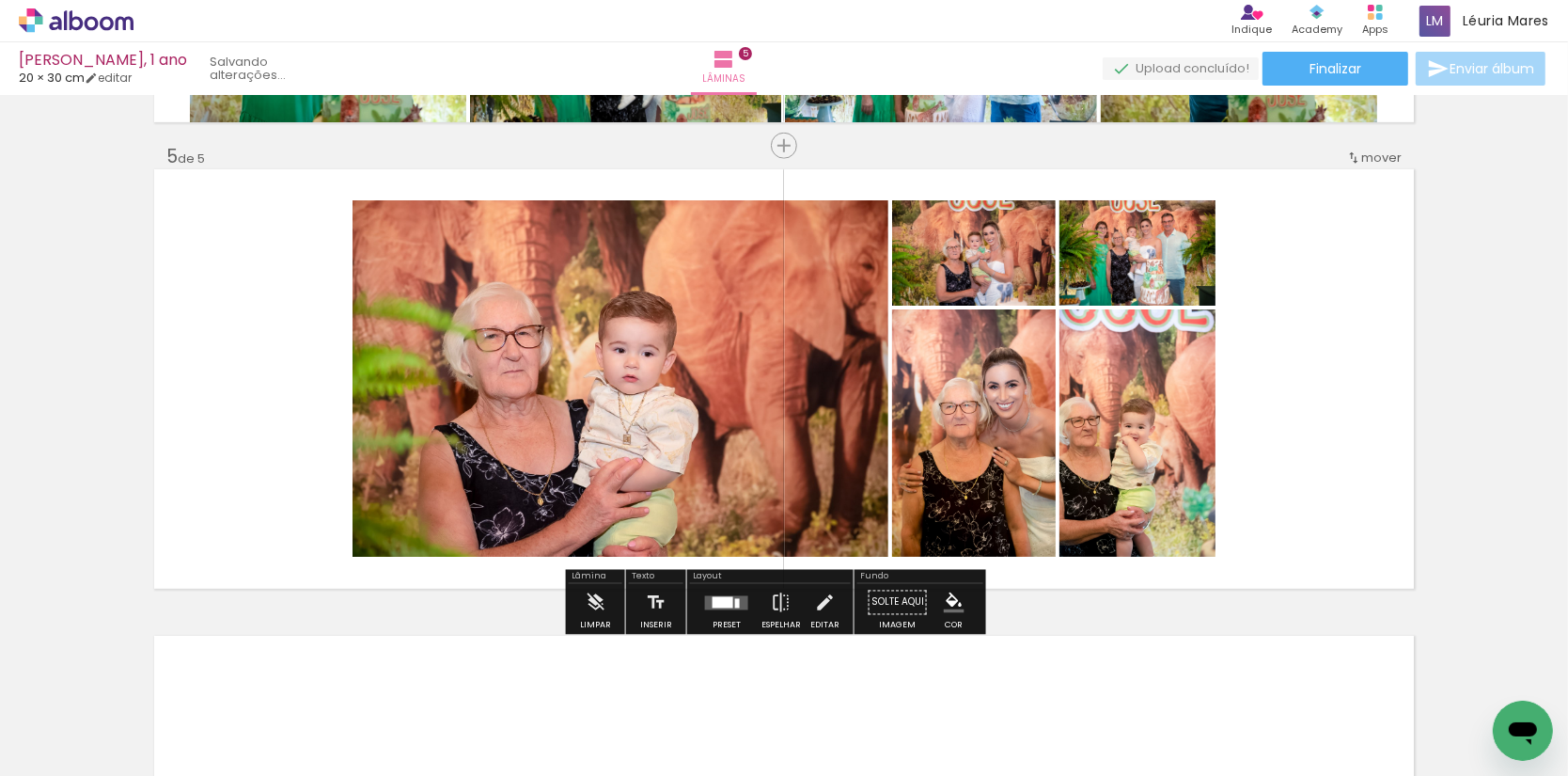
drag, startPoint x: 1087, startPoint y: 559, endPoint x: 1025, endPoint y: 411, distance: 160.5
click at [1025, 411] on quentale-workspace at bounding box center [784, 388] width 1568 height 776
click at [738, 600] on quentale-layouter at bounding box center [727, 602] width 44 height 14
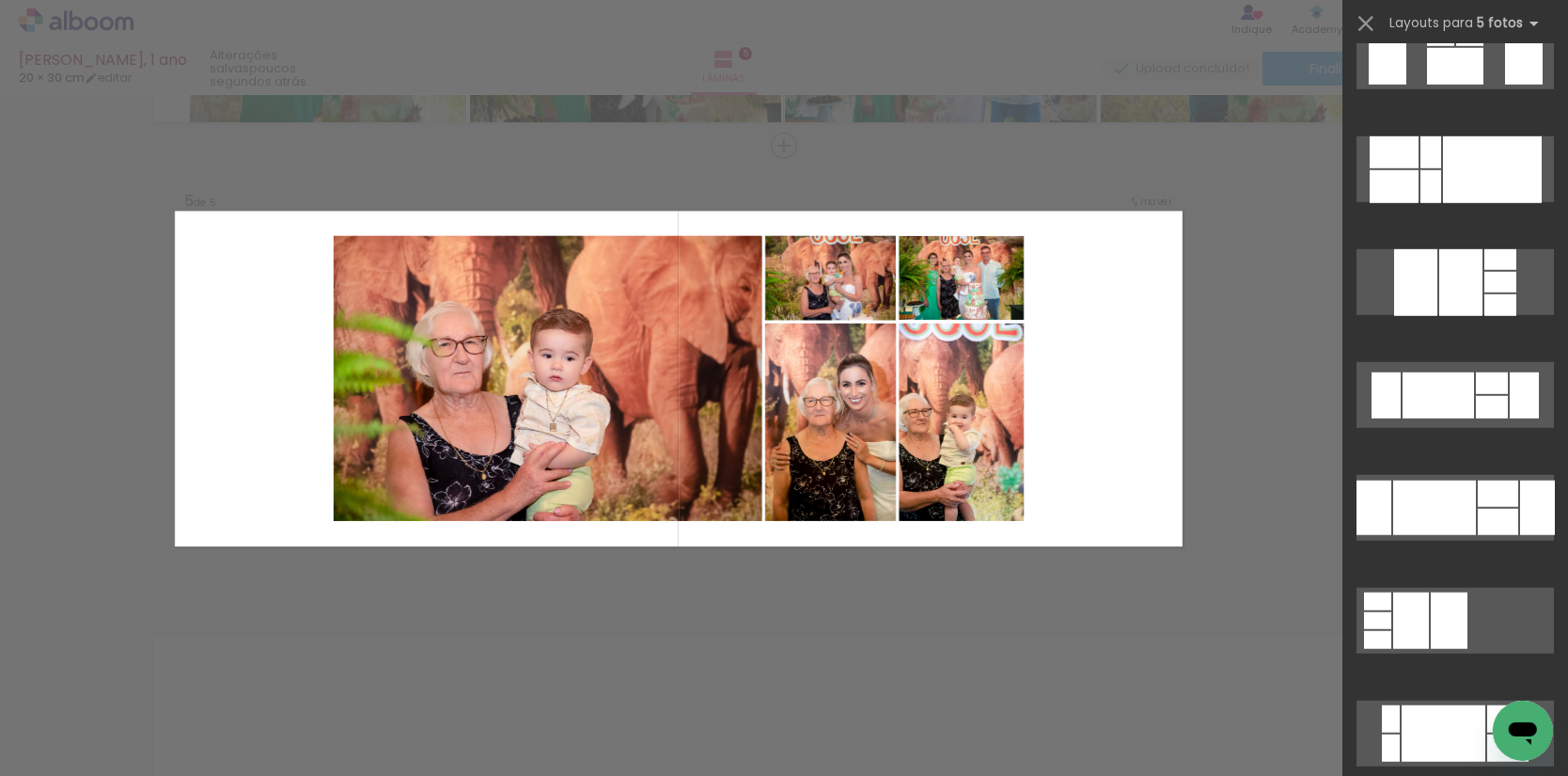
scroll to position [1276, 0]
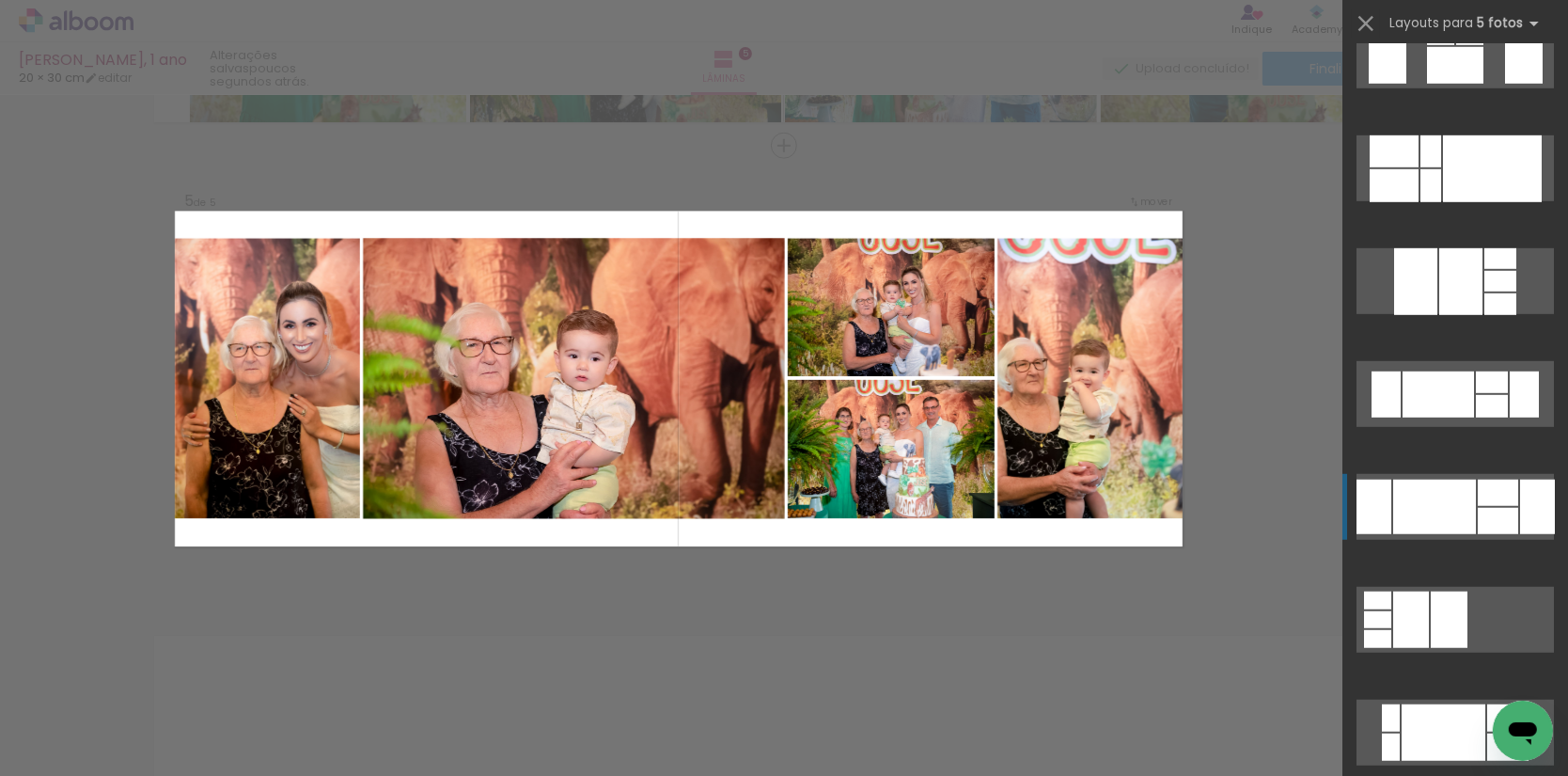
click at [1515, 508] on div at bounding box center [1498, 521] width 41 height 26
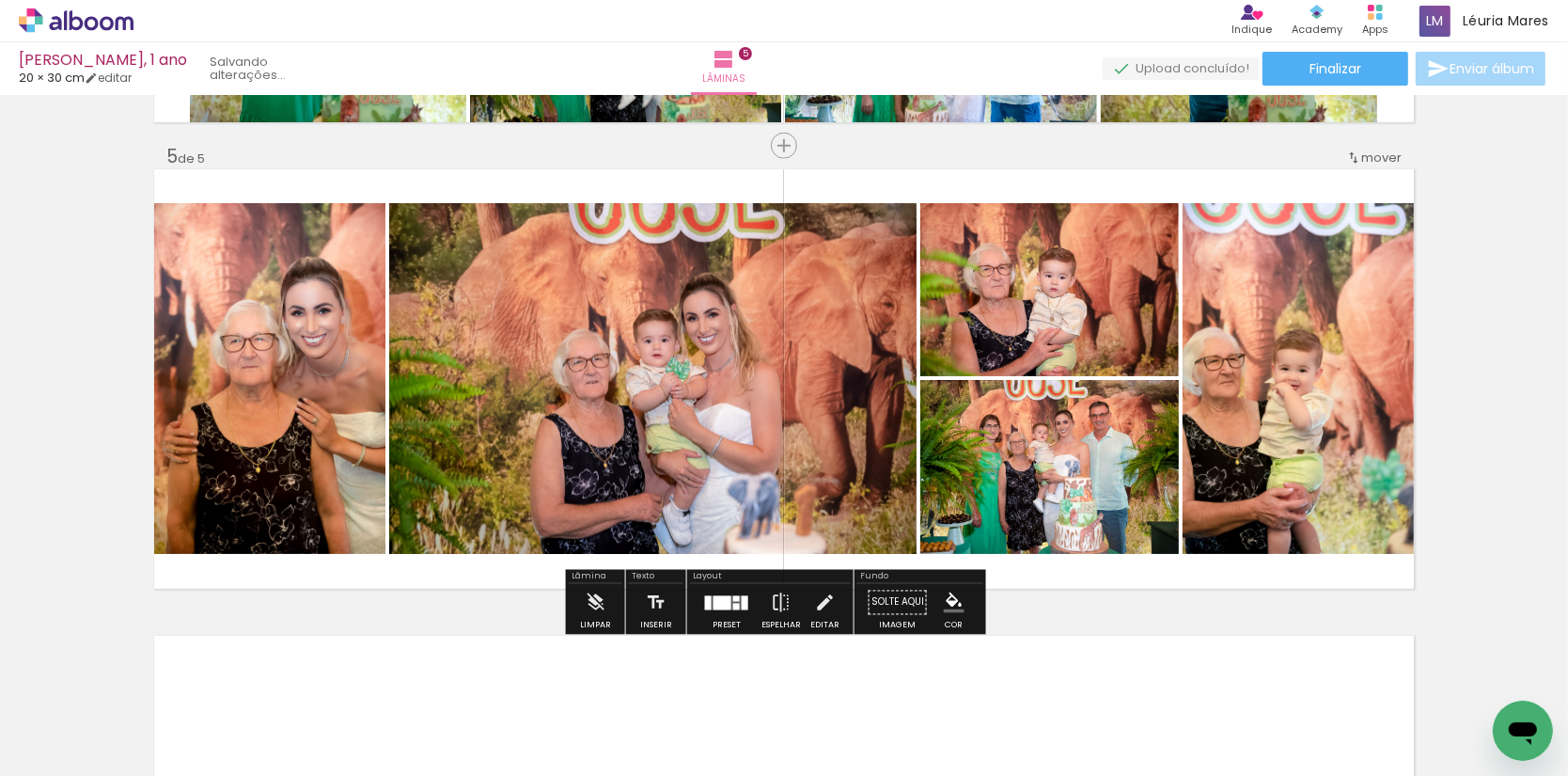
drag, startPoint x: 1093, startPoint y: 335, endPoint x: 715, endPoint y: 386, distance: 381.4
click at [0, 0] on slot at bounding box center [0, 0] width 0 height 0
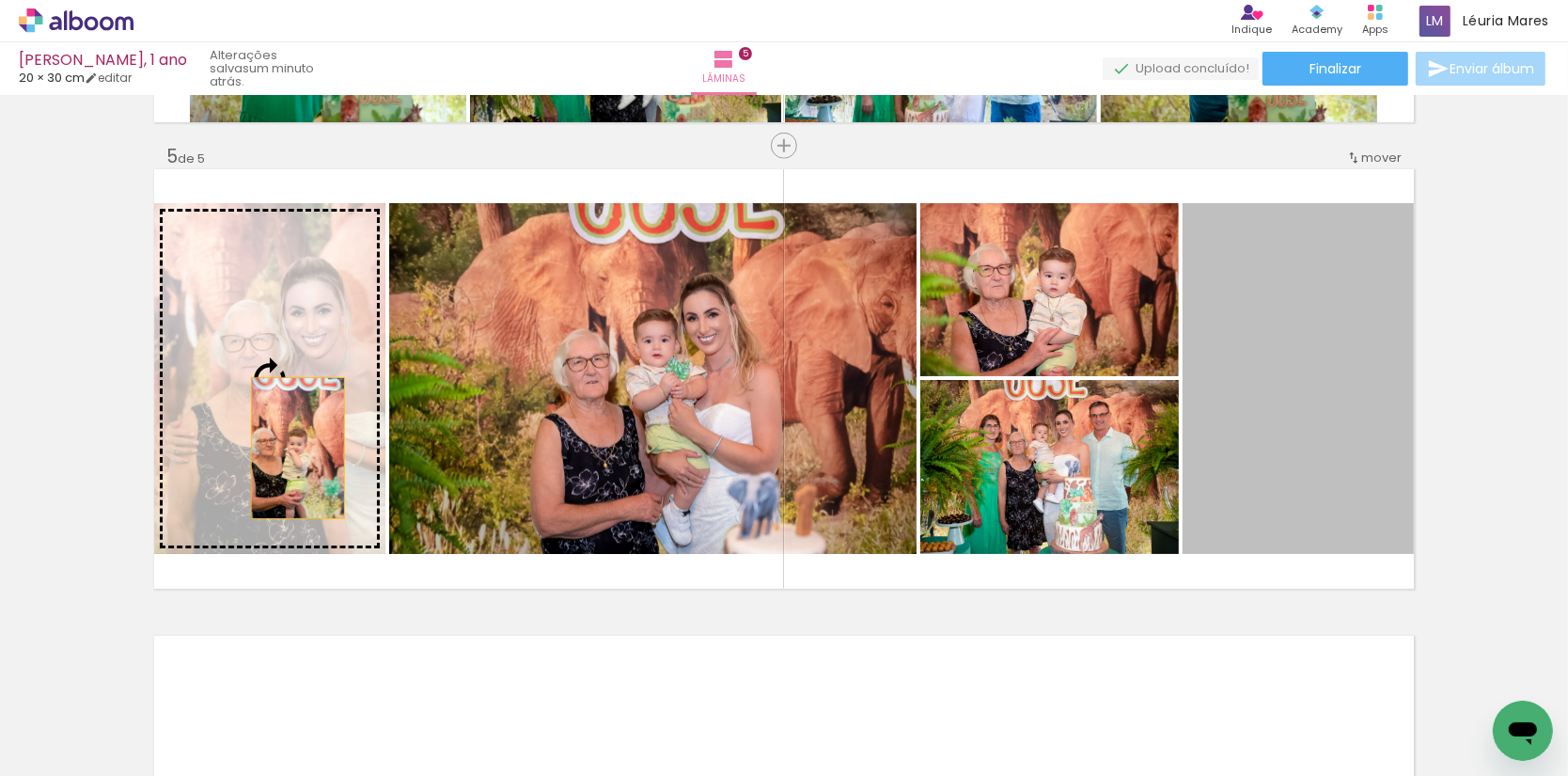
drag, startPoint x: 1357, startPoint y: 502, endPoint x: 366, endPoint y: 468, distance: 991.6
click at [0, 0] on slot at bounding box center [0, 0] width 0 height 0
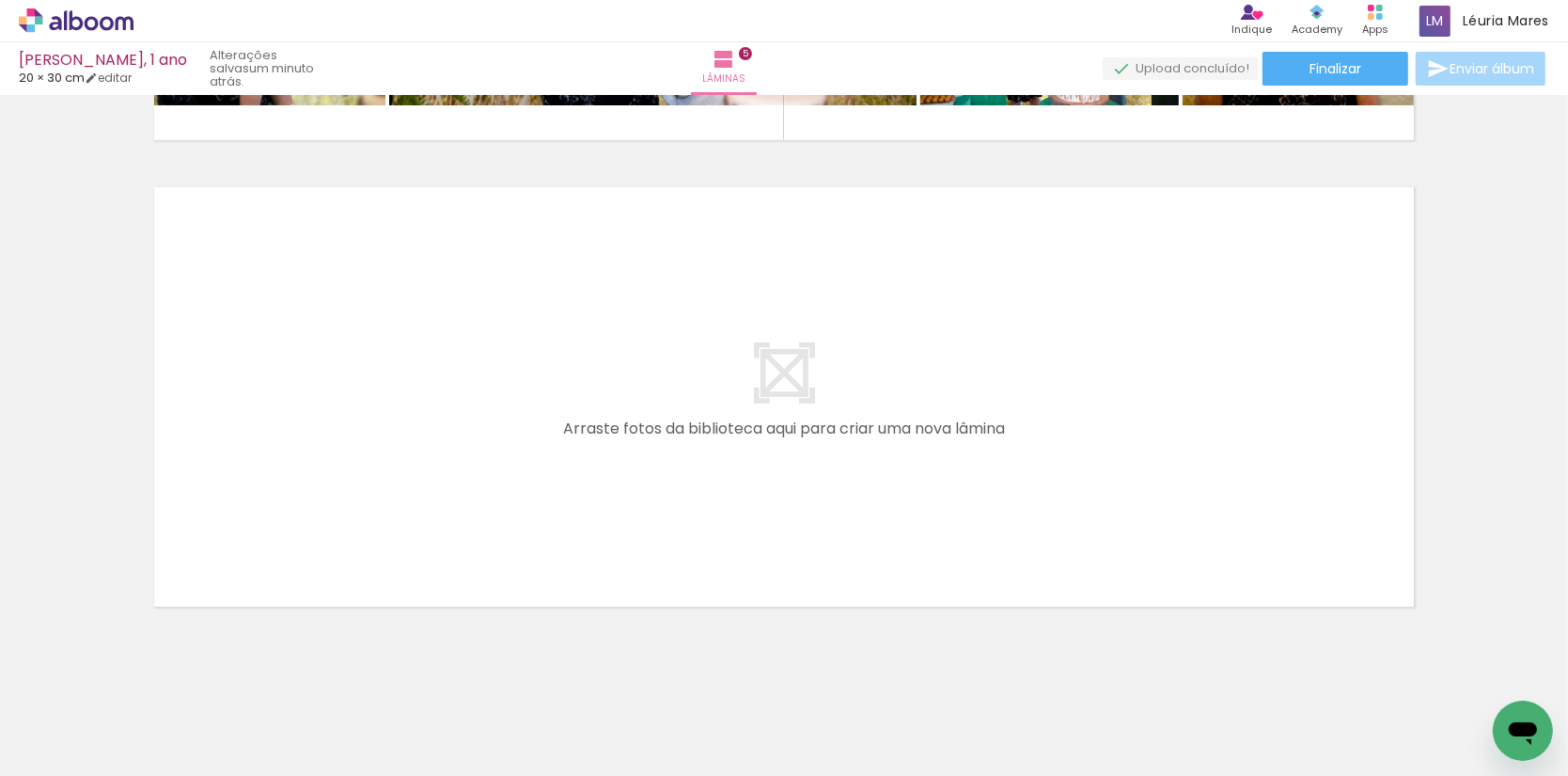
scroll to position [2299, 0]
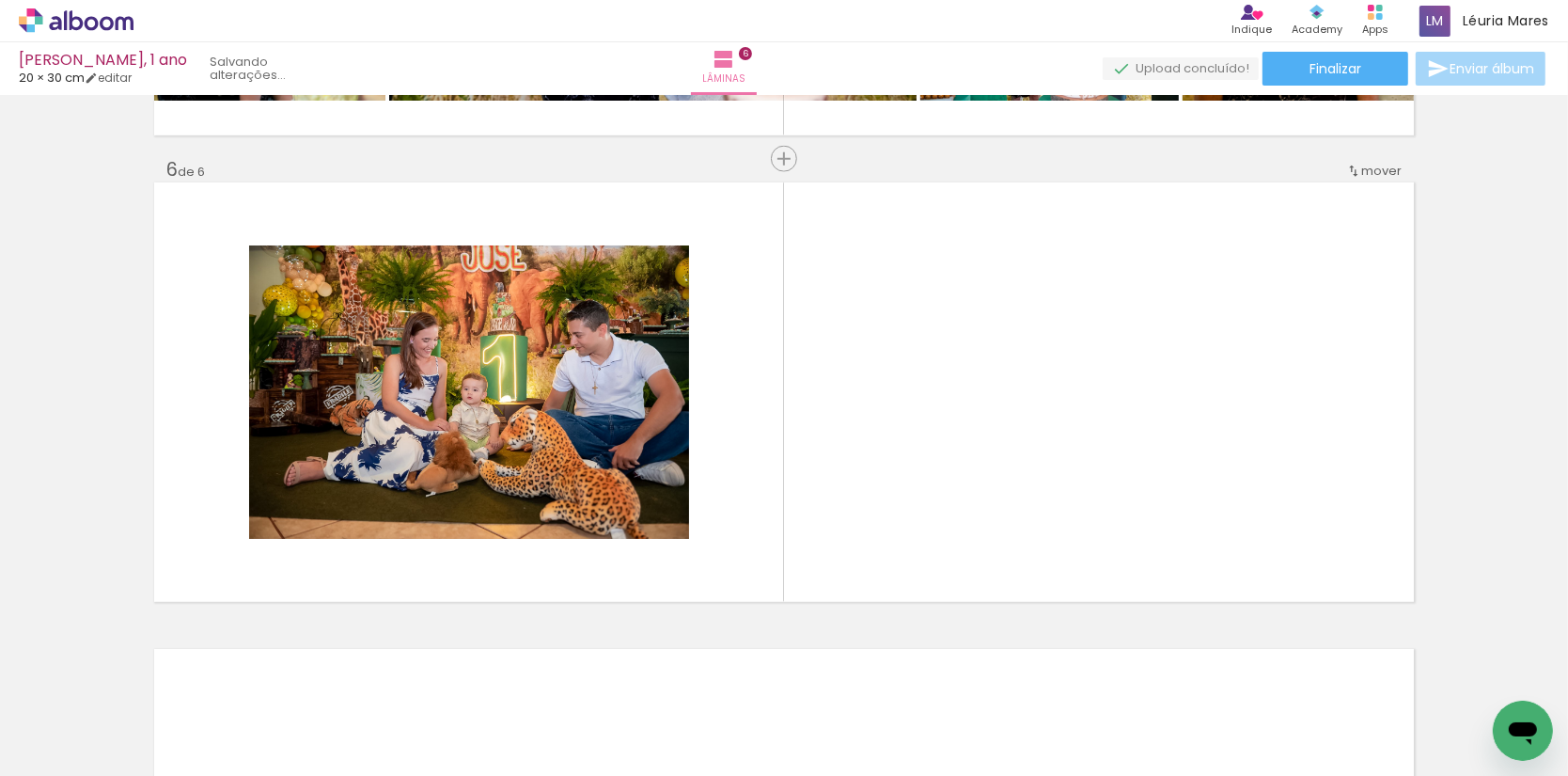
drag, startPoint x: 1265, startPoint y: 721, endPoint x: 975, endPoint y: 492, distance: 369.5
click at [975, 492] on quentale-workspace at bounding box center [784, 388] width 1568 height 776
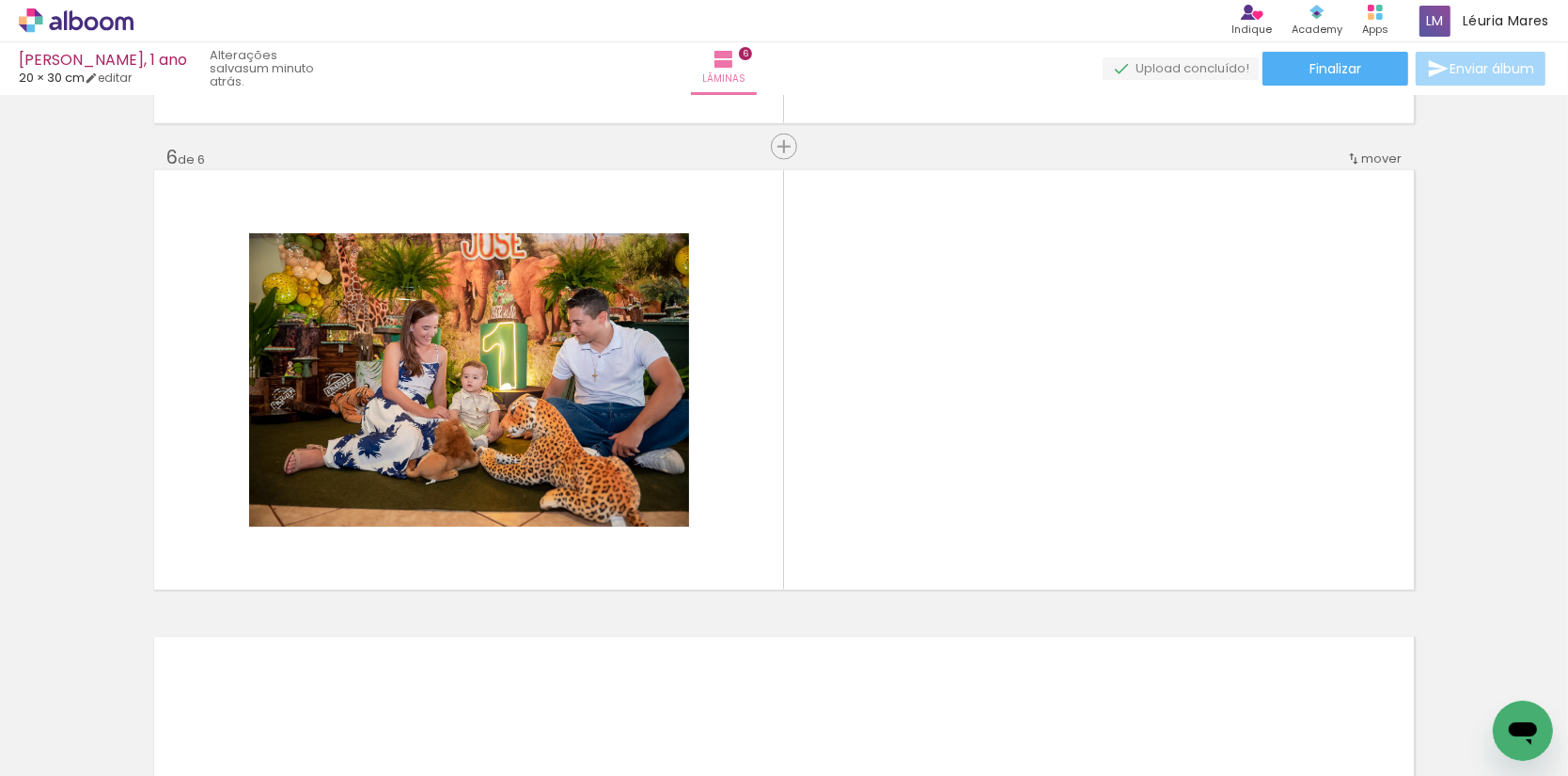
scroll to position [2313, 0]
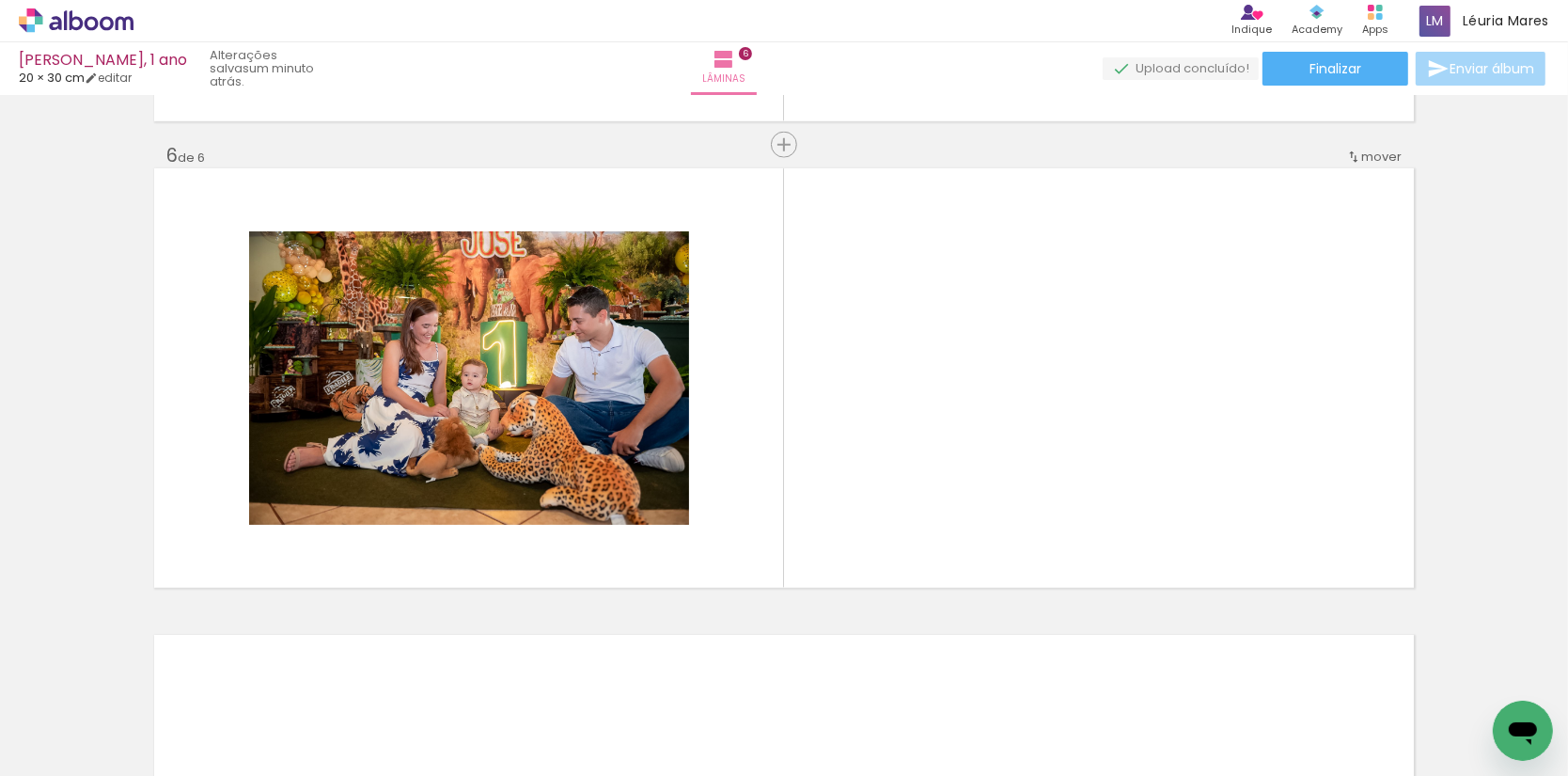
drag, startPoint x: 1369, startPoint y: 712, endPoint x: 1083, endPoint y: 484, distance: 365.8
click at [1083, 484] on quentale-workspace at bounding box center [784, 388] width 1568 height 776
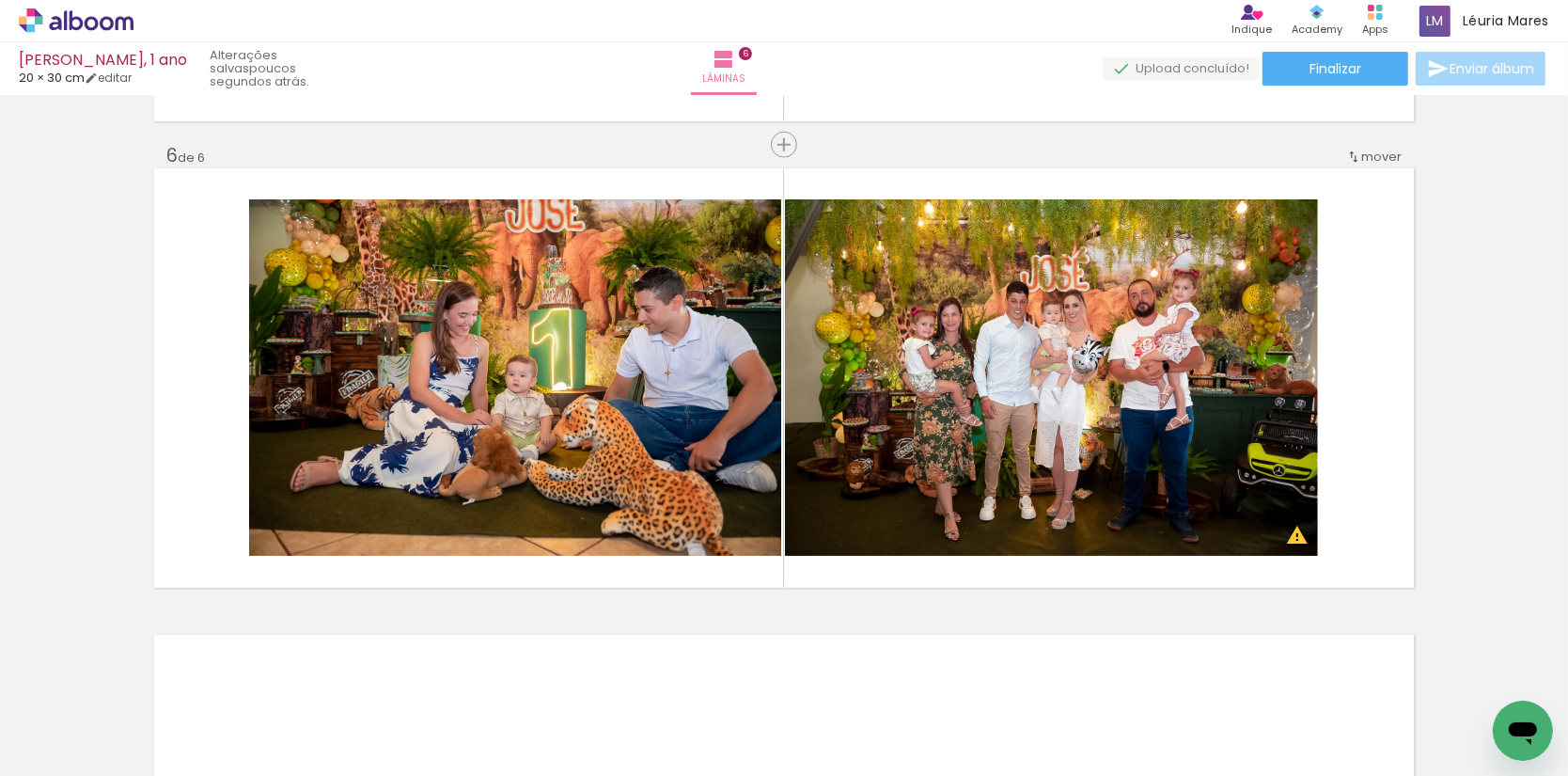
scroll to position [0, 2784]
